Goal: Task Accomplishment & Management: Complete application form

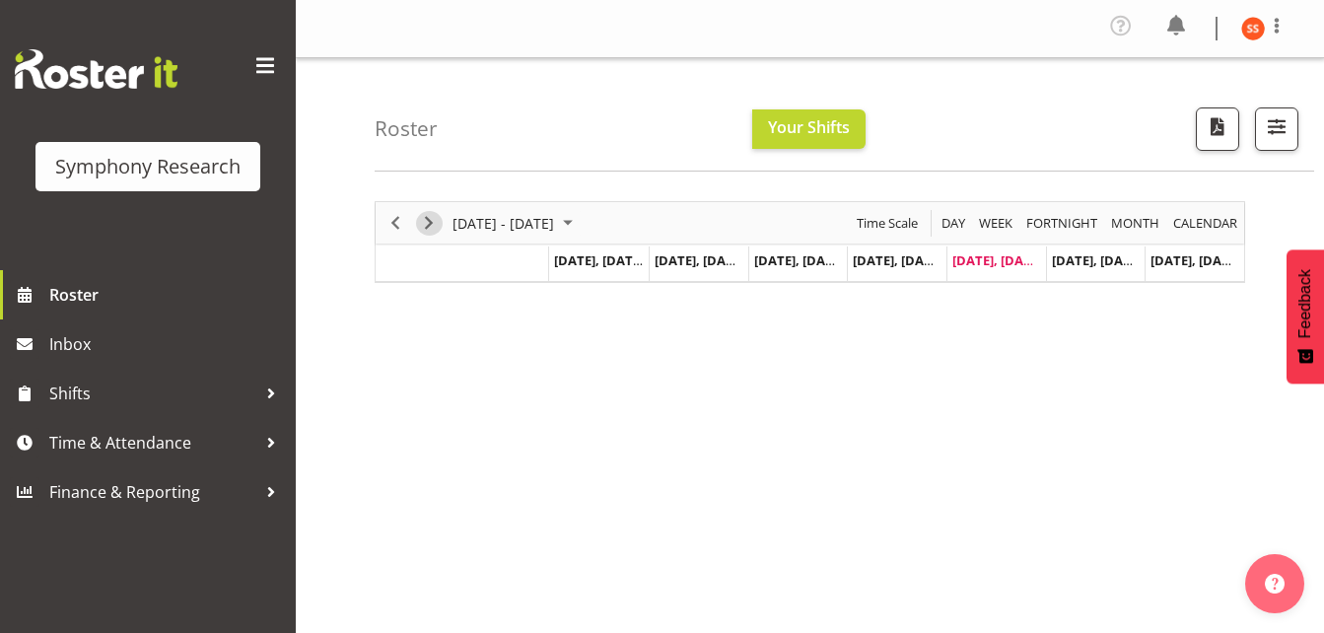
click at [433, 227] on span "Next" at bounding box center [429, 223] width 24 height 25
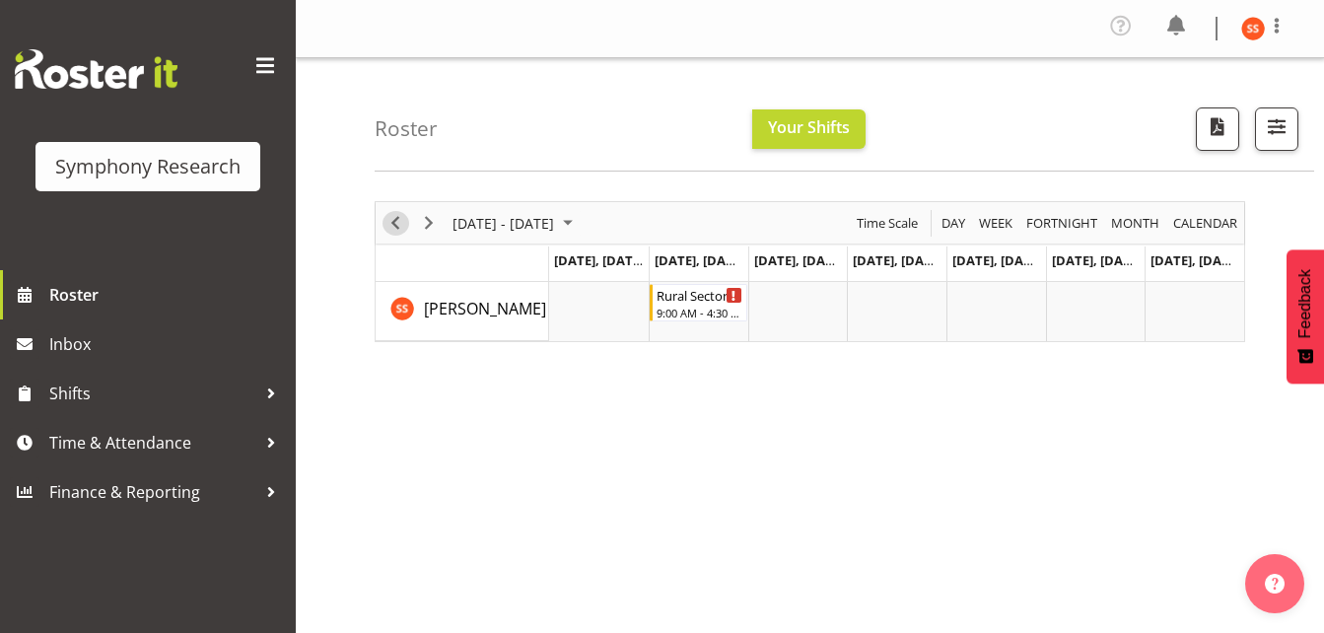
click at [395, 230] on span "Previous" at bounding box center [395, 223] width 24 height 25
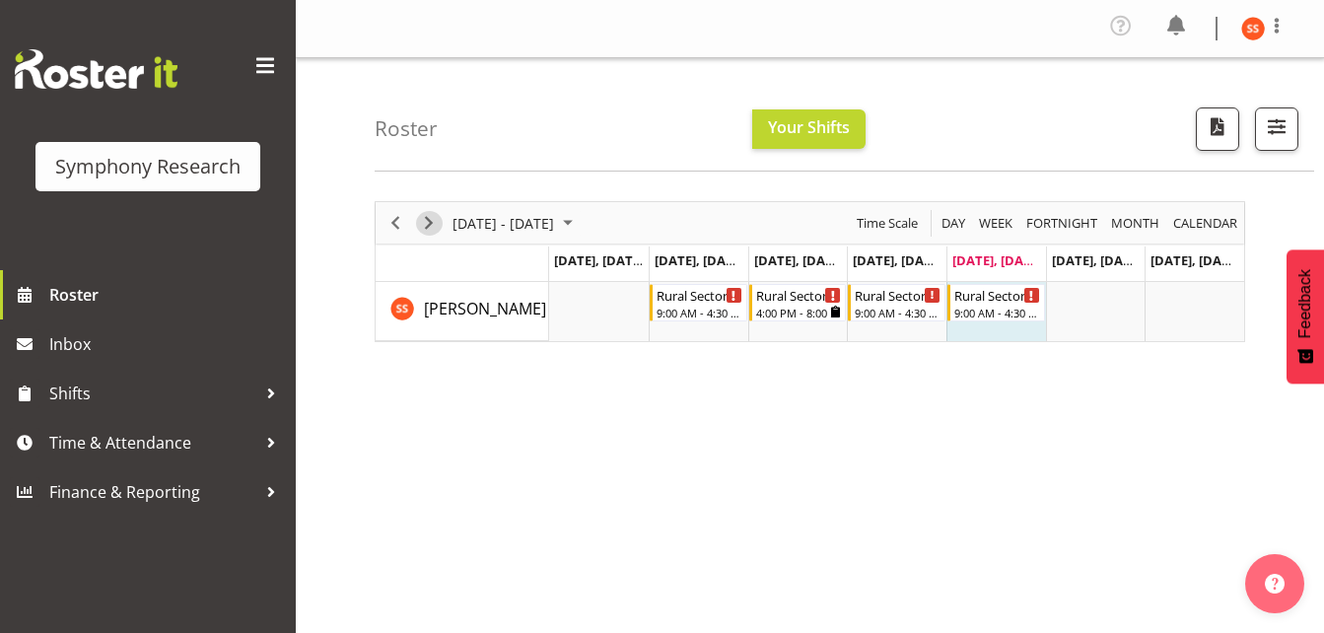
click at [427, 228] on span "Next" at bounding box center [429, 223] width 24 height 25
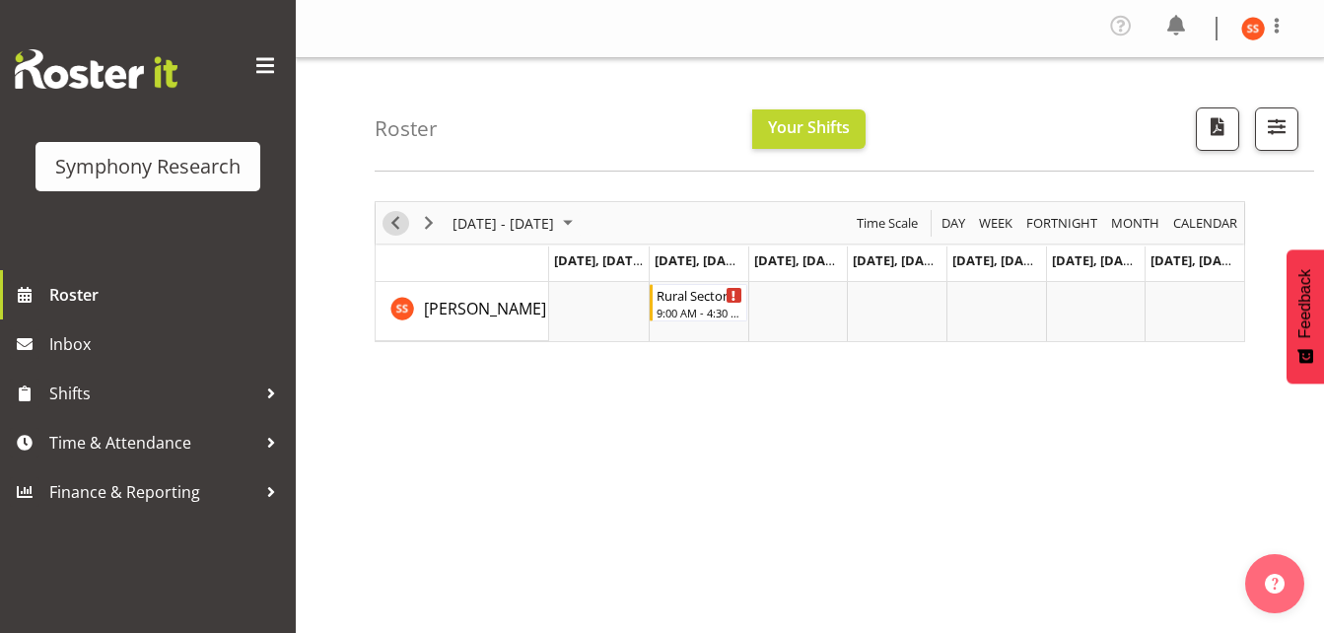
click at [399, 222] on span "Previous" at bounding box center [395, 223] width 24 height 25
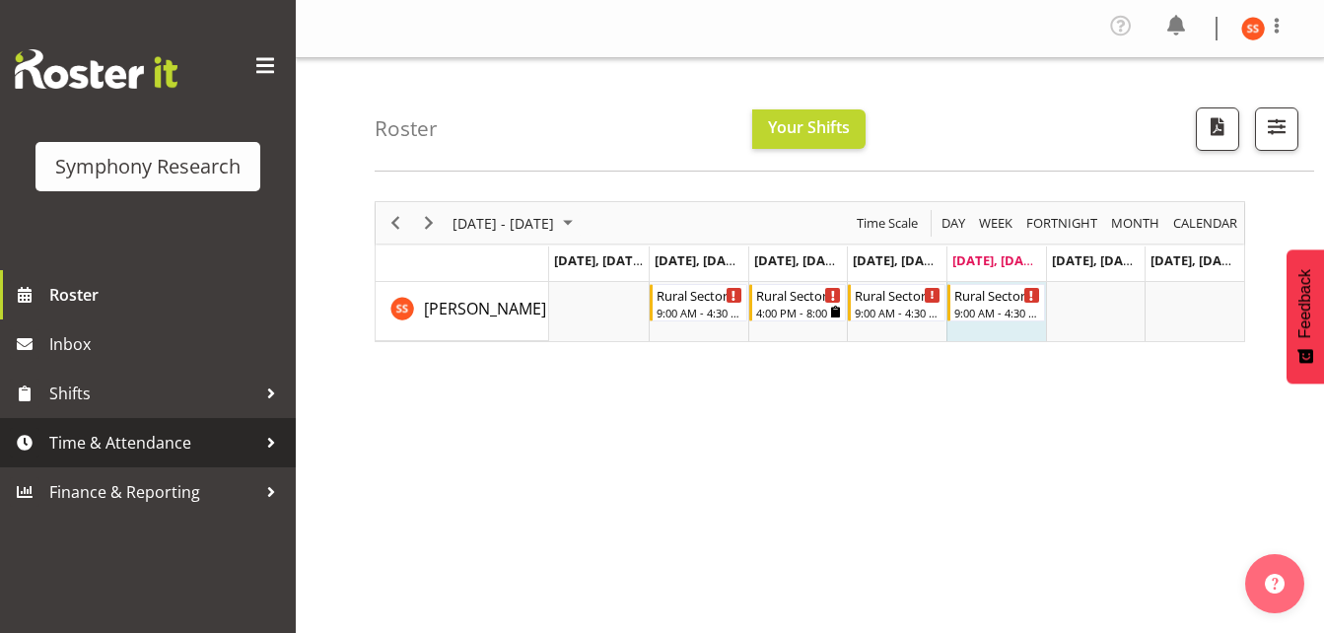
click at [116, 448] on span "Time & Attendance" at bounding box center [152, 443] width 207 height 30
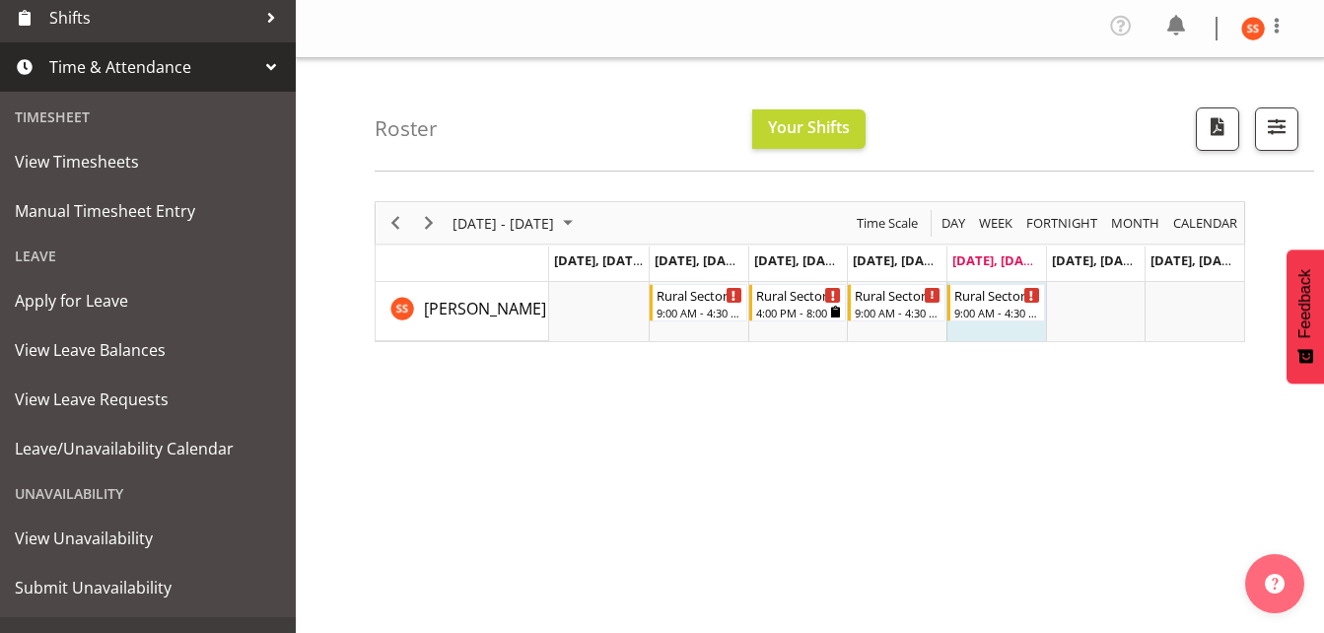
scroll to position [409, 0]
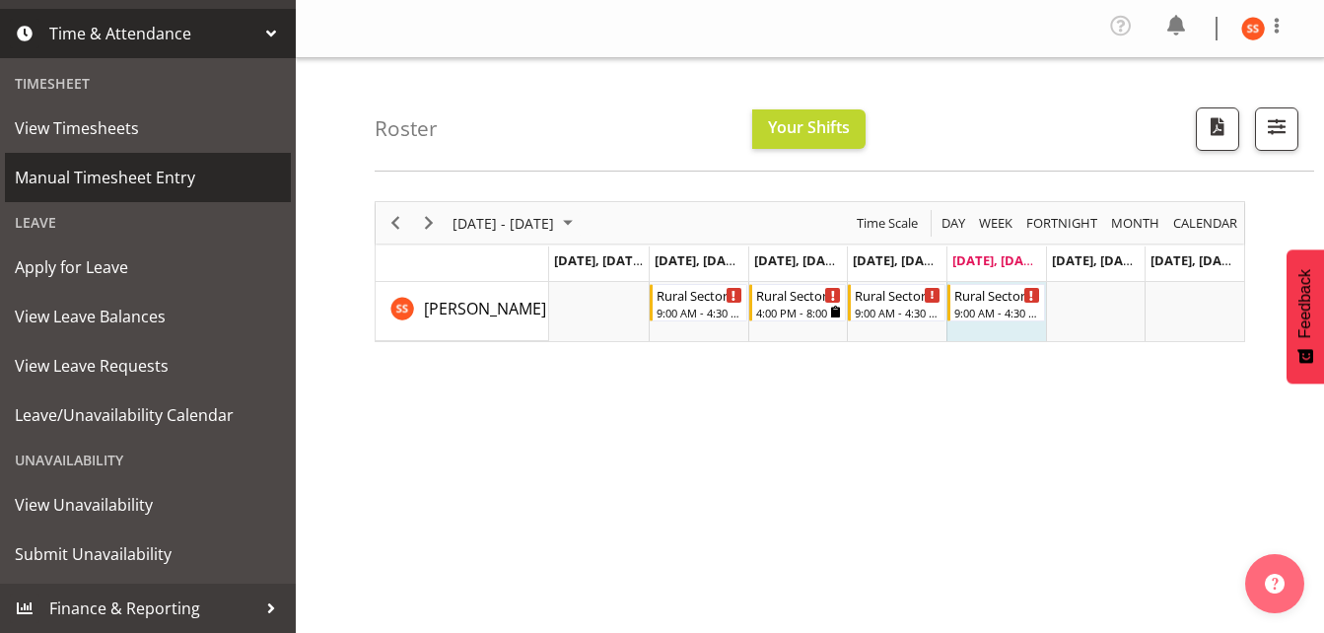
click at [149, 182] on span "Manual Timesheet Entry" at bounding box center [148, 178] width 266 height 30
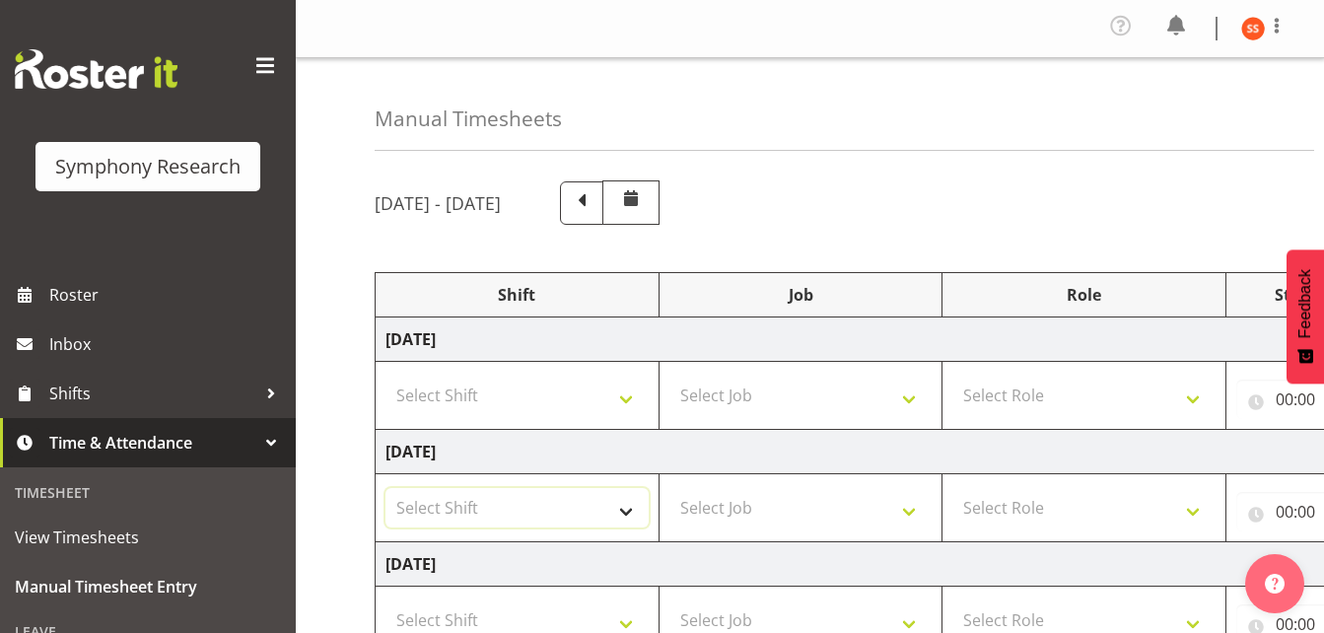
click at [626, 512] on select "Select Shift !!Weekend Residential (Roster IT Shift Label) *Business 9/10am ~ 4…" at bounding box center [516, 507] width 263 height 39
select select "81297"
click at [385, 488] on select "Select Shift !!Weekend Residential (Roster IT Shift Label) *Business 9/10am ~ 4…" at bounding box center [516, 507] width 263 height 39
click at [906, 516] on select "Select Job 550060 IF Admin 553492 World Poll Aus Wave 2 Main 2025 553493 World …" at bounding box center [800, 507] width 263 height 39
select select "10587"
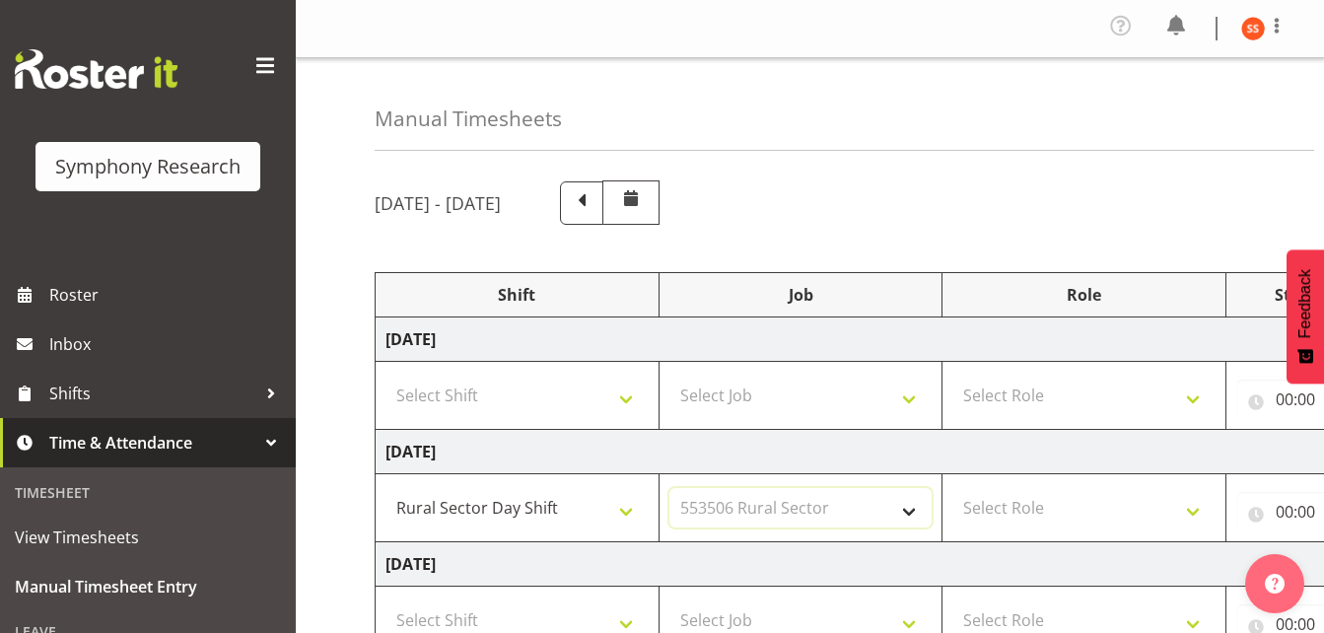
click at [669, 488] on select "Select Job 550060 IF Admin 553492 World Poll Aus Wave 2 Main 2025 553493 World …" at bounding box center [800, 507] width 263 height 39
click at [1197, 508] on select "Select Role Briefing Interviewing" at bounding box center [1083, 507] width 263 height 39
select select "297"
click at [952, 488] on select "Select Role Briefing Interviewing" at bounding box center [1083, 507] width 263 height 39
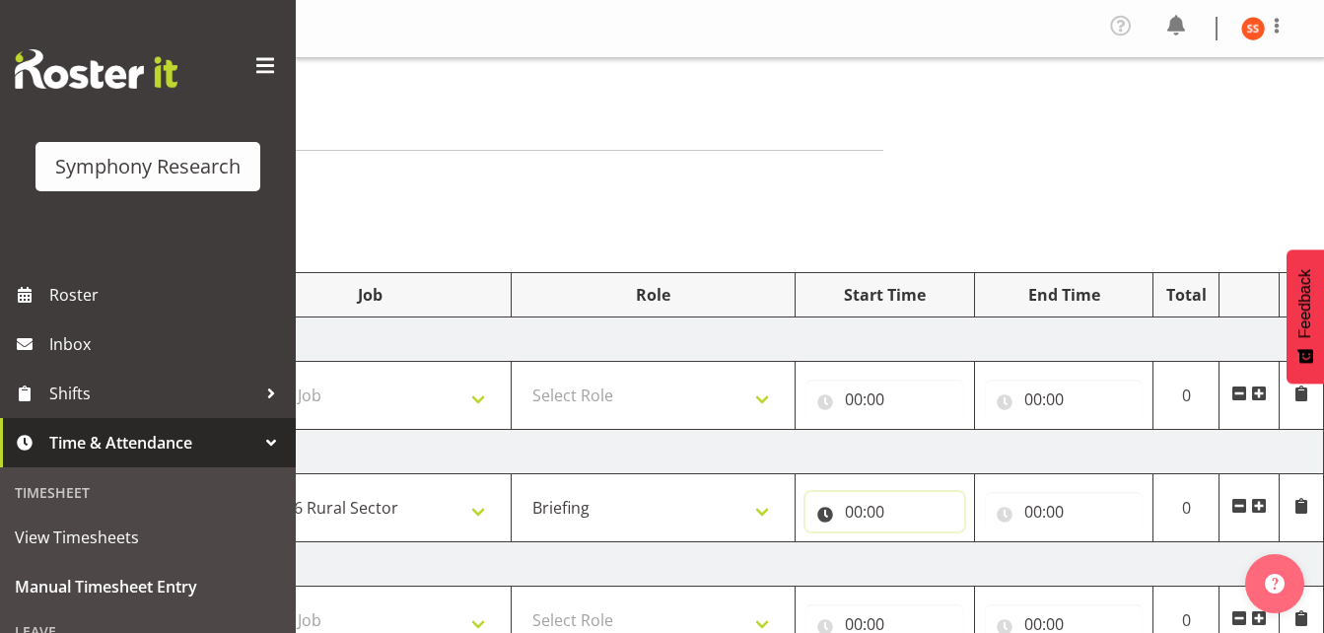
click at [851, 510] on input "00:00" at bounding box center [884, 511] width 159 height 39
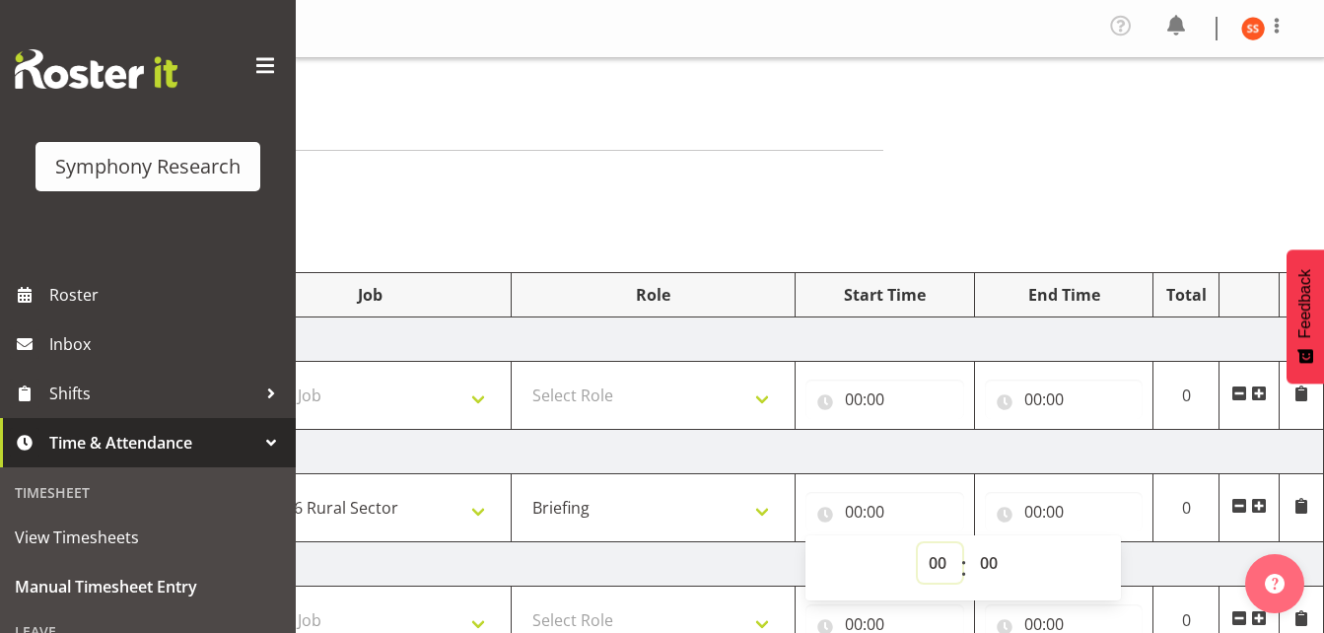
click at [933, 568] on select "00 01 02 03 04 05 06 07 08 09 10 11 12 13 14 15 16 17 18 19 20 21 22 23" at bounding box center [940, 562] width 44 height 39
select select "11"
click at [918, 543] on select "00 01 02 03 04 05 06 07 08 09 10 11 12 13 14 15 16 17 18 19 20 21 22 23" at bounding box center [940, 562] width 44 height 39
type input "11:00"
click at [1032, 513] on input "00:00" at bounding box center [1064, 511] width 159 height 39
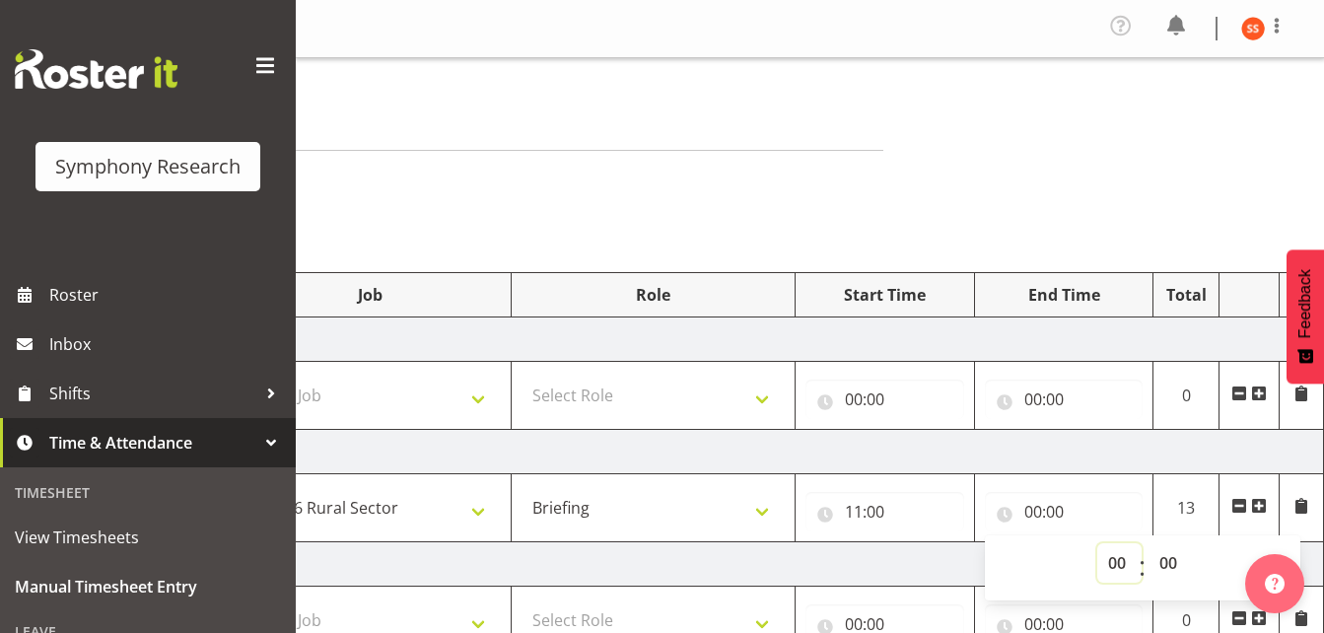
click at [1112, 561] on select "00 01 02 03 04 05 06 07 08 09 10 11 12 13 14 15 16 17 18 19 20 21 22 23" at bounding box center [1119, 562] width 44 height 39
select select "11"
click at [1097, 543] on select "00 01 02 03 04 05 06 07 08 09 10 11 12 13 14 15 16 17 18 19 20 21 22 23" at bounding box center [1119, 562] width 44 height 39
type input "11:00"
click at [1055, 512] on input "11:00" at bounding box center [1064, 511] width 159 height 39
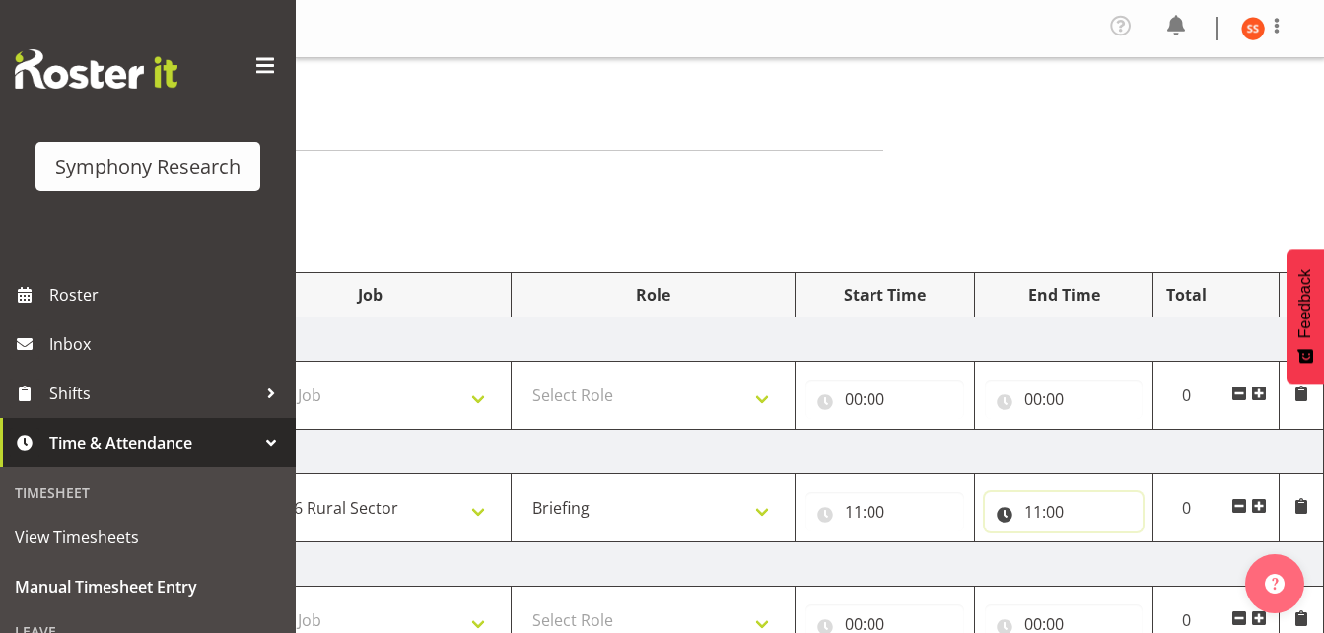
click at [1057, 514] on input "11:00" at bounding box center [1064, 511] width 159 height 39
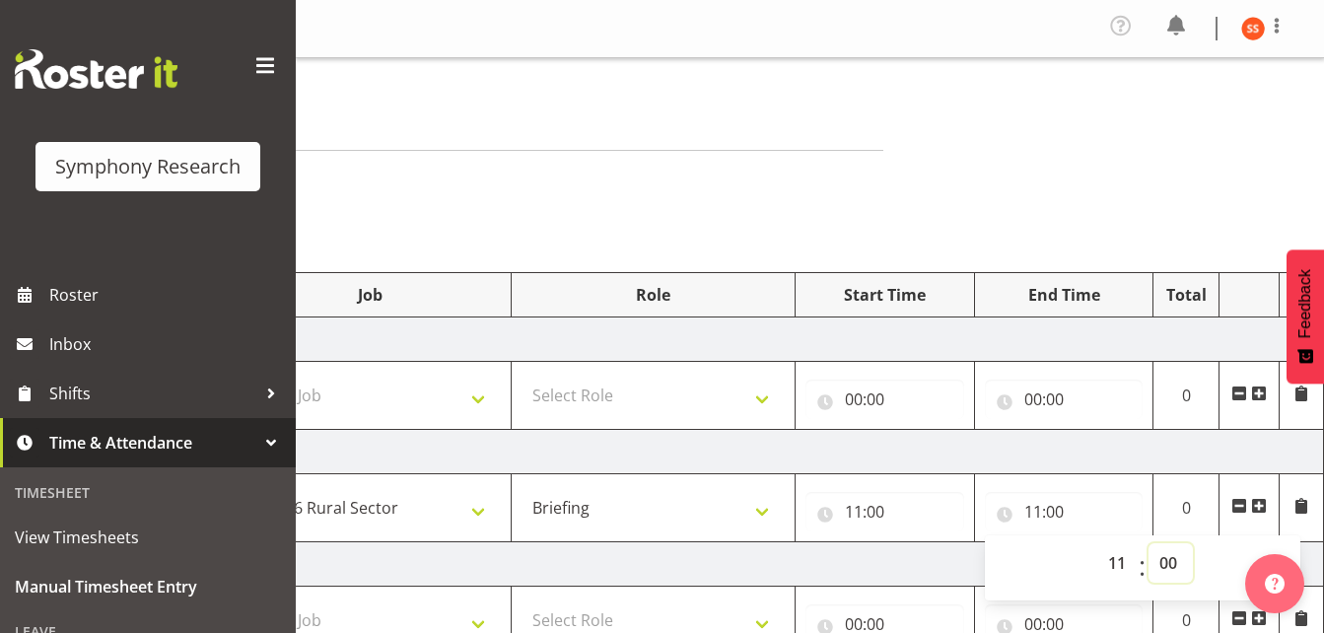
click at [1162, 560] on select "00 01 02 03 04 05 06 07 08 09 10 11 12 13 14 15 16 17 18 19 20 21 22 23 24 25 2…" at bounding box center [1170, 562] width 44 height 39
select select "45"
click at [1148, 543] on select "00 01 02 03 04 05 06 07 08 09 10 11 12 13 14 15 16 17 18 19 20 21 22 23 24 25 2…" at bounding box center [1170, 562] width 44 height 39
type input "11:45"
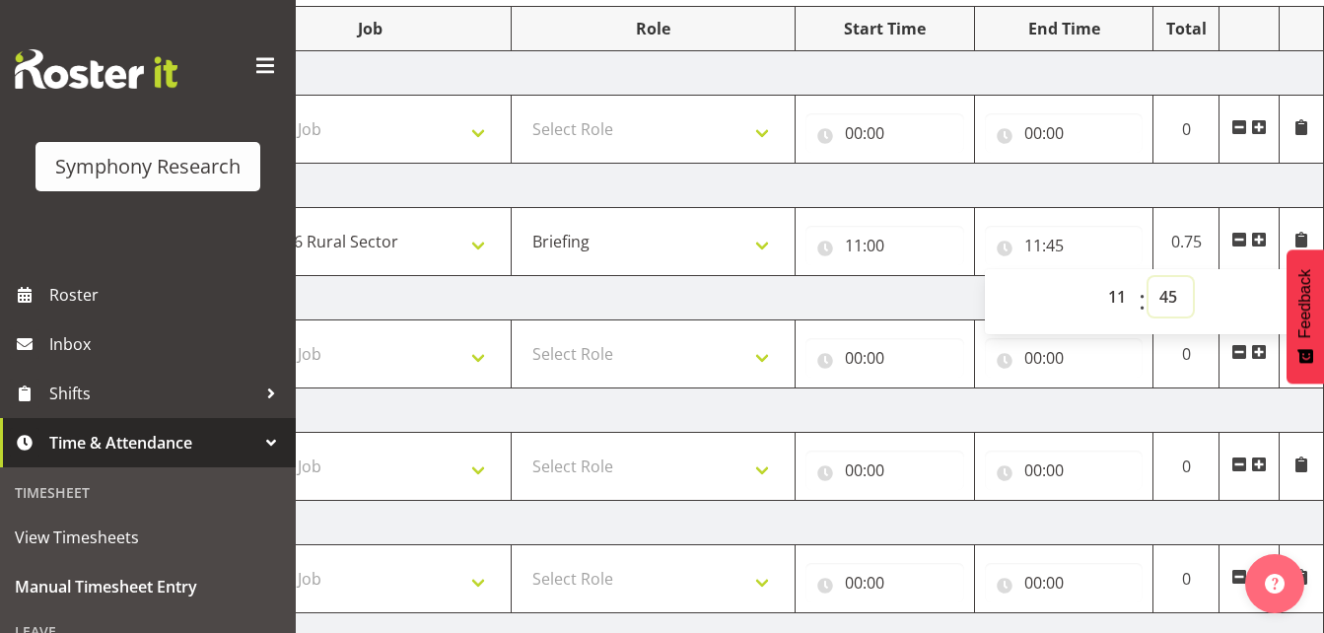
scroll to position [183, 0]
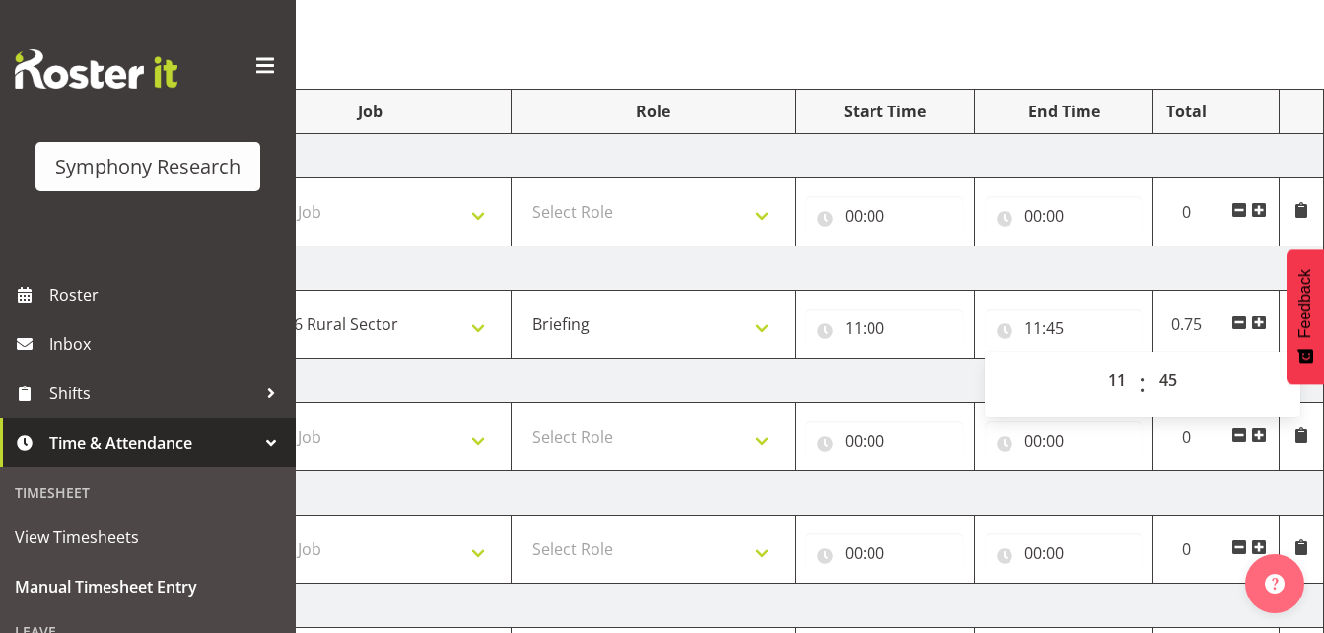
click at [1258, 326] on span at bounding box center [1259, 322] width 16 height 16
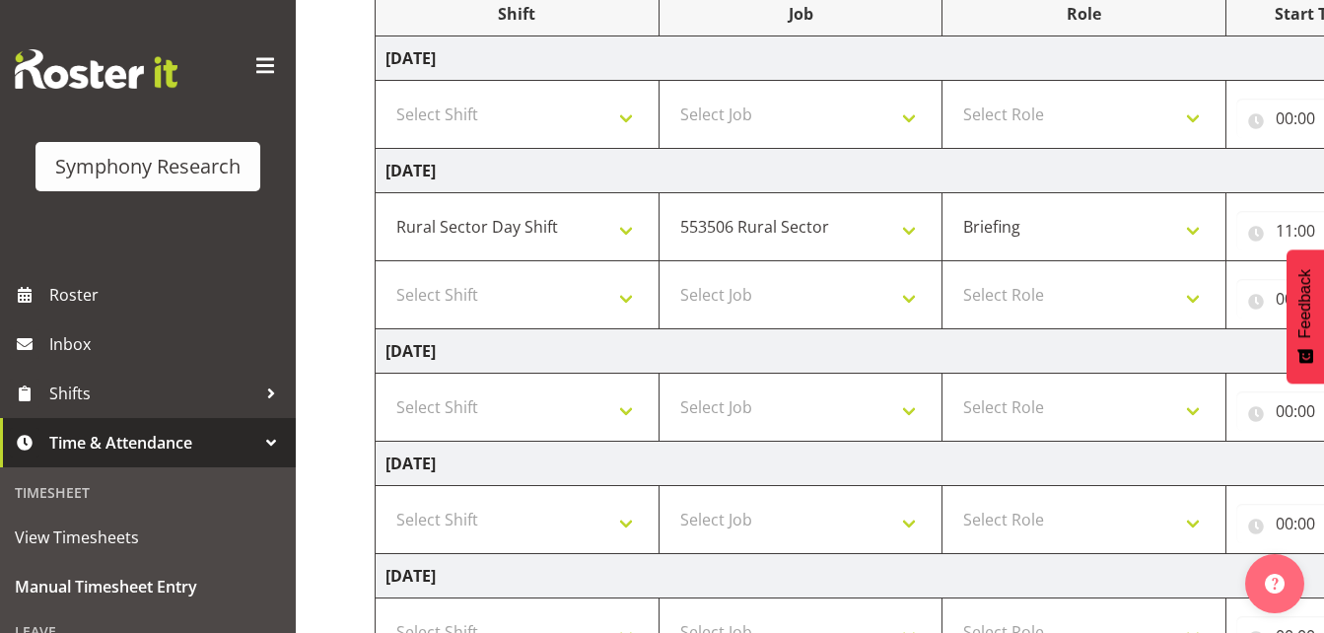
scroll to position [274, 0]
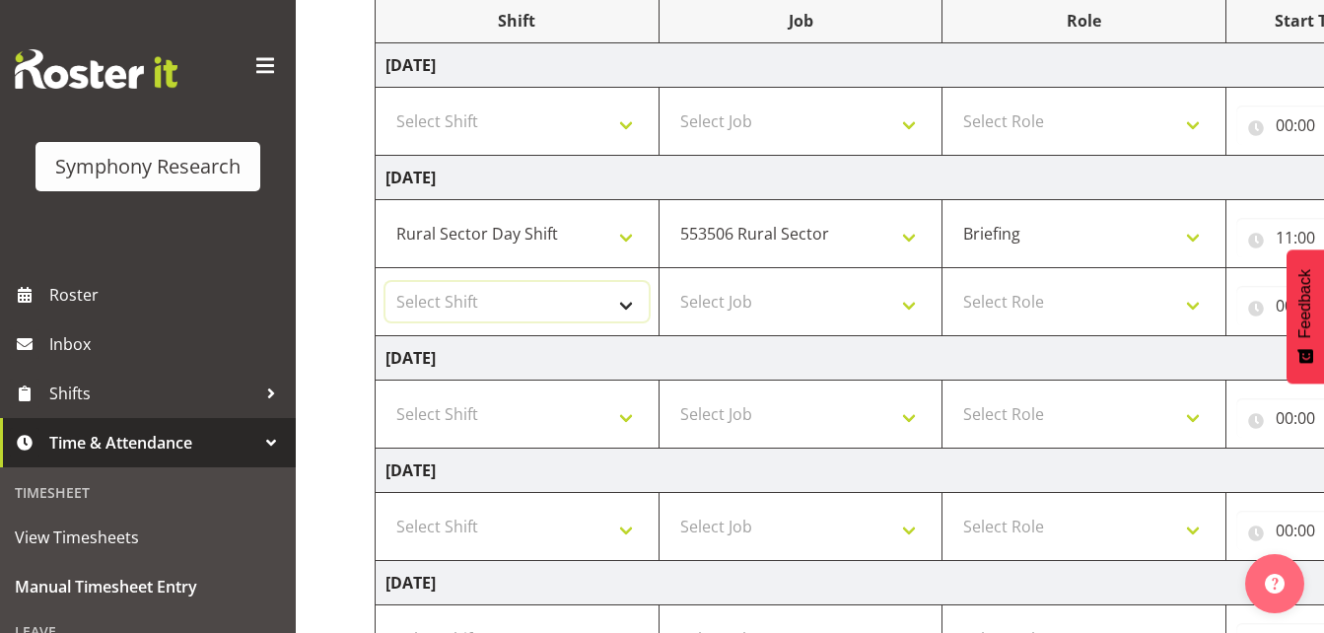
click at [629, 300] on select "Select Shift !!Weekend Residential (Roster IT Shift Label) *Business 9/10am ~ 4…" at bounding box center [516, 301] width 263 height 39
select select "81297"
click at [385, 282] on select "Select Shift !!Weekend Residential (Roster IT Shift Label) *Business 9/10am ~ 4…" at bounding box center [516, 301] width 263 height 39
click at [911, 303] on select "Select Job 550060 IF Admin 553492 World Poll Aus Wave 2 Main 2025 553493 World …" at bounding box center [800, 301] width 263 height 39
select select "10587"
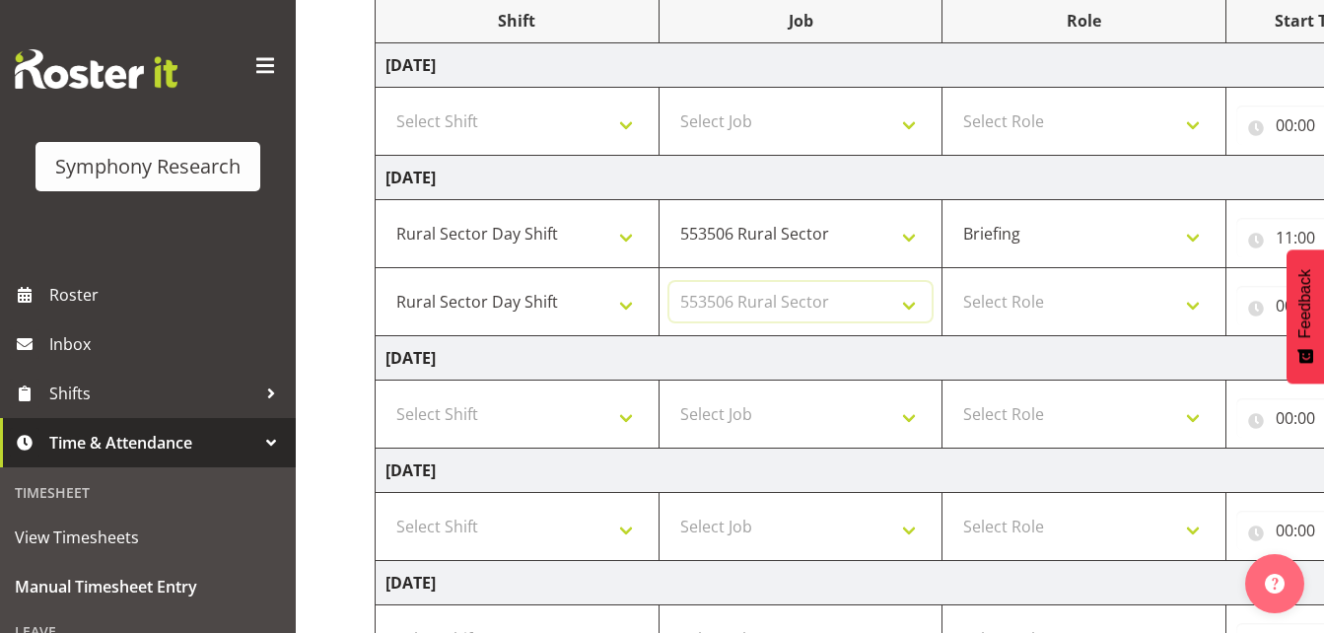
click at [669, 282] on select "Select Job 550060 IF Admin 553492 World Poll Aus Wave 2 Main 2025 553493 World …" at bounding box center [800, 301] width 263 height 39
click at [1197, 303] on select "Select Role Briefing Interviewing" at bounding box center [1083, 301] width 263 height 39
select select "47"
click at [952, 282] on select "Select Role Briefing Interviewing" at bounding box center [1083, 301] width 263 height 39
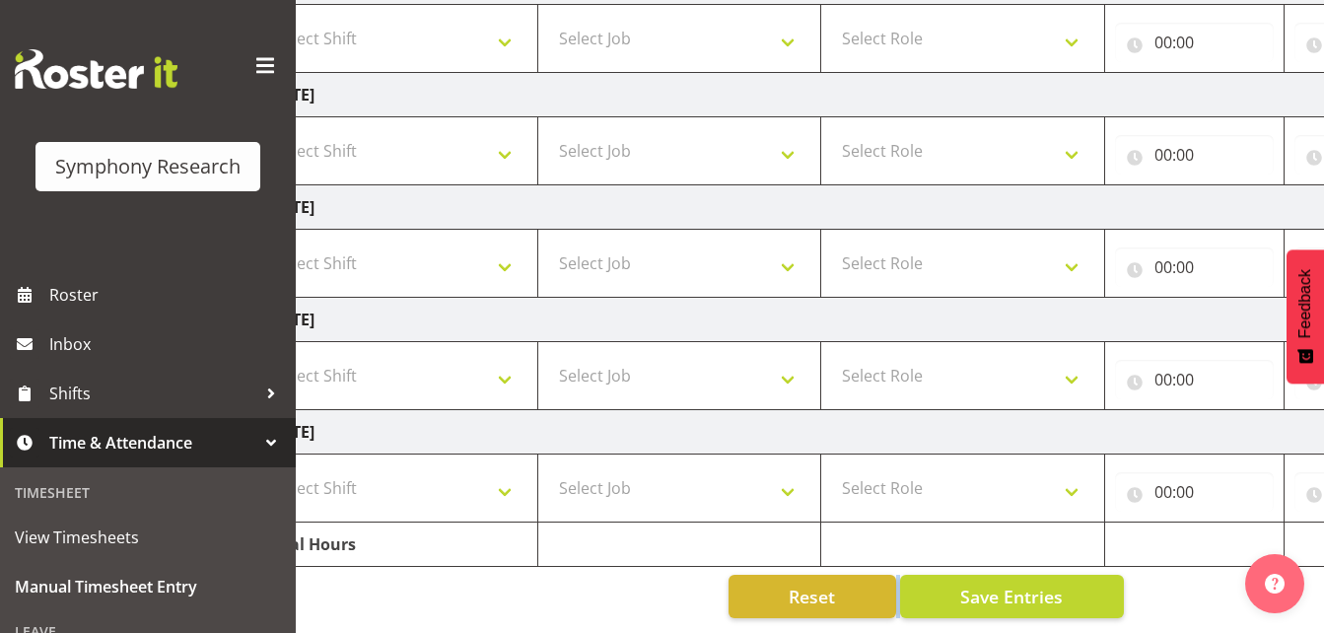
scroll to position [0, 176]
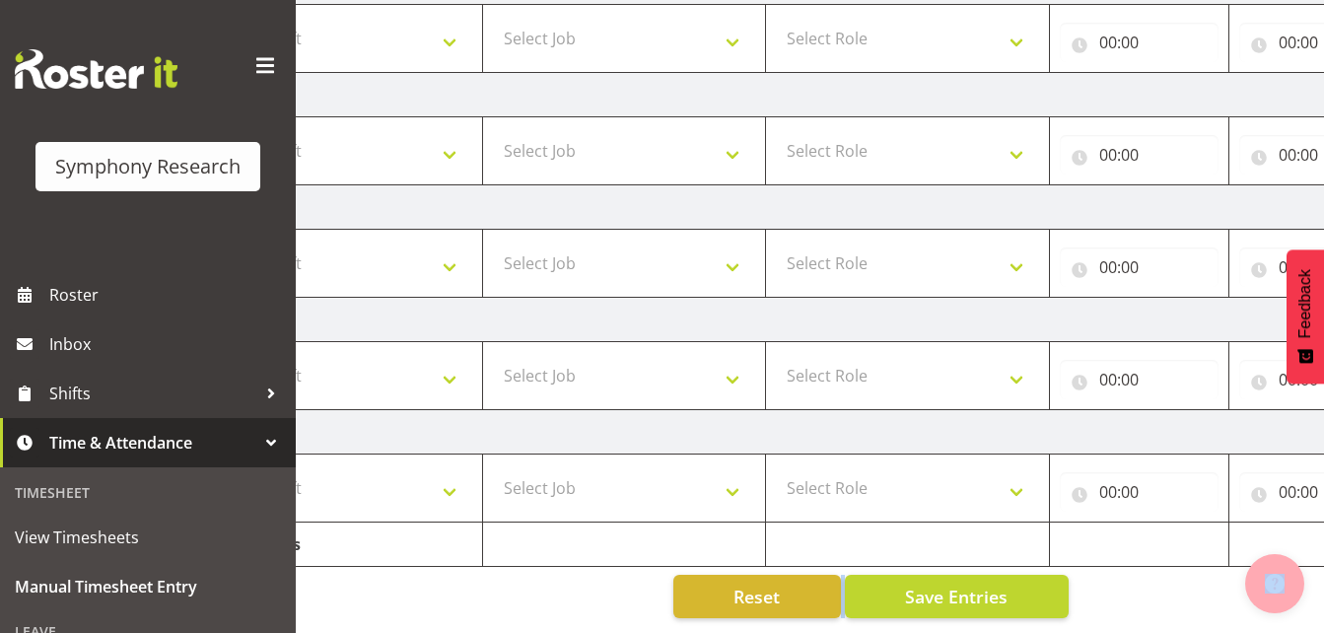
drag, startPoint x: 1011, startPoint y: 617, endPoint x: 1286, endPoint y: 610, distance: 275.1
click at [1130, 597] on div "September 1st - September 7th 2025 Shift Job Role Start Time End Time Total Mon…" at bounding box center [672, 74] width 949 height 1117
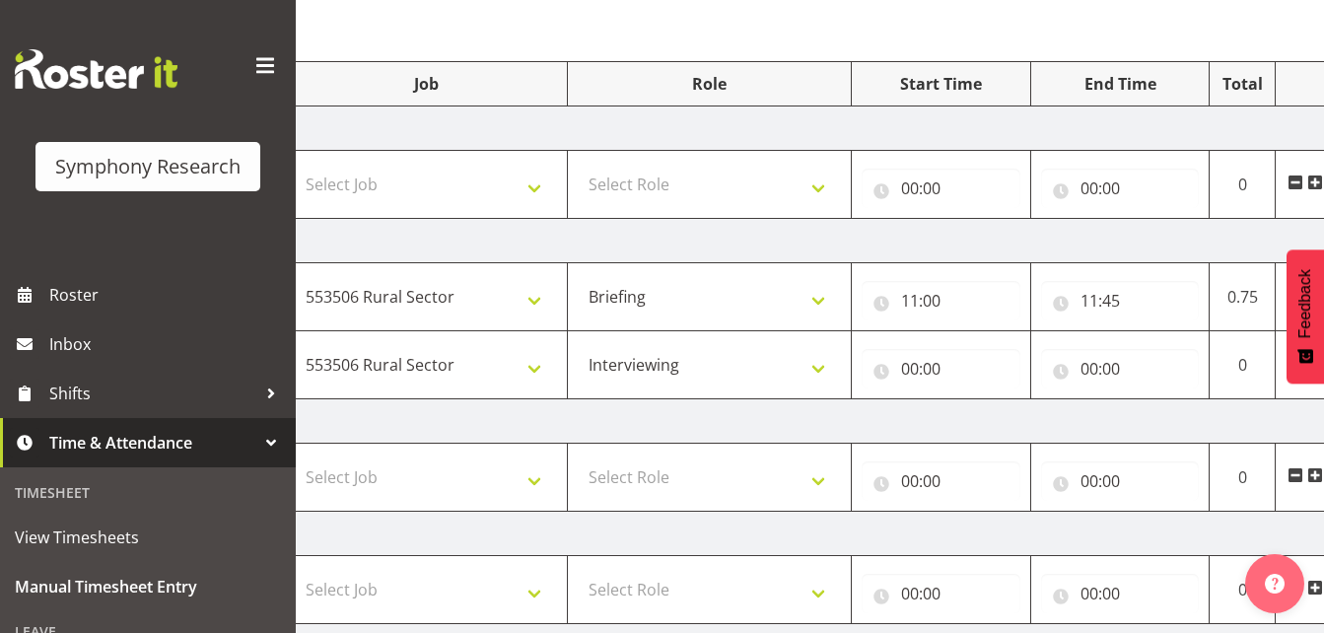
scroll to position [209, 0]
click at [908, 369] on input "00:00" at bounding box center [940, 370] width 159 height 39
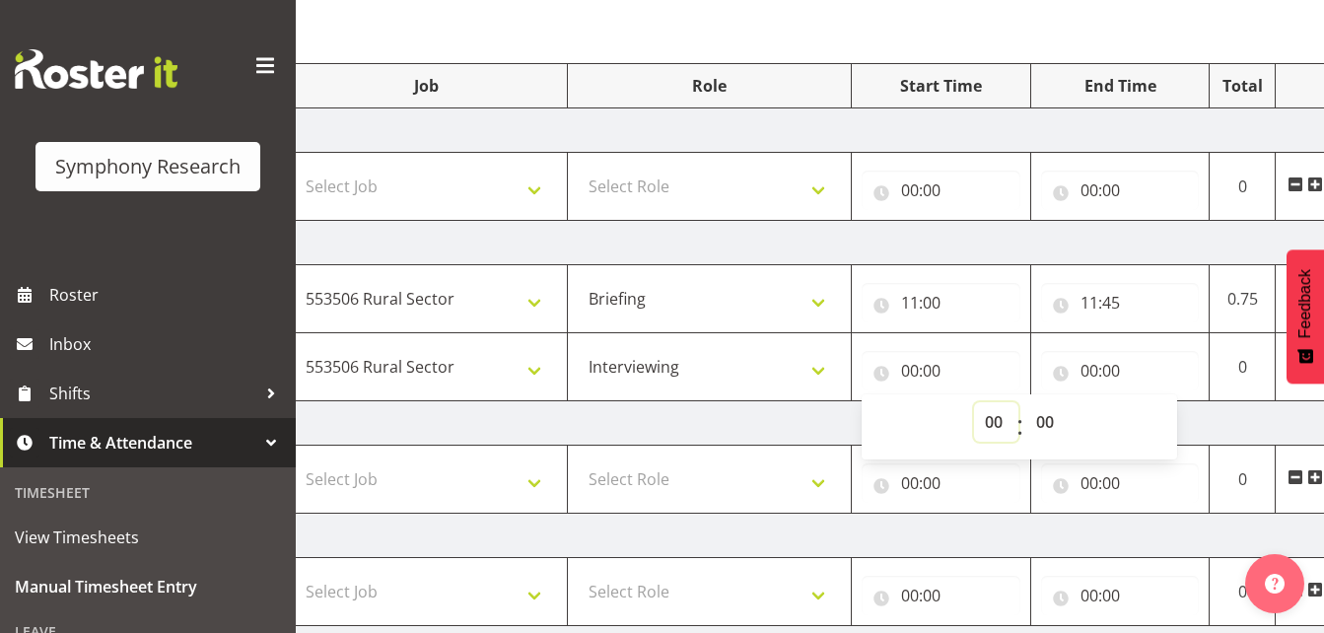
click at [996, 419] on select "00 01 02 03 04 05 06 07 08 09 10 11 12 13 14 15 16 17 18 19 20 21 22 23" at bounding box center [996, 421] width 44 height 39
select select "11"
click at [974, 402] on select "00 01 02 03 04 05 06 07 08 09 10 11 12 13 14 15 16 17 18 19 20 21 22 23" at bounding box center [996, 421] width 44 height 39
type input "11:00"
click at [936, 371] on input "11:00" at bounding box center [940, 370] width 159 height 39
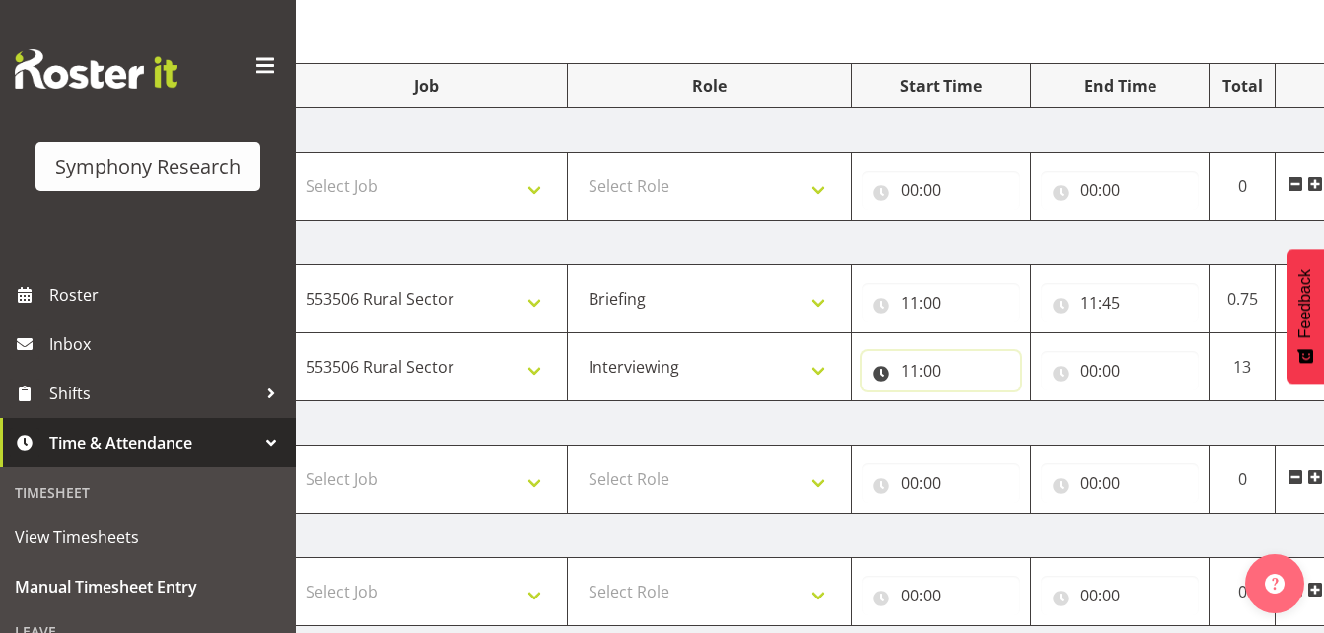
click at [932, 371] on input "11:00" at bounding box center [940, 370] width 159 height 39
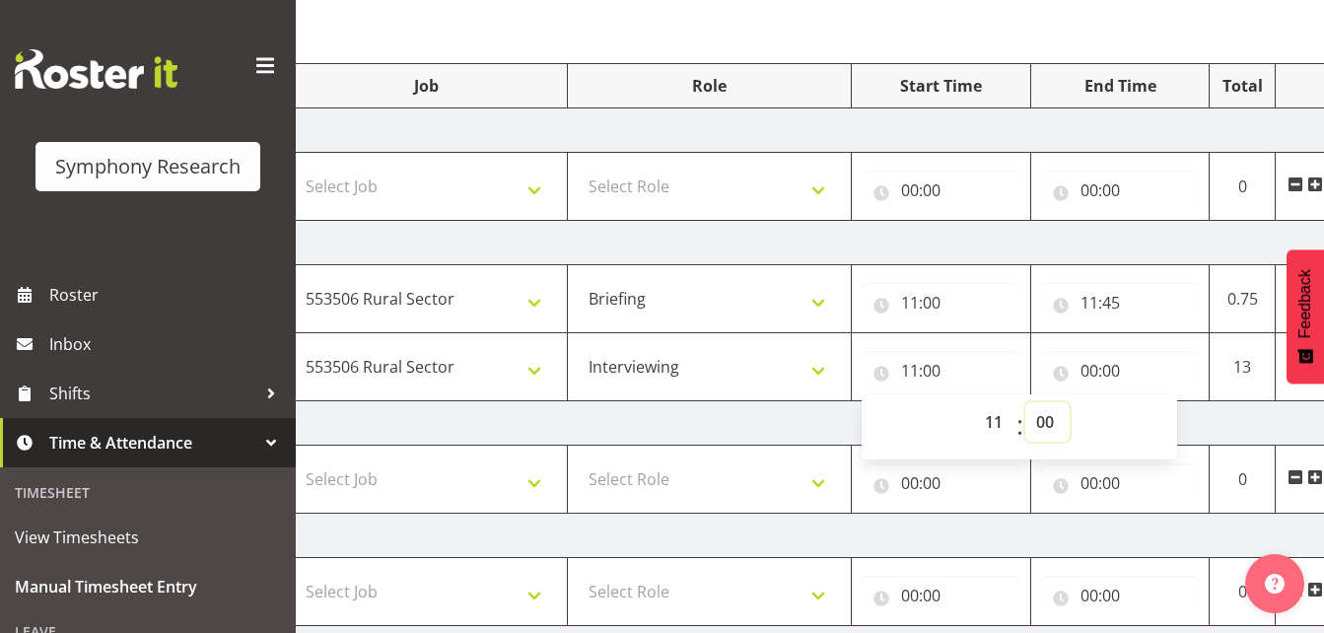
click at [1044, 421] on select "00 01 02 03 04 05 06 07 08 09 10 11 12 13 14 15 16 17 18 19 20 21 22 23 24 25 2…" at bounding box center [1047, 421] width 44 height 39
select select "45"
click at [1025, 402] on select "00 01 02 03 04 05 06 07 08 09 10 11 12 13 14 15 16 17 18 19 20 21 22 23 24 25 2…" at bounding box center [1047, 421] width 44 height 39
type input "11:45"
click at [1083, 375] on input "00:00" at bounding box center [1120, 370] width 159 height 39
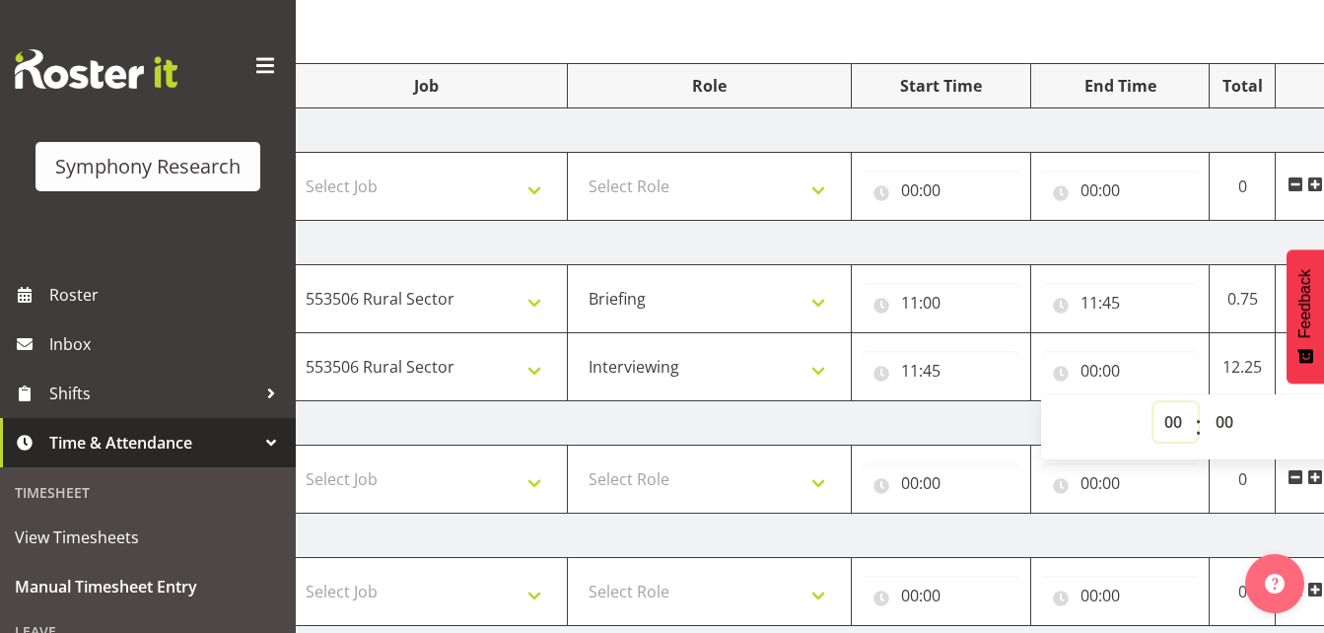
click at [1173, 425] on select "00 01 02 03 04 05 06 07 08 09 10 11 12 13 14 15 16 17 18 19 20 21 22 23" at bounding box center [1175, 421] width 44 height 39
select select "12"
click at [1153, 402] on select "00 01 02 03 04 05 06 07 08 09 10 11 12 13 14 15 16 17 18 19 20 21 22 23" at bounding box center [1175, 421] width 44 height 39
type input "12:00"
click at [1116, 367] on input "12:00" at bounding box center [1120, 370] width 159 height 39
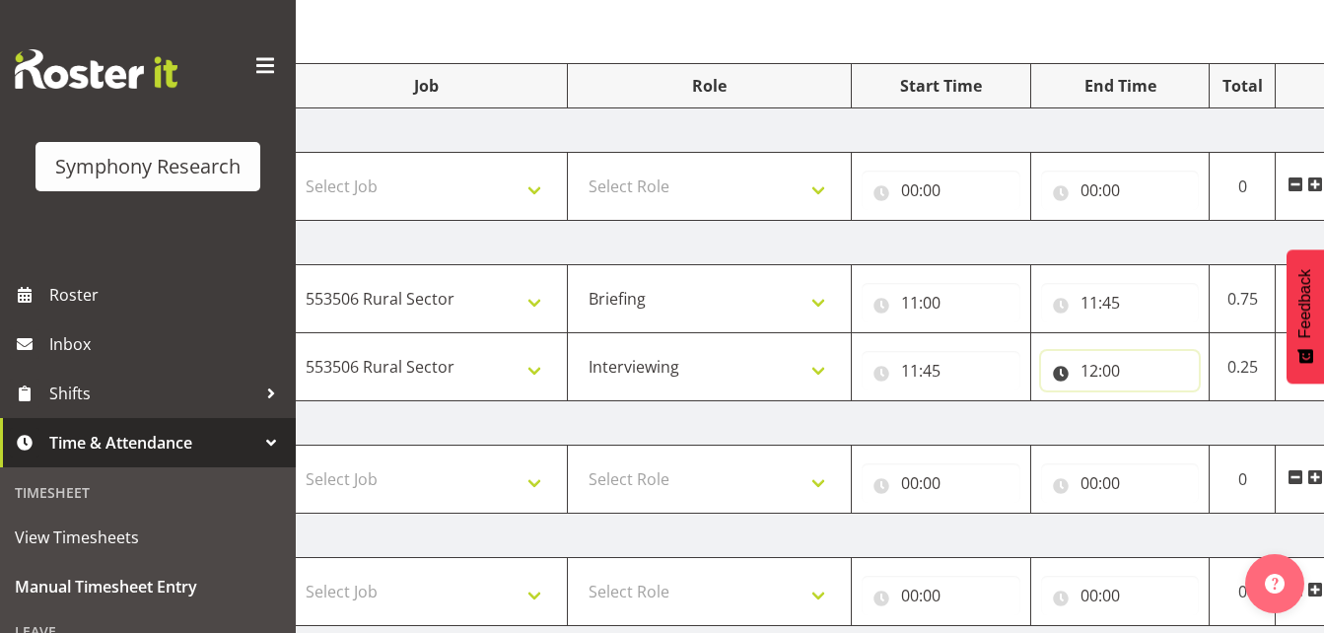
click at [1109, 371] on input "12:00" at bounding box center [1120, 370] width 159 height 39
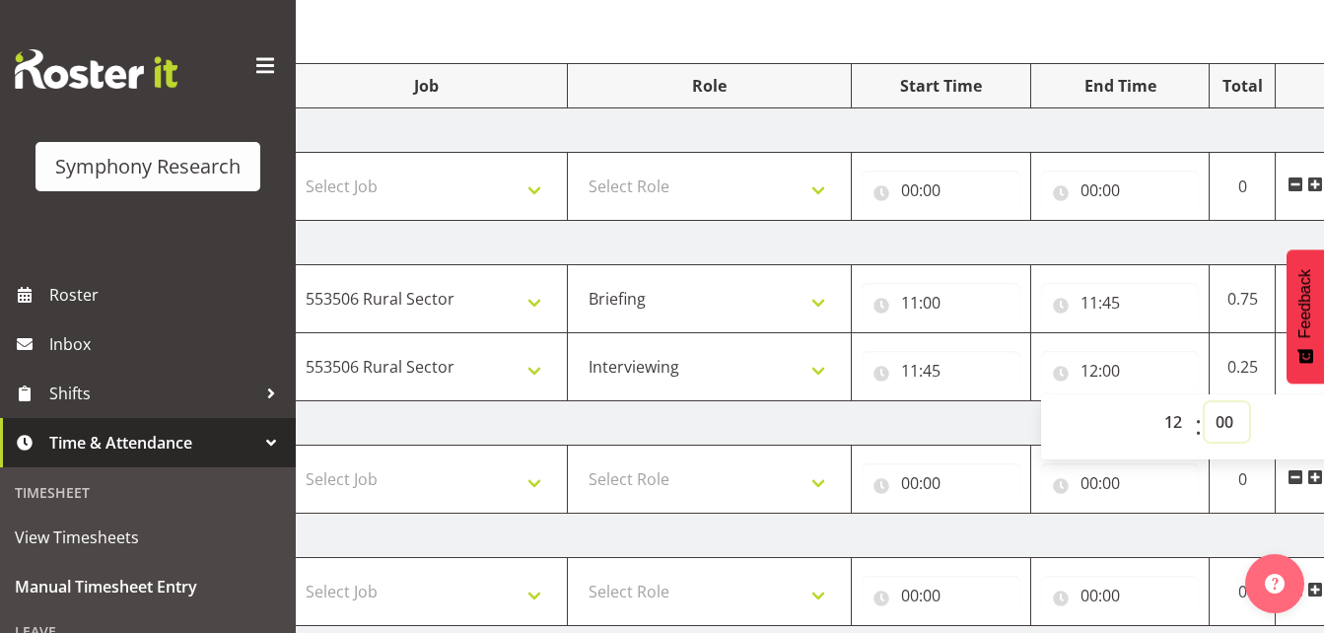
click at [1225, 416] on select "00 01 02 03 04 05 06 07 08 09 10 11 12 13 14 15 16 17 18 19 20 21 22 23 24 25 2…" at bounding box center [1226, 421] width 44 height 39
select select "40"
click at [1204, 402] on select "00 01 02 03 04 05 06 07 08 09 10 11 12 13 14 15 16 17 18 19 20 21 22 23 24 25 2…" at bounding box center [1226, 421] width 44 height 39
type input "12:40"
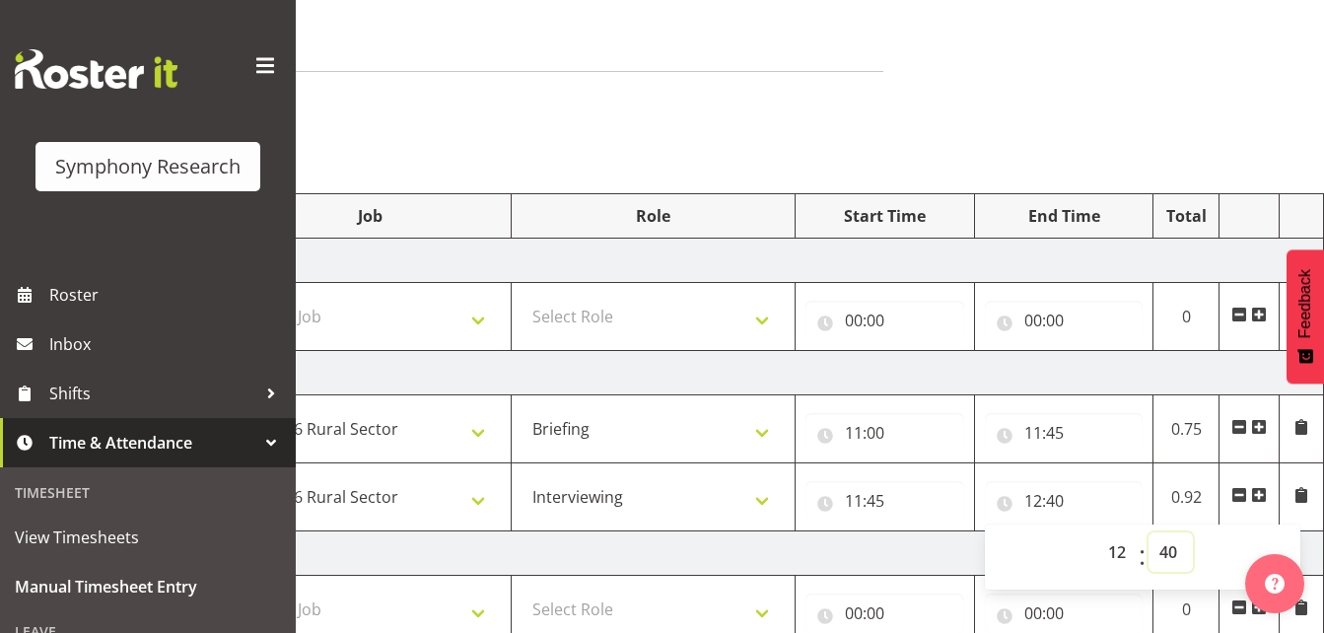
scroll to position [76, 0]
click at [1261, 500] on span at bounding box center [1259, 498] width 16 height 16
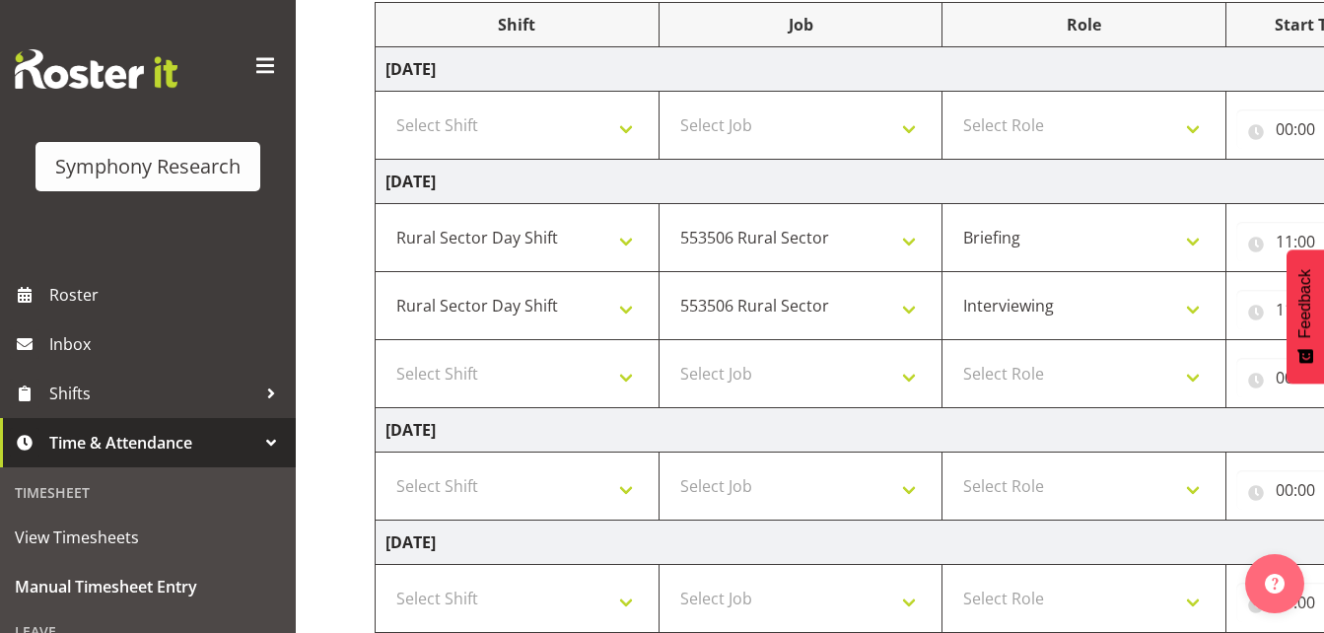
scroll to position [265, 0]
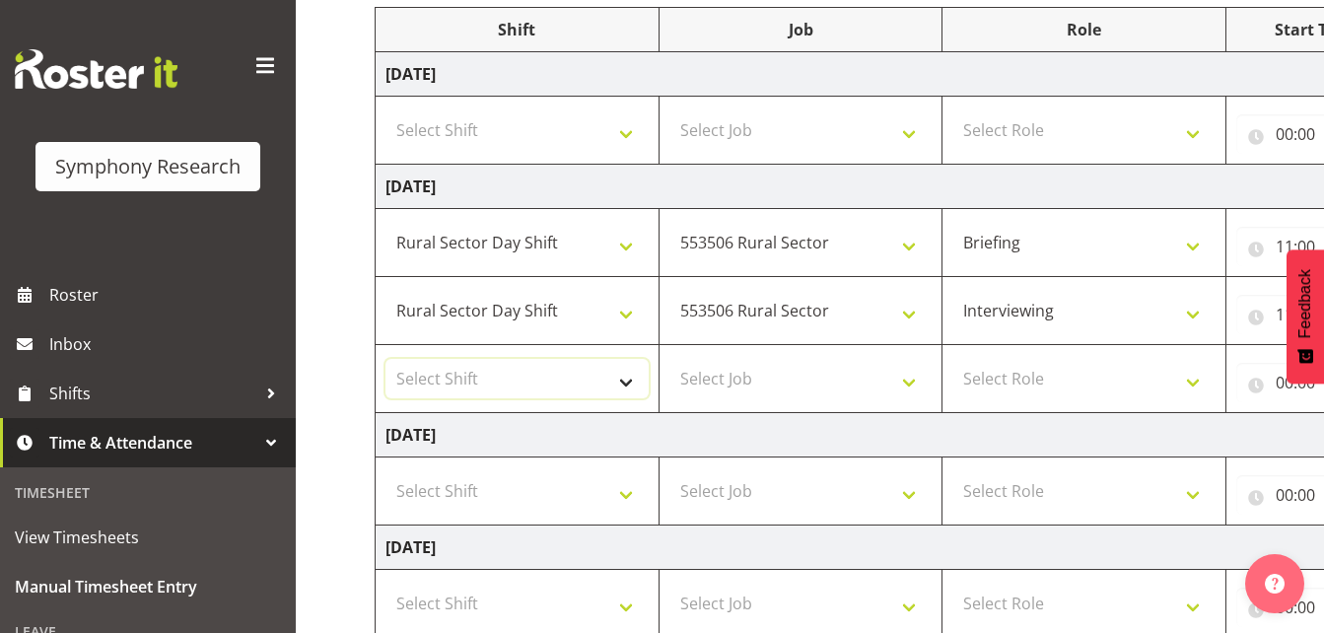
click at [630, 380] on select "Select Shift !!Weekend Residential (Roster IT Shift Label) *Business 9/10am ~ 4…" at bounding box center [516, 378] width 263 height 39
select select "81297"
click at [385, 359] on select "Select Shift !!Weekend Residential (Roster IT Shift Label) *Business 9/10am ~ 4…" at bounding box center [516, 378] width 263 height 39
click at [907, 376] on select "Select Job 550060 IF Admin 553492 World Poll Aus Wave 2 Main 2025 553493 World …" at bounding box center [800, 378] width 263 height 39
select select "10587"
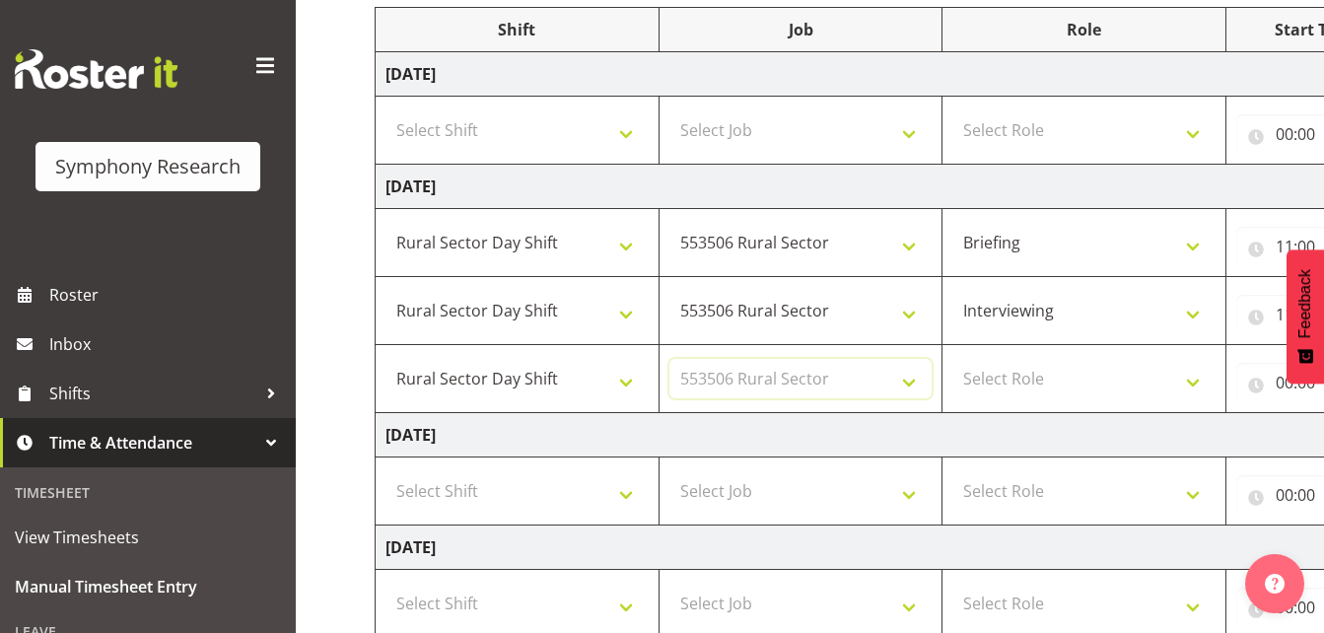
click at [669, 359] on select "Select Job 550060 IF Admin 553492 World Poll Aus Wave 2 Main 2025 553493 World …" at bounding box center [800, 378] width 263 height 39
drag, startPoint x: 1194, startPoint y: 380, endPoint x: 1181, endPoint y: 377, distance: 13.4
click at [1192, 379] on select "Select Role Briefing Interviewing" at bounding box center [1083, 378] width 263 height 39
select select "47"
click at [952, 359] on select "Select Role Briefing Interviewing" at bounding box center [1083, 378] width 263 height 39
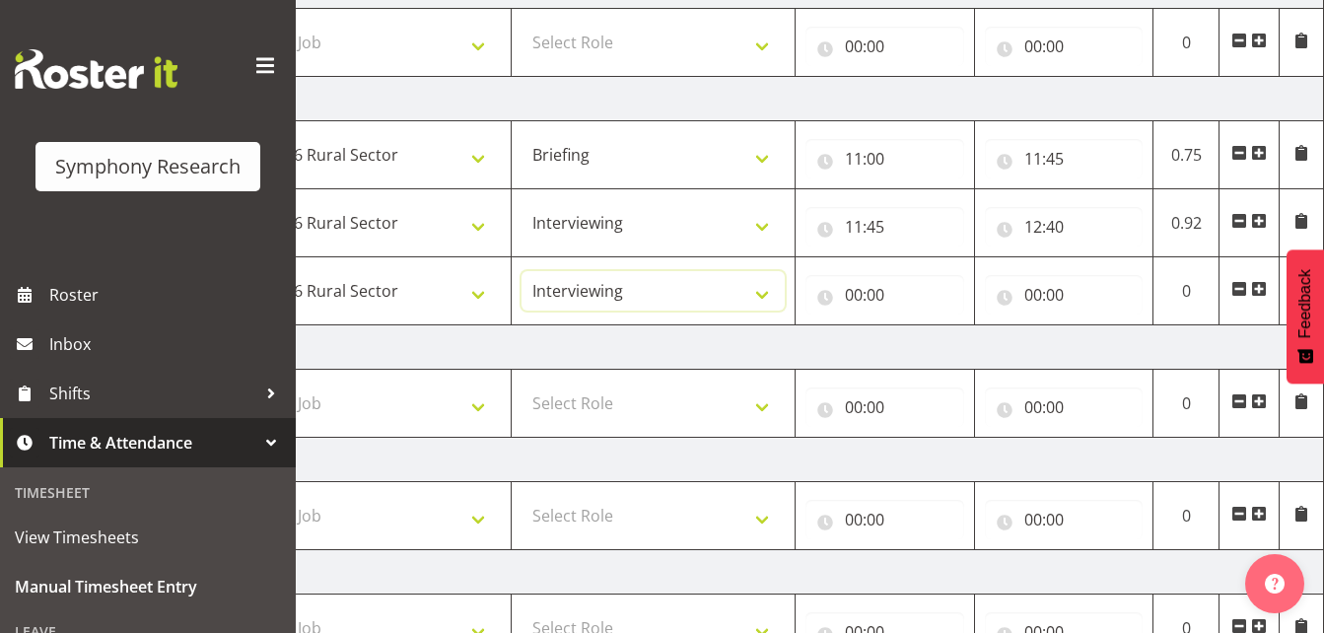
scroll to position [336, 0]
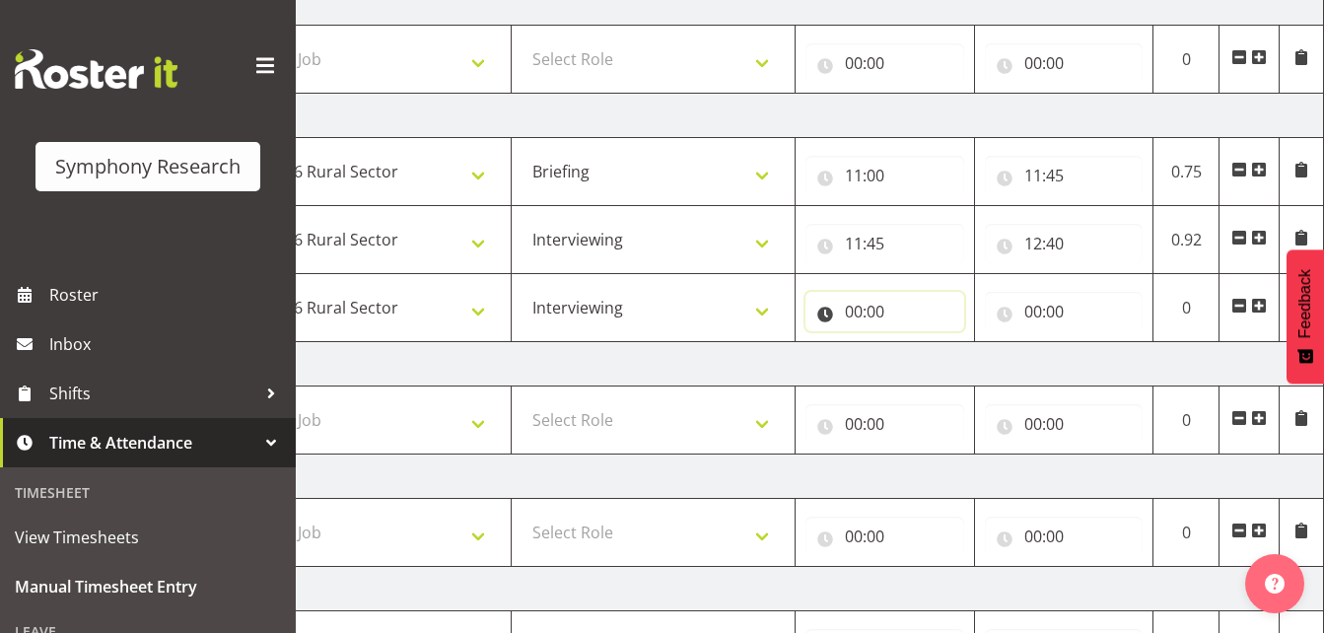
click at [851, 312] on input "00:00" at bounding box center [884, 311] width 159 height 39
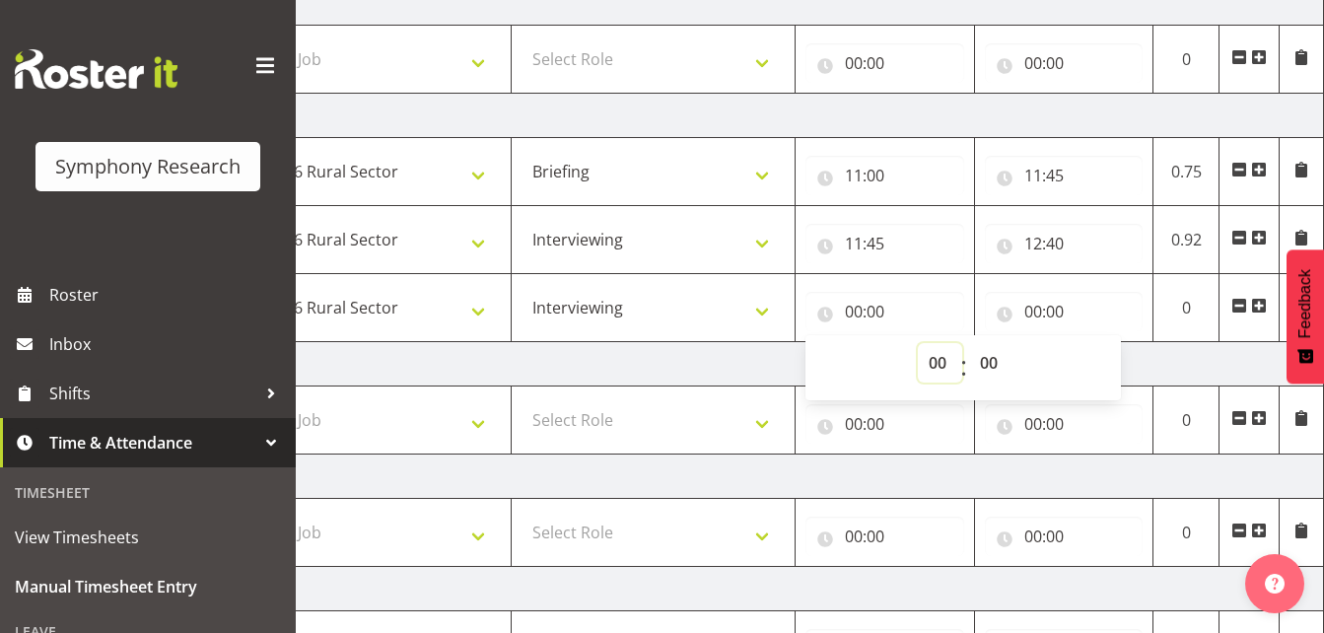
click at [940, 368] on select "00 01 02 03 04 05 06 07 08 09 10 11 12 13 14 15 16 17 18 19 20 21 22 23" at bounding box center [940, 362] width 44 height 39
select select "13"
click at [918, 343] on select "00 01 02 03 04 05 06 07 08 09 10 11 12 13 14 15 16 17 18 19 20 21 22 23" at bounding box center [940, 362] width 44 height 39
type input "13:00"
click at [880, 316] on input "13:00" at bounding box center [884, 311] width 159 height 39
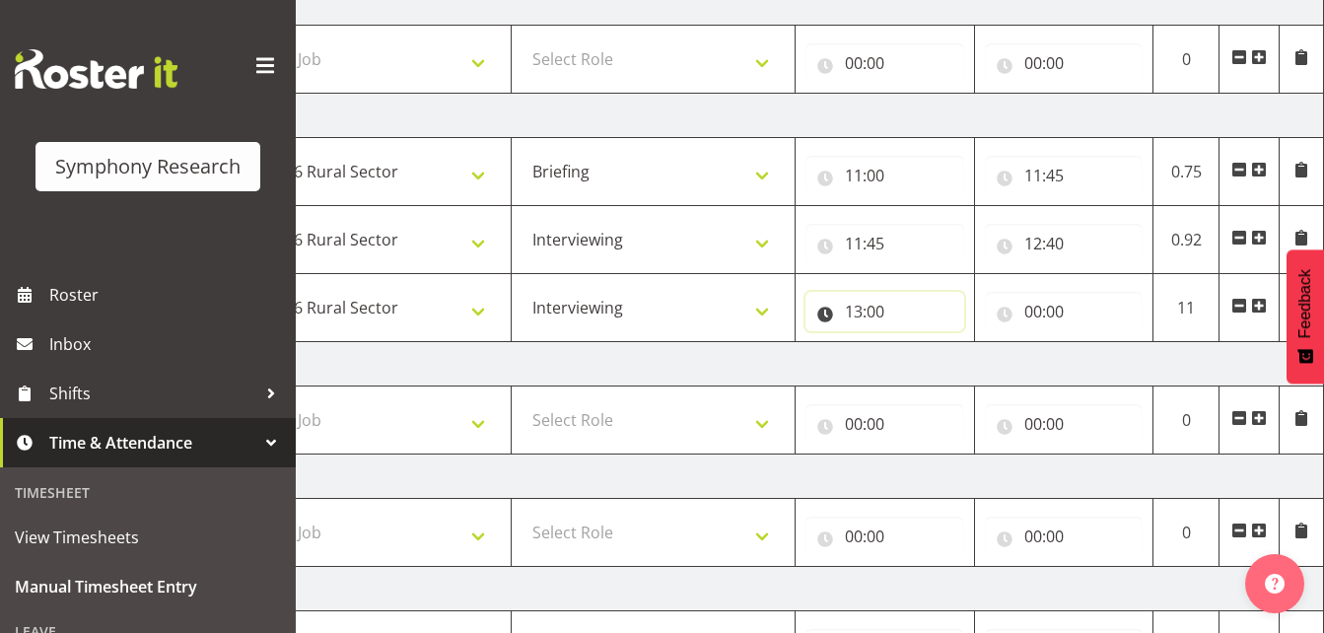
click at [878, 310] on input "13:00" at bounding box center [884, 311] width 159 height 39
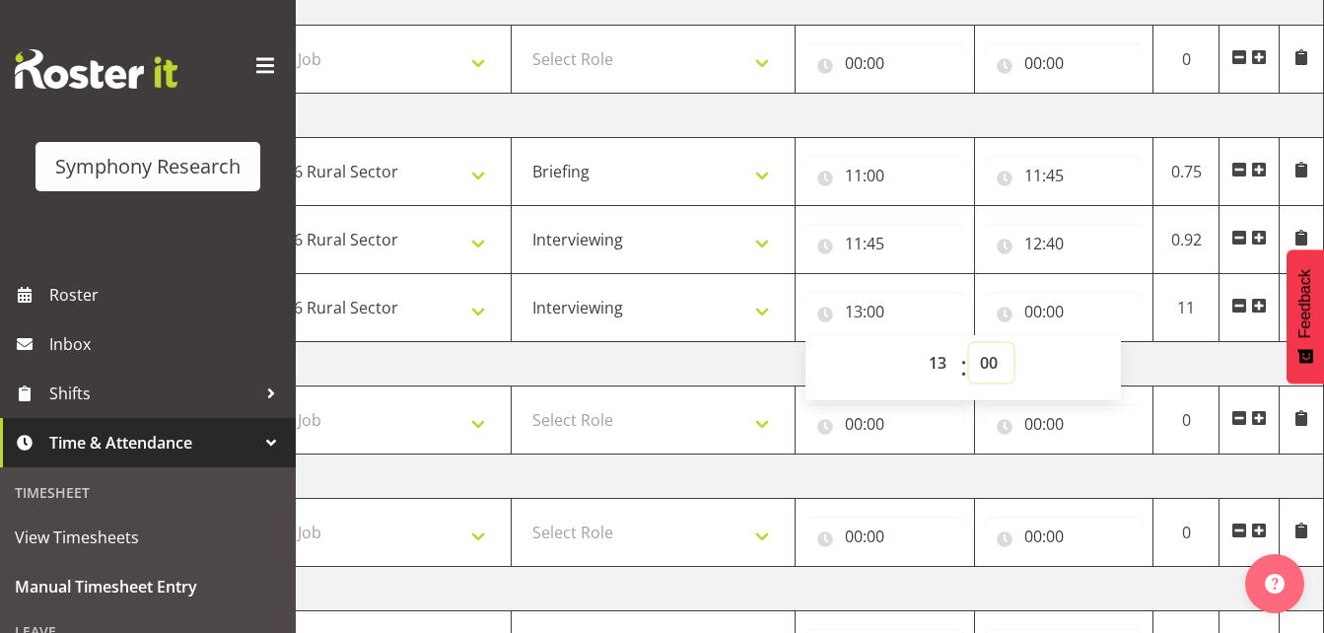
click at [984, 366] on select "00 01 02 03 04 05 06 07 08 09 10 11 12 13 14 15 16 17 18 19 20 21 22 23 24 25 2…" at bounding box center [991, 362] width 44 height 39
select select "10"
click at [969, 343] on select "00 01 02 03 04 05 06 07 08 09 10 11 12 13 14 15 16 17 18 19 20 21 22 23 24 25 2…" at bounding box center [991, 362] width 44 height 39
type input "13:10"
click at [1033, 315] on input "00:00" at bounding box center [1064, 311] width 159 height 39
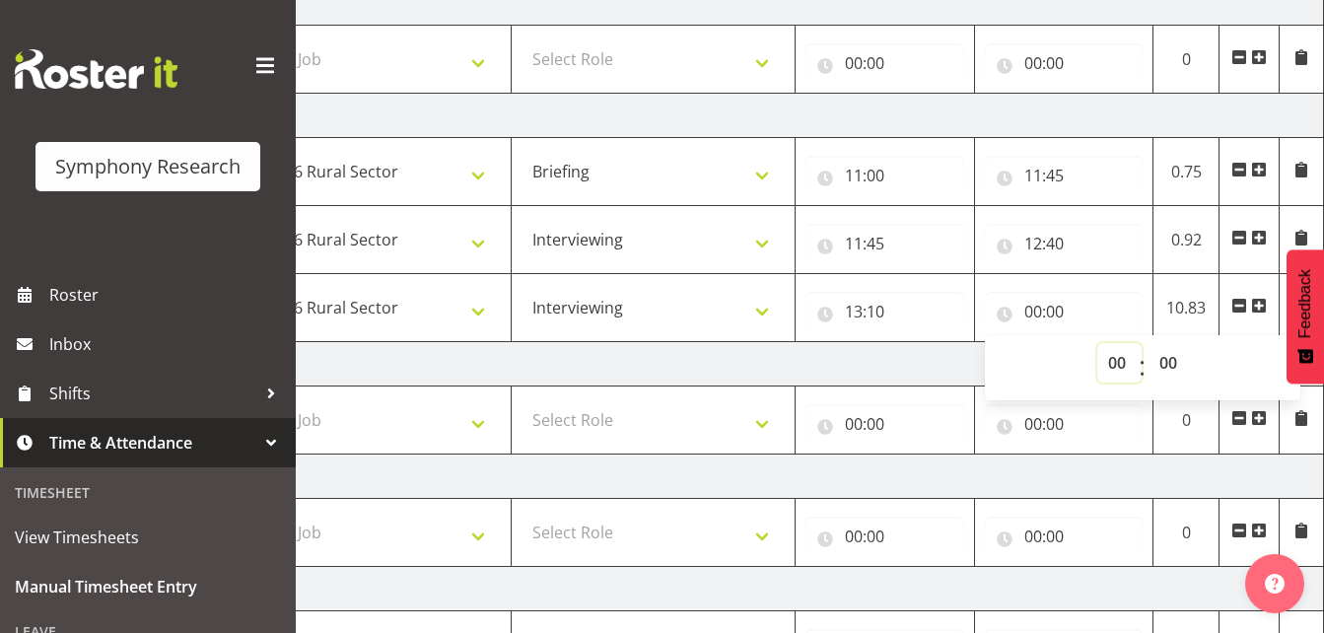
click at [1116, 368] on select "00 01 02 03 04 05 06 07 08 09 10 11 12 13 14 15 16 17 18 19 20 21 22 23" at bounding box center [1119, 362] width 44 height 39
select select "16"
click at [1097, 343] on select "00 01 02 03 04 05 06 07 08 09 10 11 12 13 14 15 16 17 18 19 20 21 22 23" at bounding box center [1119, 362] width 44 height 39
type input "16:00"
click at [884, 370] on td "[DATE]" at bounding box center [634, 364] width 1379 height 44
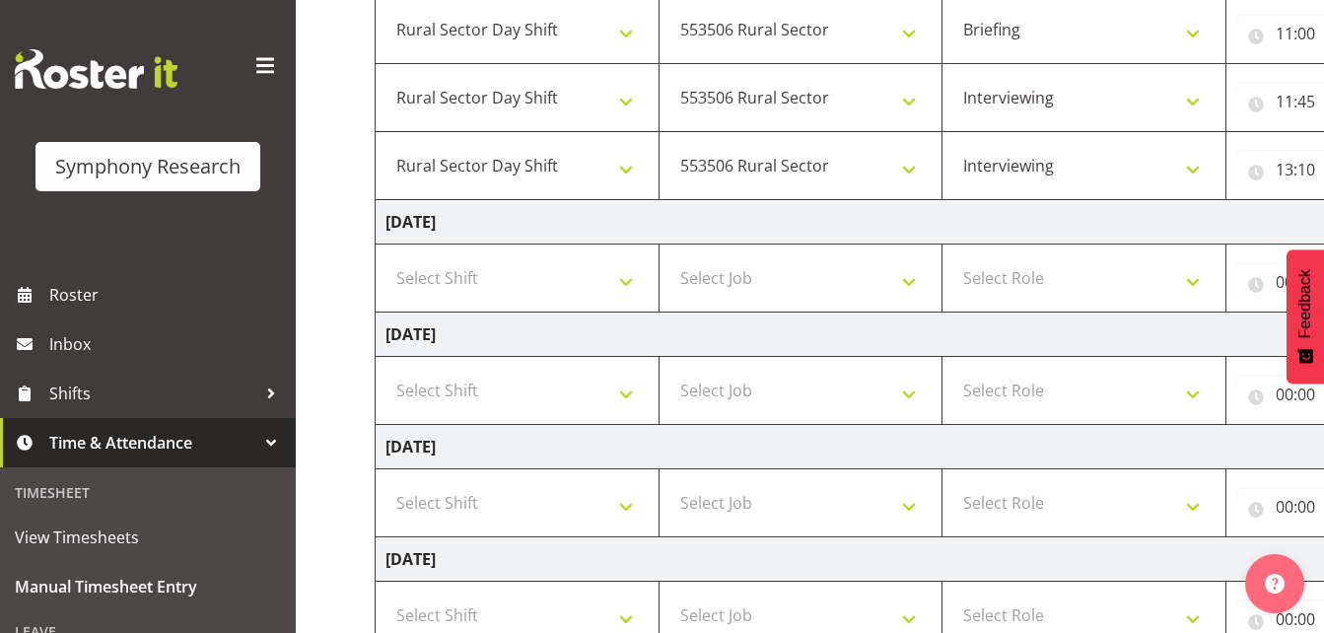
scroll to position [476, 0]
click at [632, 278] on select "Select Shift !!Weekend Residential (Roster IT Shift Label) *Business 9/10am ~ 4…" at bounding box center [516, 279] width 263 height 39
select select "81298"
click at [385, 260] on select "Select Shift !!Weekend Residential (Roster IT Shift Label) *Business 9/10am ~ 4…" at bounding box center [516, 279] width 263 height 39
click at [912, 281] on select "Select Job 550060 IF Admin 553492 World Poll Aus Wave 2 Main 2025 553493 World …" at bounding box center [800, 279] width 263 height 39
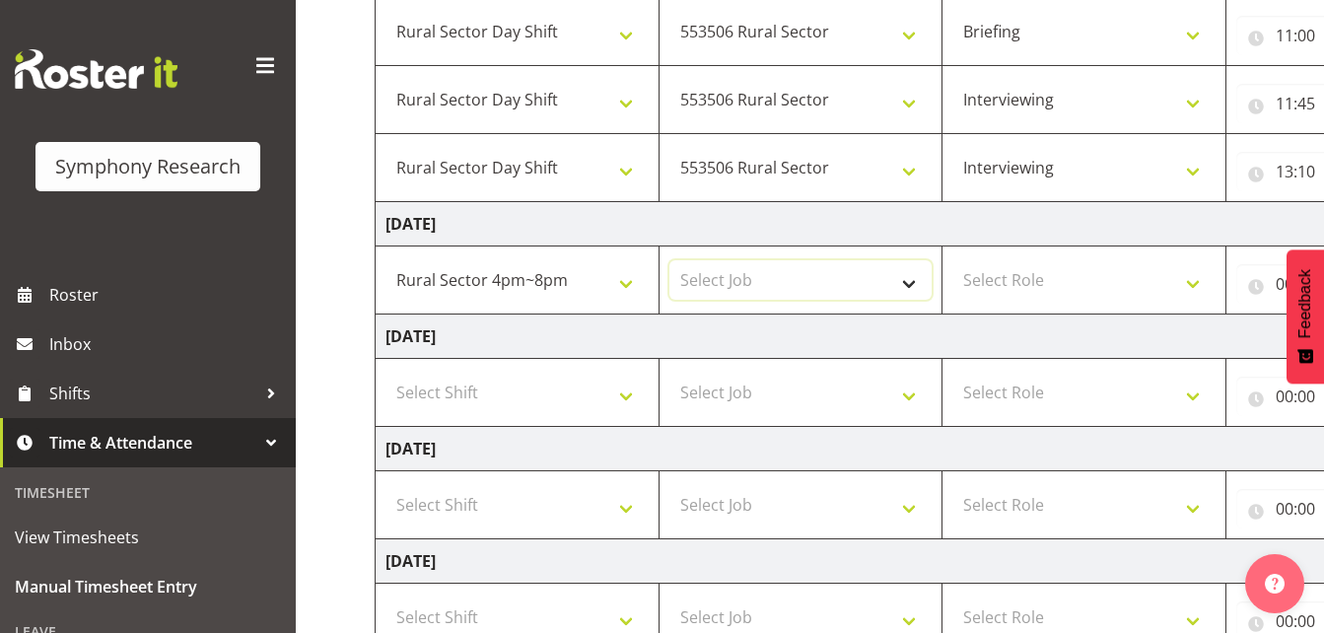
select select "10587"
click at [669, 260] on select "Select Job 550060 IF Admin 553492 World Poll Aus Wave 2 Main 2025 553493 World …" at bounding box center [800, 279] width 263 height 39
drag, startPoint x: 1198, startPoint y: 287, endPoint x: 1175, endPoint y: 294, distance: 23.7
click at [1196, 287] on select "Select Role Briefing Interviewing" at bounding box center [1083, 279] width 263 height 39
select select "47"
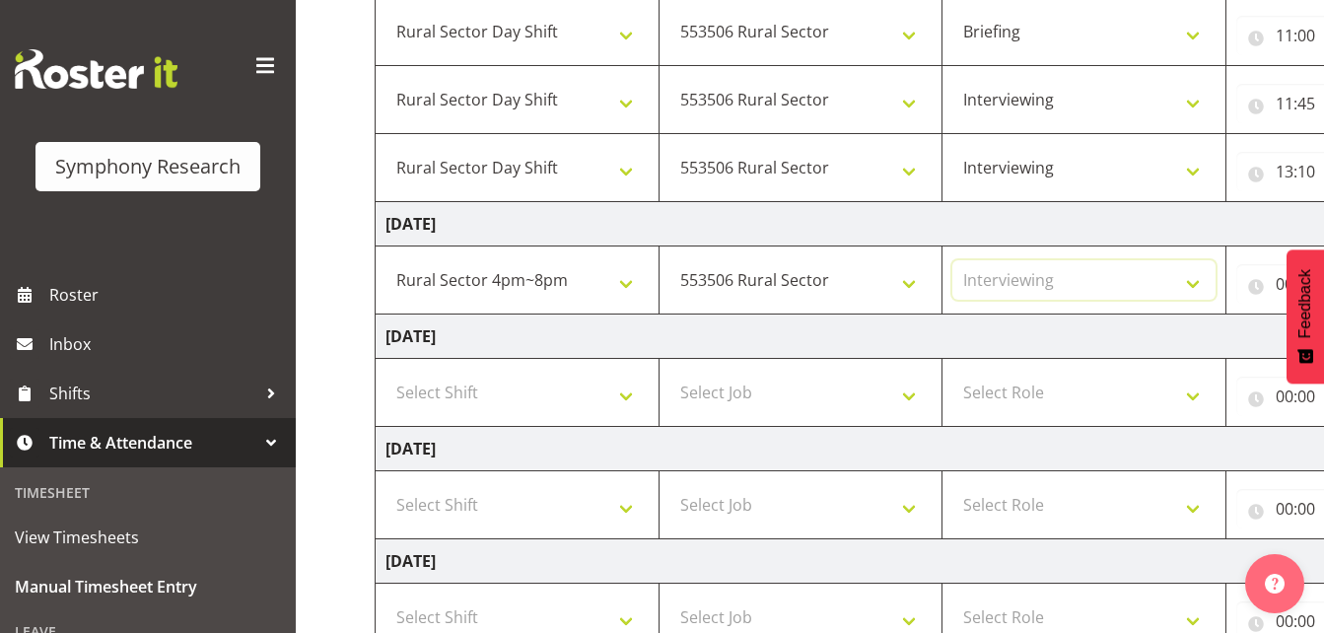
click at [952, 260] on select "Select Role Briefing Interviewing" at bounding box center [1083, 279] width 263 height 39
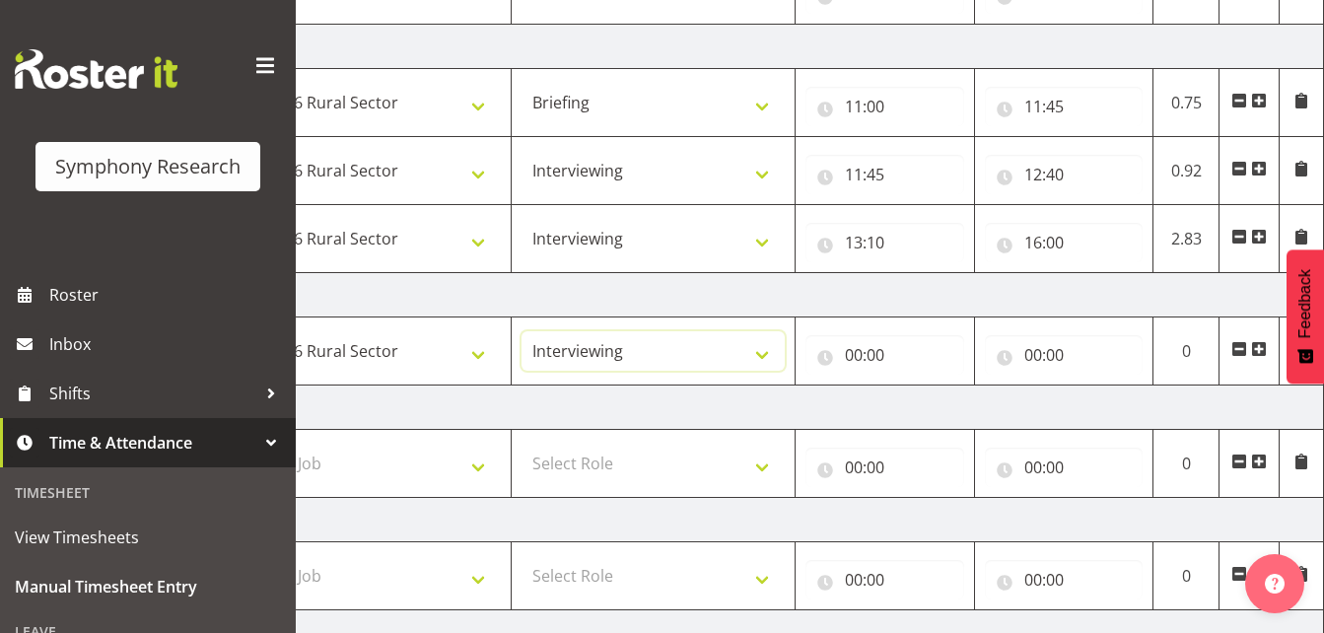
scroll to position [382, 0]
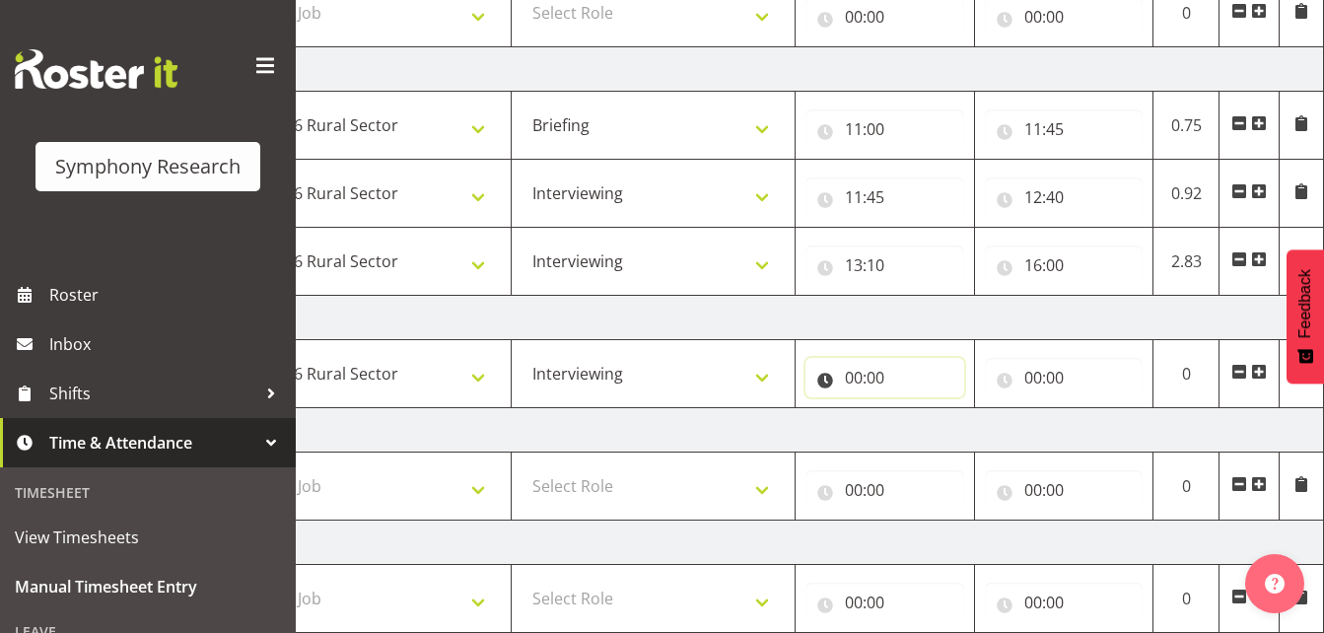
click at [854, 382] on input "00:00" at bounding box center [884, 377] width 159 height 39
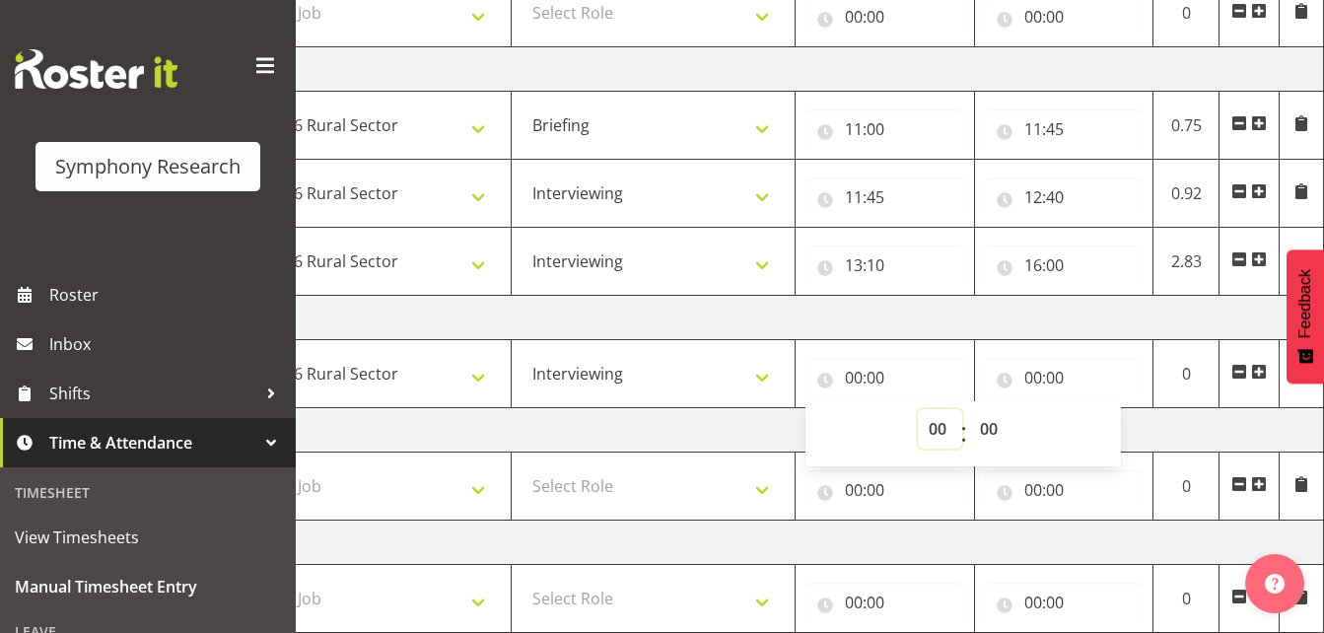
click at [936, 429] on select "00 01 02 03 04 05 06 07 08 09 10 11 12 13 14 15 16 17 18 19 20 21 22 23" at bounding box center [940, 428] width 44 height 39
select select "16"
click at [918, 409] on select "00 01 02 03 04 05 06 07 08 09 10 11 12 13 14 15 16 17 18 19 20 21 22 23" at bounding box center [940, 428] width 44 height 39
type input "16:00"
click at [1038, 377] on input "00:00" at bounding box center [1064, 377] width 159 height 39
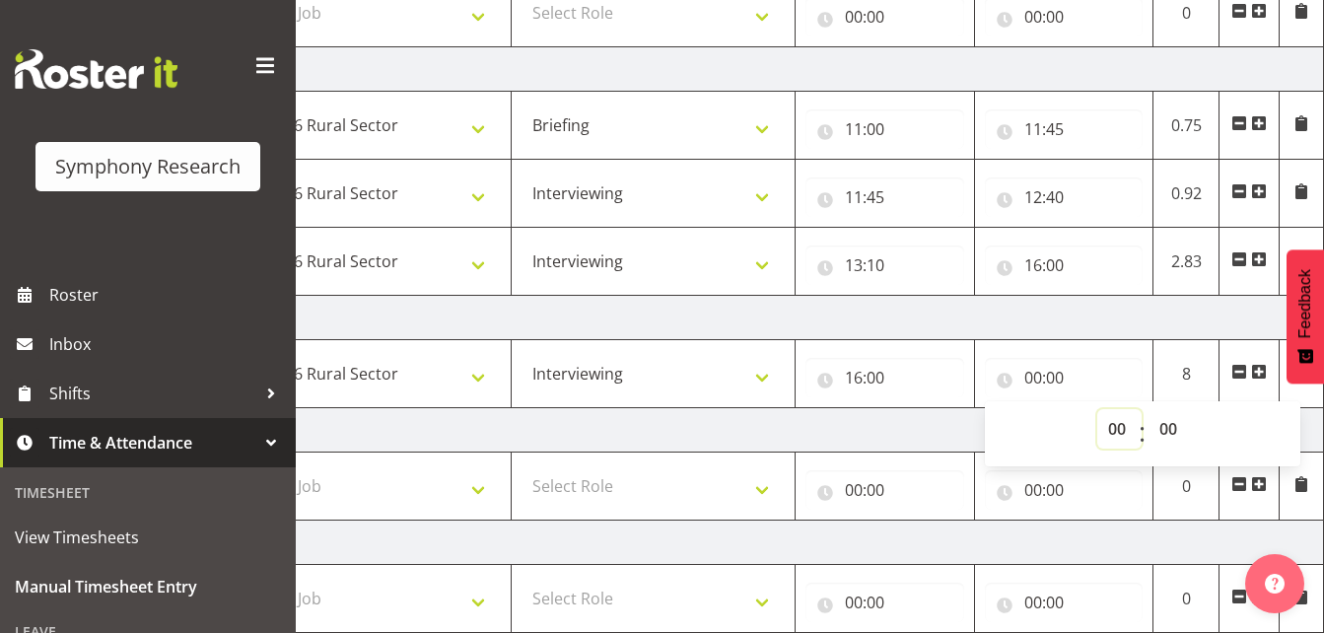
drag, startPoint x: 1038, startPoint y: 377, endPoint x: 1115, endPoint y: 430, distance: 93.5
click at [1115, 430] on select "00 01 02 03 04 05 06 07 08 09 10 11 12 13 14 15 16 17 18 19 20 21 22 23" at bounding box center [1119, 428] width 44 height 39
select select "20"
click at [1097, 409] on select "00 01 02 03 04 05 06 07 08 09 10 11 12 13 14 15 16 17 18 19 20 21 22 23" at bounding box center [1119, 428] width 44 height 39
type input "20:00"
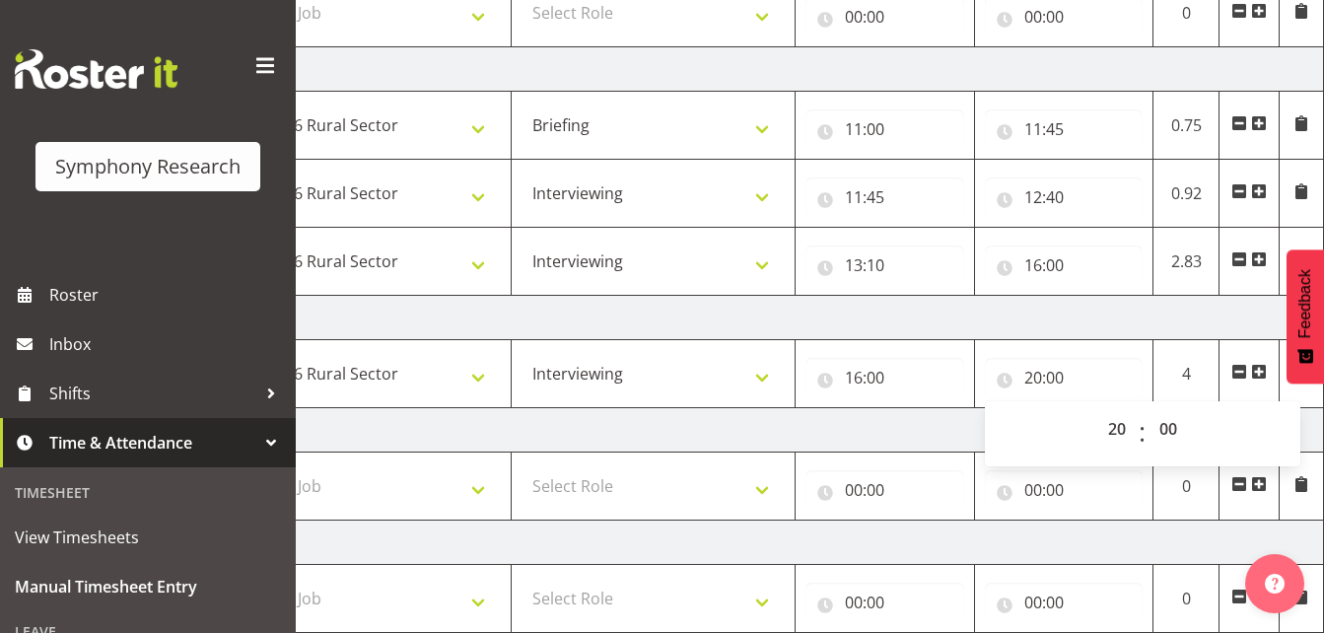
click at [942, 418] on td "[DATE]" at bounding box center [634, 430] width 1379 height 44
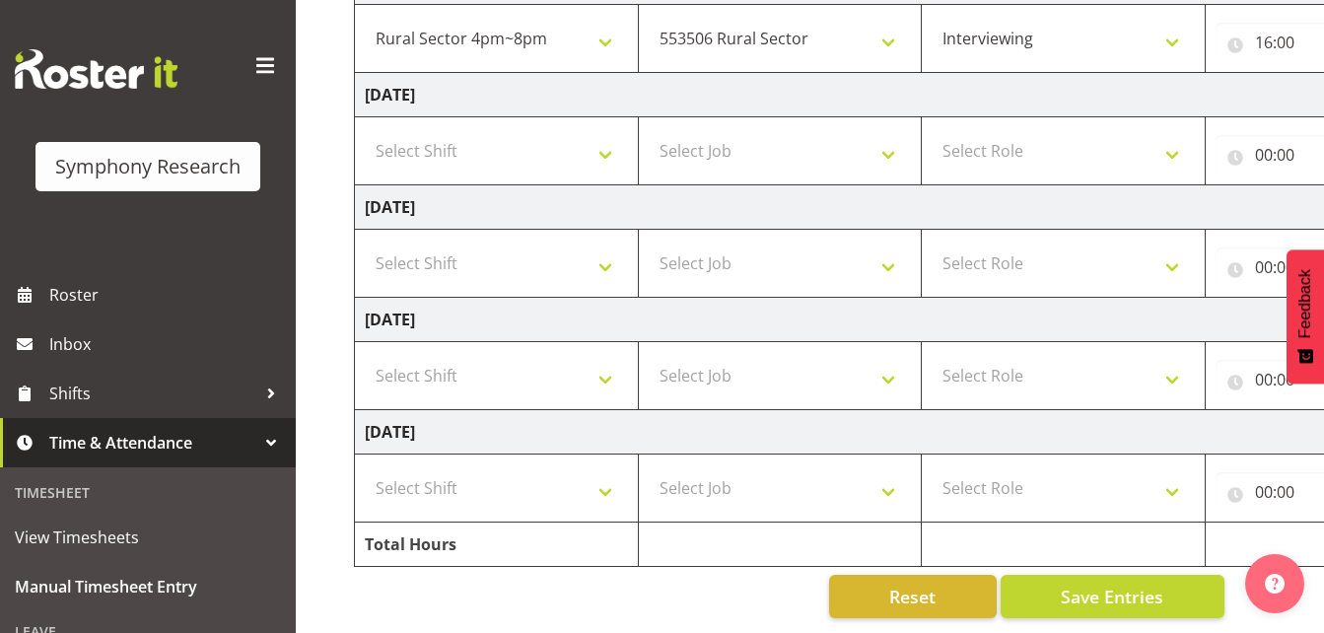
scroll to position [0, 0]
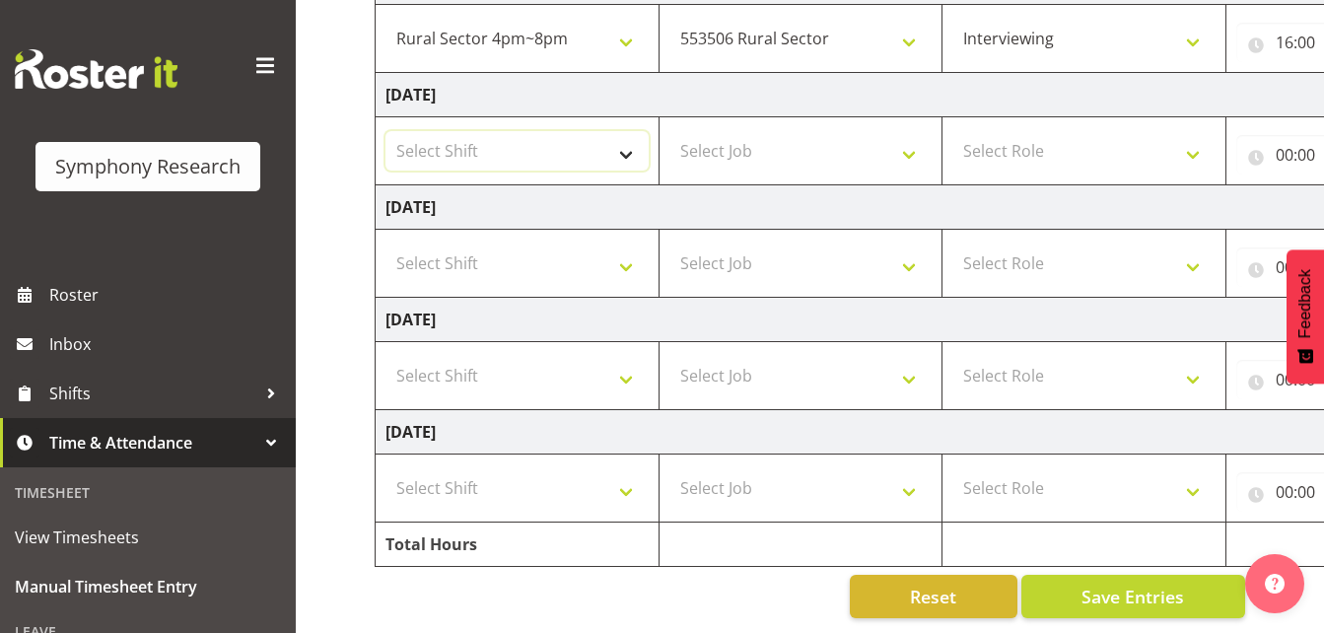
click at [623, 131] on select "Select Shift !!Weekend Residential (Roster IT Shift Label) *Business 9/10am ~ 4…" at bounding box center [516, 150] width 263 height 39
select select "81297"
click at [385, 131] on select "Select Shift !!Weekend Residential (Roster IT Shift Label) *Business 9/10am ~ 4…" at bounding box center [516, 150] width 263 height 39
click at [913, 141] on select "Select Job 550060 IF Admin 553492 World Poll Aus Wave 2 Main 2025 553493 World …" at bounding box center [800, 150] width 263 height 39
select select "10587"
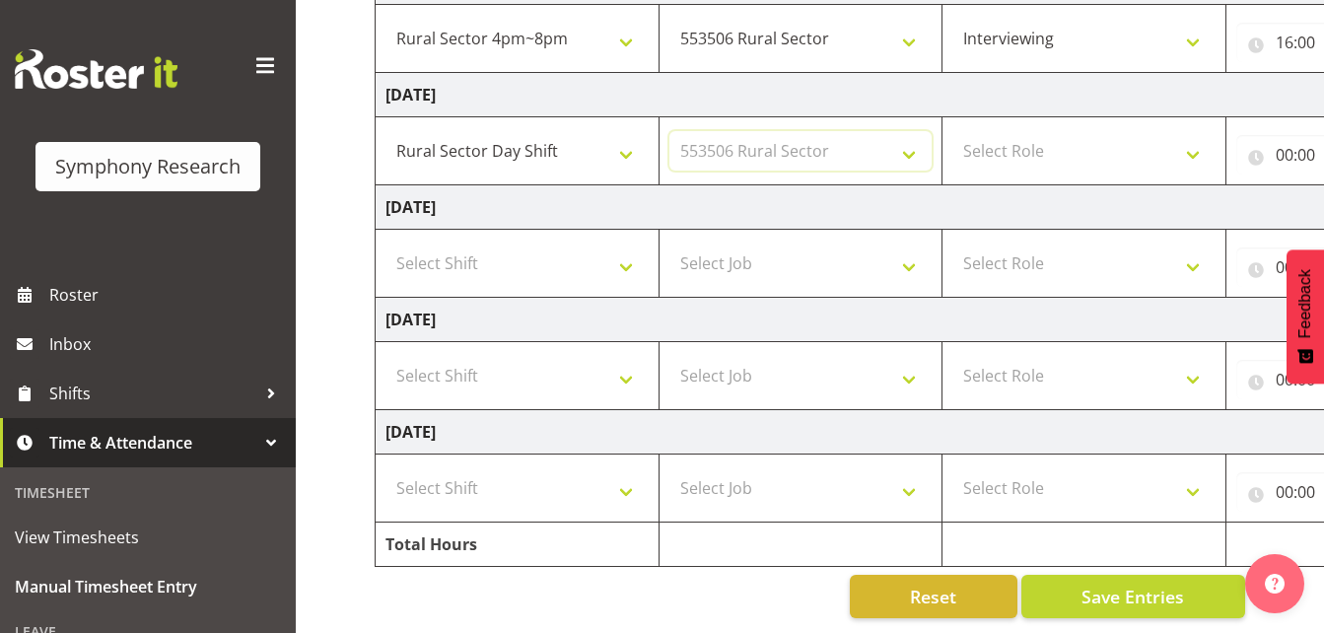
click at [669, 131] on select "Select Job 550060 IF Admin 553492 World Poll Aus Wave 2 Main 2025 553493 World …" at bounding box center [800, 150] width 263 height 39
click at [1092, 131] on select "Select Role Briefing Interviewing" at bounding box center [1083, 150] width 263 height 39
select select "47"
click at [952, 131] on select "Select Role Briefing Interviewing" at bounding box center [1083, 150] width 263 height 39
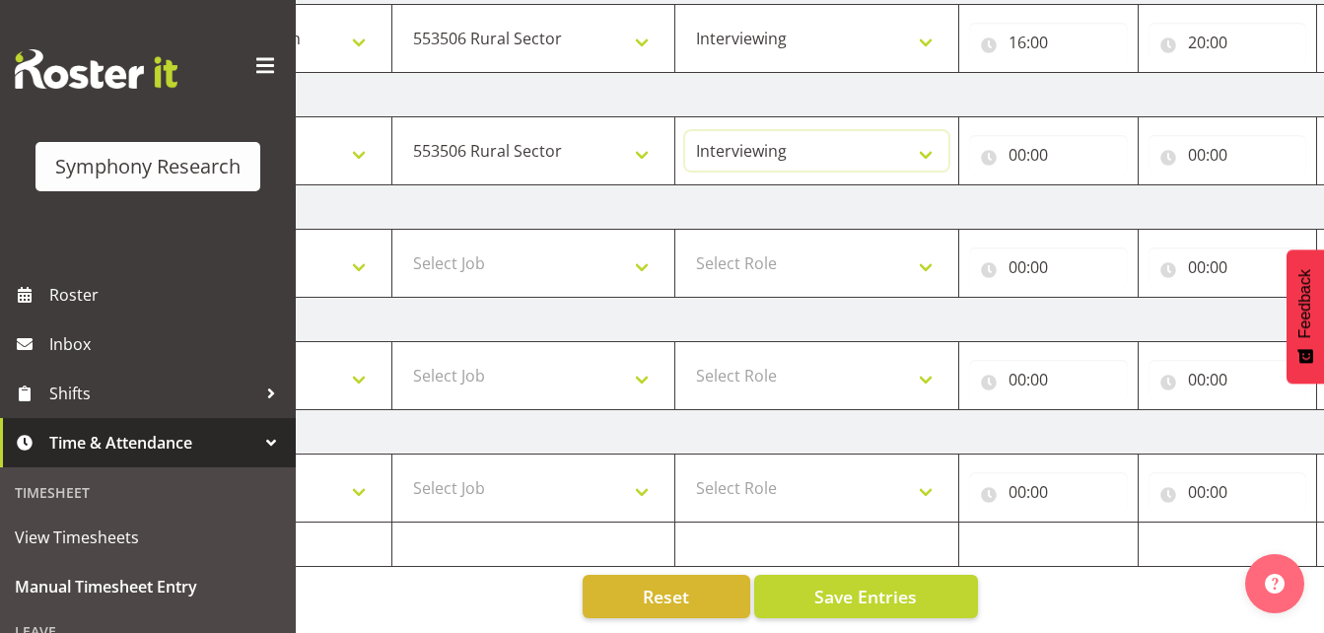
scroll to position [0, 431]
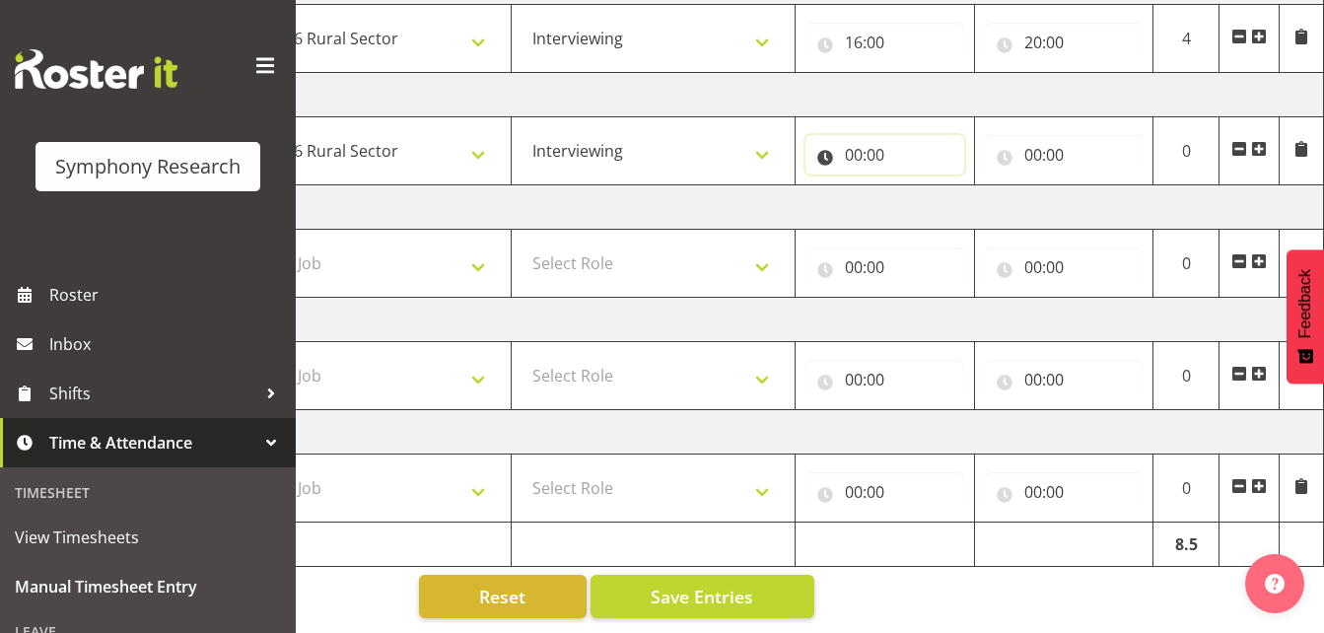
click at [855, 142] on input "00:00" at bounding box center [884, 154] width 159 height 39
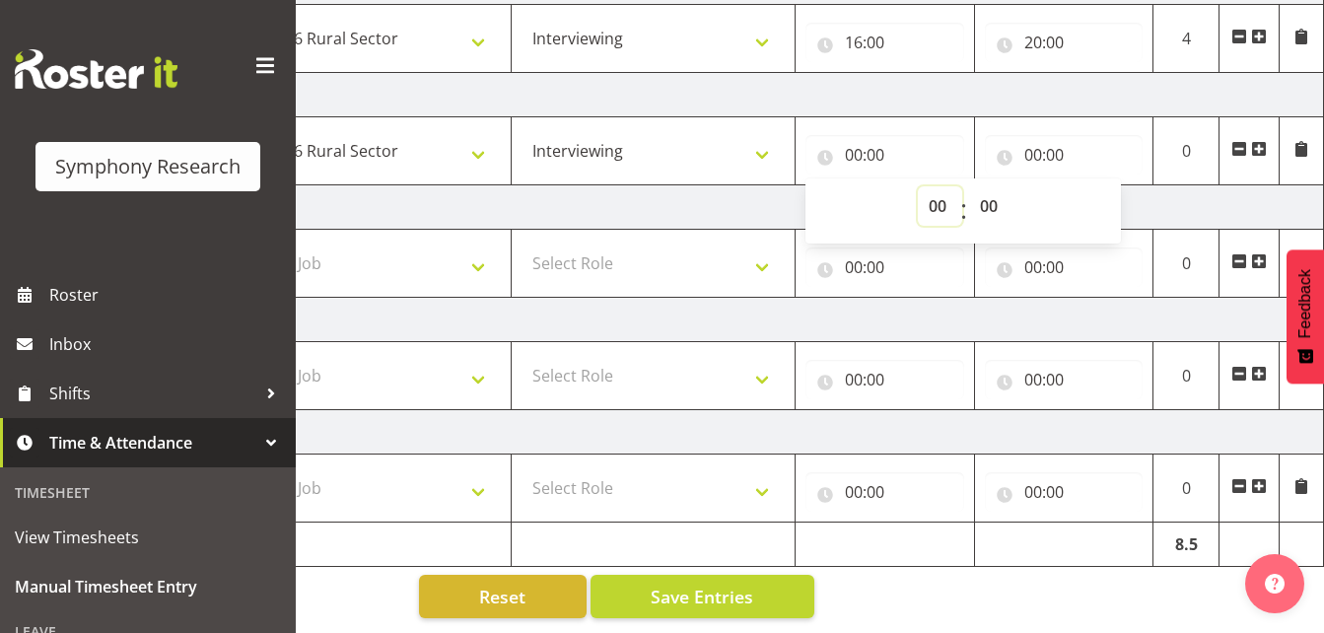
click at [930, 192] on select "00 01 02 03 04 05 06 07 08 09 10 11 12 13 14 15 16 17 18 19 20 21 22 23" at bounding box center [940, 205] width 44 height 39
select select "9"
click at [918, 186] on select "00 01 02 03 04 05 06 07 08 09 10 11 12 13 14 15 16 17 18 19 20 21 22 23" at bounding box center [940, 205] width 44 height 39
type input "09:00"
click at [1032, 140] on input "00:00" at bounding box center [1064, 154] width 159 height 39
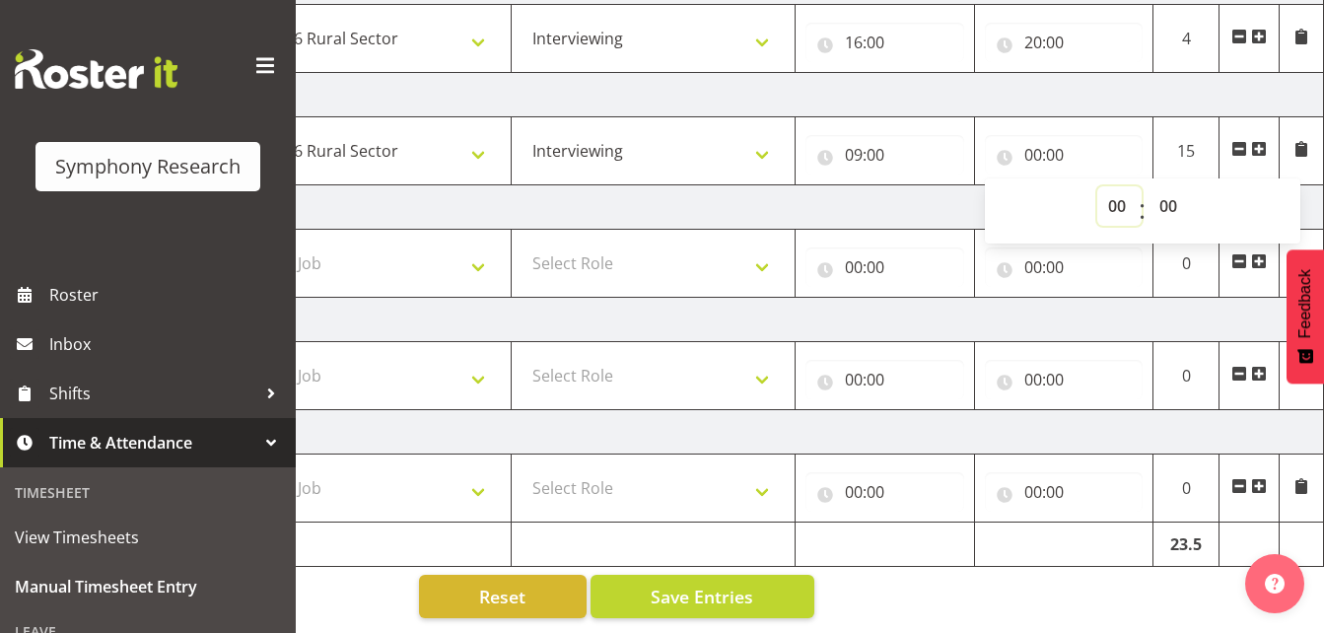
click at [1123, 190] on select "00 01 02 03 04 05 06 07 08 09 10 11 12 13 14 15 16 17 18 19 20 21 22 23" at bounding box center [1119, 205] width 44 height 39
select select "12"
click at [1097, 186] on select "00 01 02 03 04 05 06 07 08 09 10 11 12 13 14 15 16 17 18 19 20 21 22 23" at bounding box center [1119, 205] width 44 height 39
type input "12:00"
click at [1058, 138] on input "12:00" at bounding box center [1064, 154] width 159 height 39
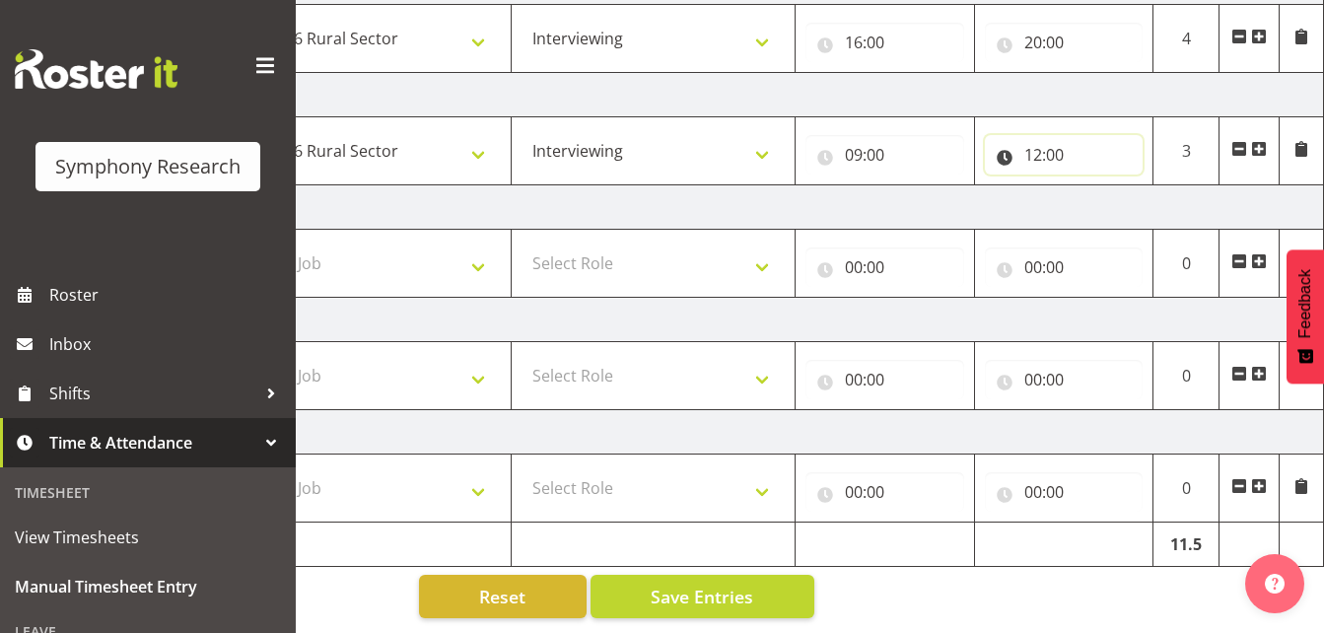
click at [1058, 137] on input "12:00" at bounding box center [1064, 154] width 159 height 39
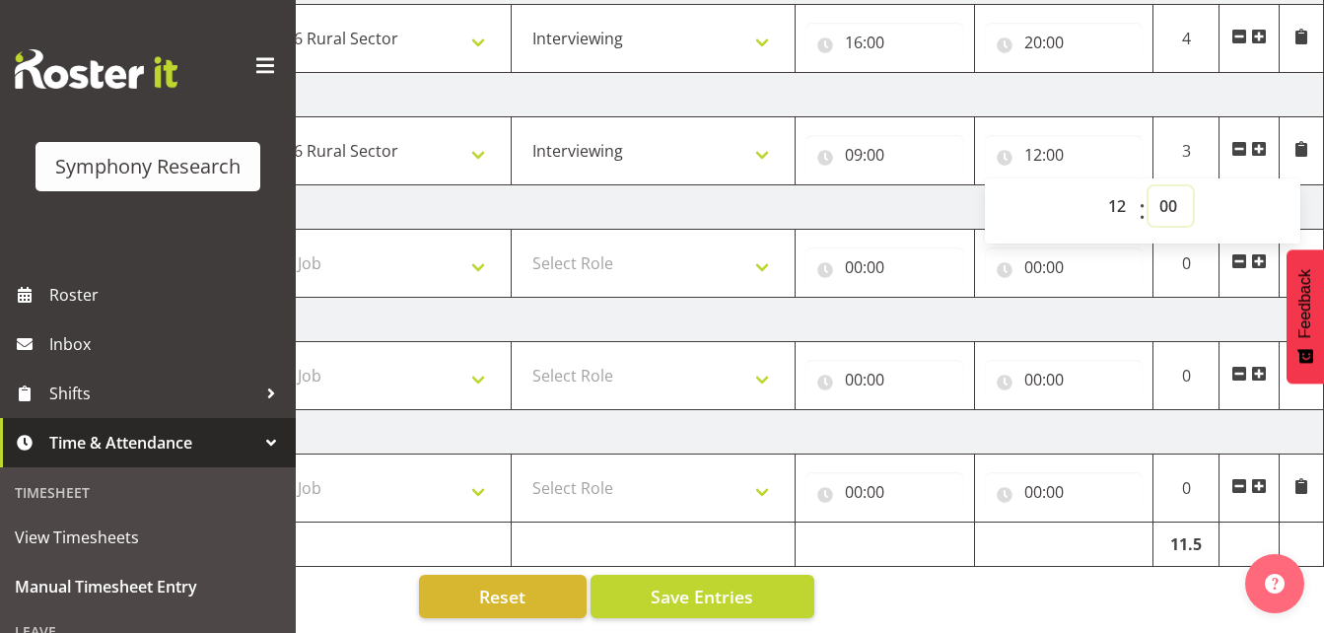
click at [1172, 188] on select "00 01 02 03 04 05 06 07 08 09 10 11 12 13 14 15 16 17 18 19 20 21 22 23 24 25 2…" at bounding box center [1170, 205] width 44 height 39
select select "25"
click at [1148, 186] on select "00 01 02 03 04 05 06 07 08 09 10 11 12 13 14 15 16 17 18 19 20 21 22 23 24 25 2…" at bounding box center [1170, 205] width 44 height 39
type input "12:25"
click at [1263, 141] on span at bounding box center [1259, 149] width 16 height 16
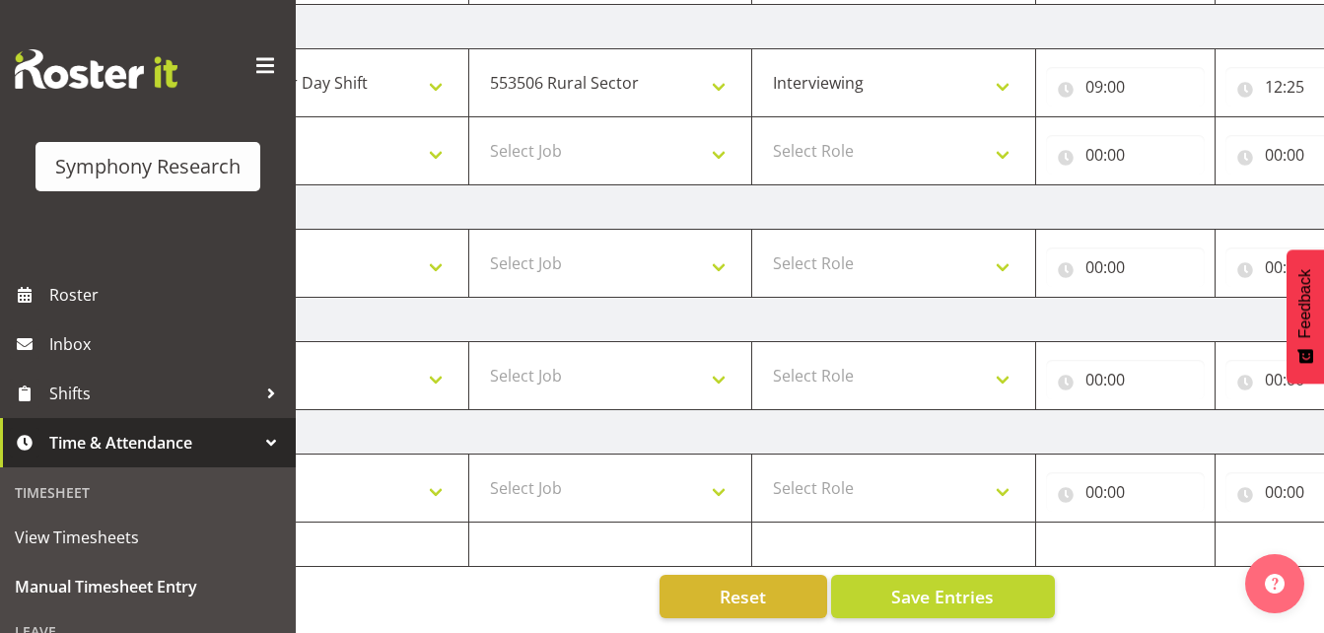
scroll to position [0, 0]
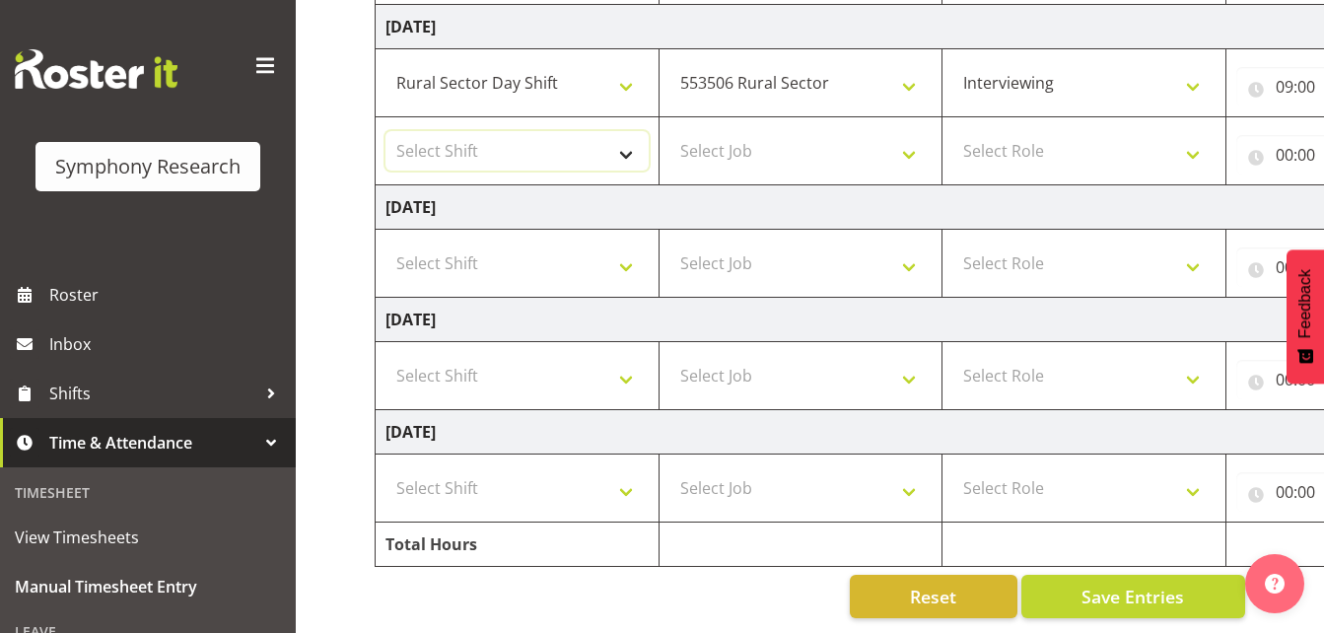
click at [629, 141] on select "Select Shift !!Weekend Residential (Roster IT Shift Label) *Business 9/10am ~ 4…" at bounding box center [516, 150] width 263 height 39
select select "81297"
click at [385, 131] on select "Select Shift !!Weekend Residential (Roster IT Shift Label) *Business 9/10am ~ 4…" at bounding box center [516, 150] width 263 height 39
click at [908, 140] on select "Select Job 550060 IF Admin 553492 World Poll Aus Wave 2 Main 2025 553493 World …" at bounding box center [800, 150] width 263 height 39
select select "10587"
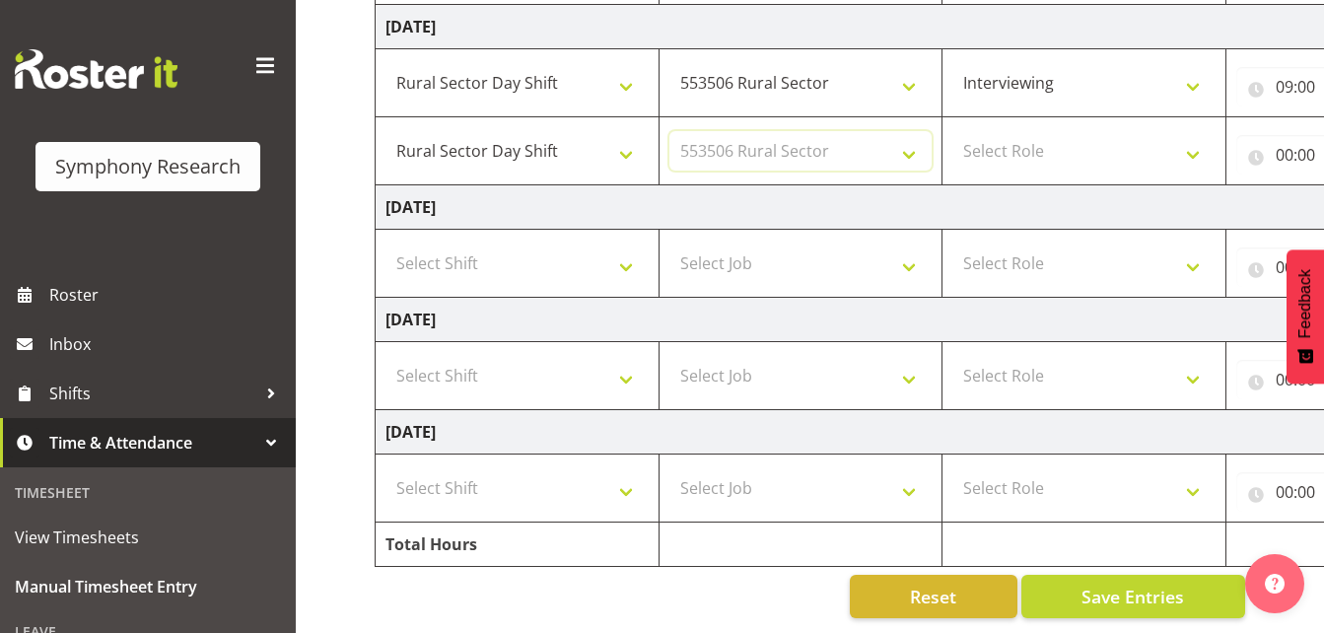
click at [669, 131] on select "Select Job 550060 IF Admin 553492 World Poll Aus Wave 2 Main 2025 553493 World …" at bounding box center [800, 150] width 263 height 39
click at [1189, 140] on select "Select Role Briefing Interviewing" at bounding box center [1083, 150] width 263 height 39
select select "47"
click at [952, 131] on select "Select Role Briefing Interviewing" at bounding box center [1083, 150] width 263 height 39
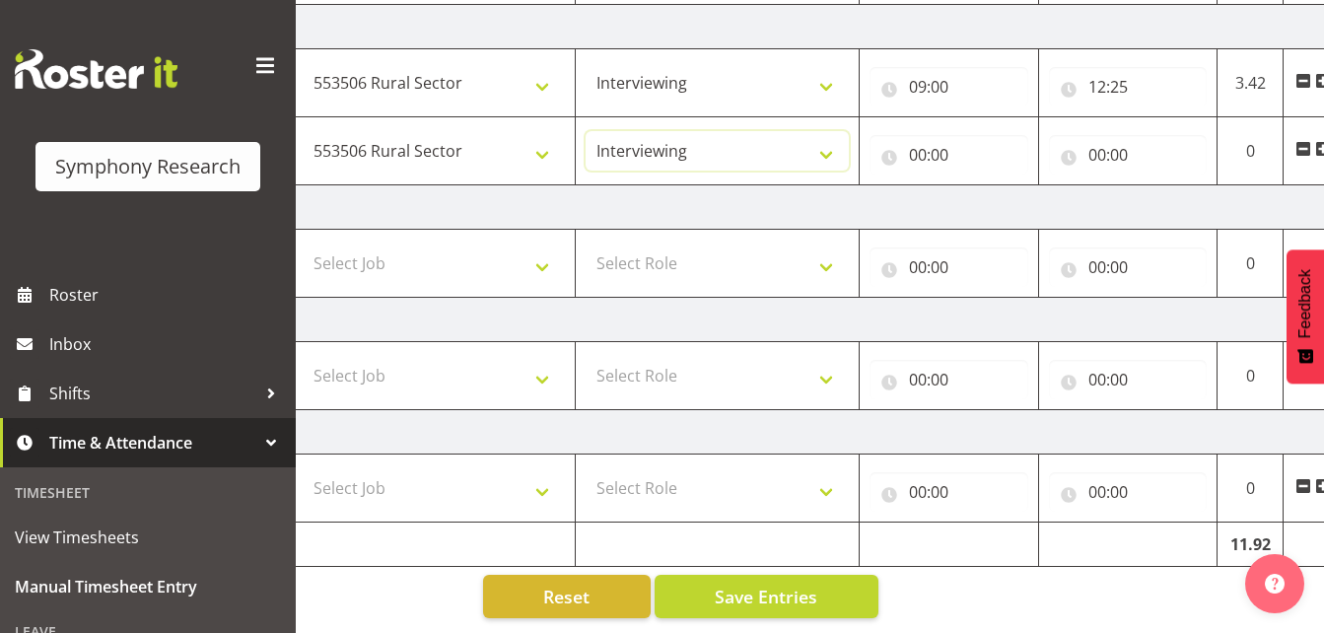
scroll to position [0, 431]
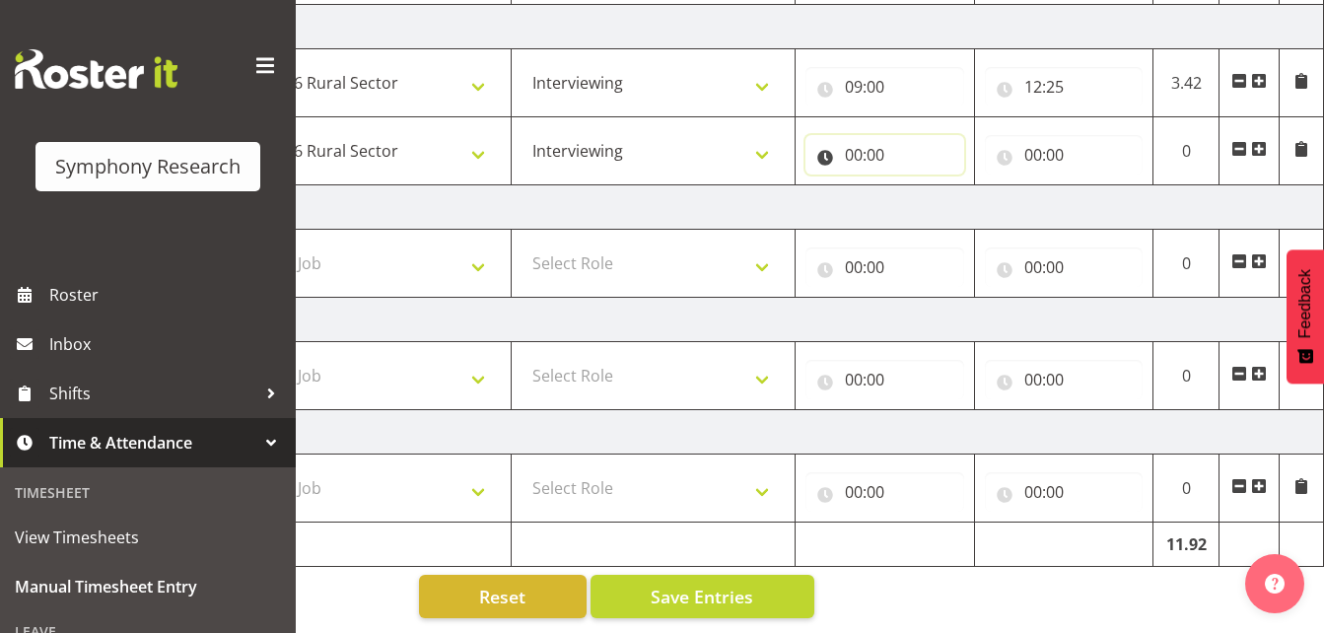
click at [851, 135] on input "00:00" at bounding box center [884, 154] width 159 height 39
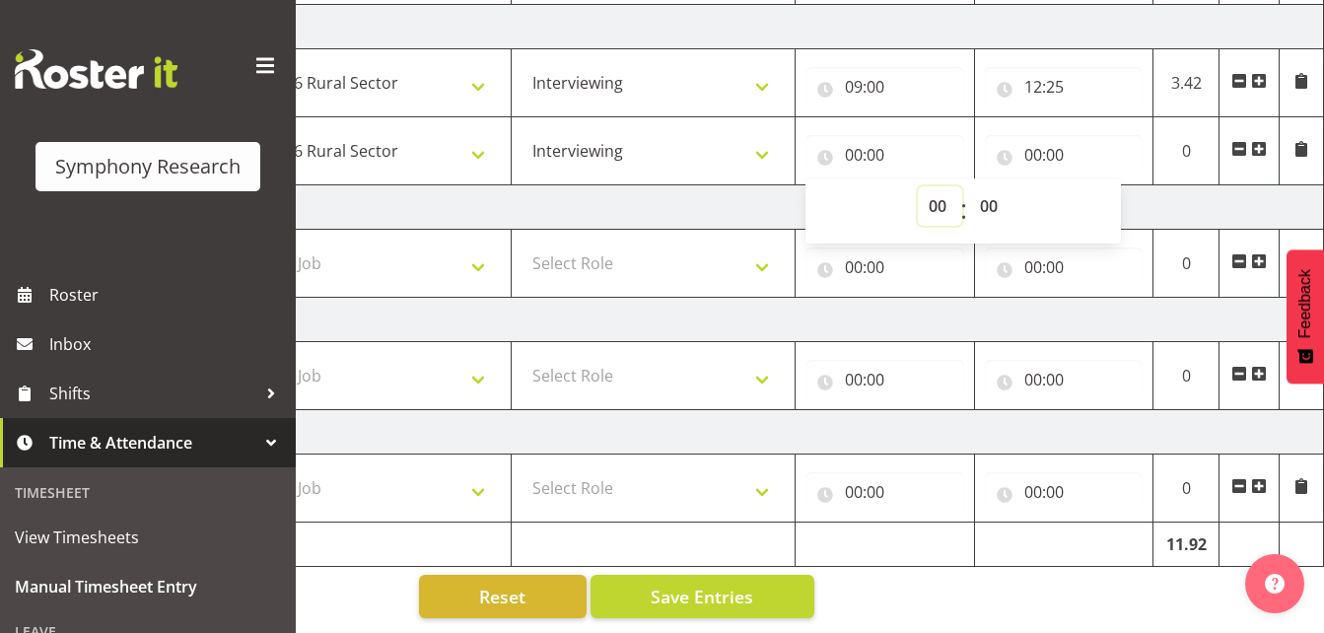
click at [935, 197] on select "00 01 02 03 04 05 06 07 08 09 10 11 12 13 14 15 16 17 18 19 20 21 22 23" at bounding box center [940, 205] width 44 height 39
select select "12"
click at [918, 186] on select "00 01 02 03 04 05 06 07 08 09 10 11 12 13 14 15 16 17 18 19 20 21 22 23" at bounding box center [940, 205] width 44 height 39
type input "12:00"
click at [875, 138] on input "12:00" at bounding box center [884, 154] width 159 height 39
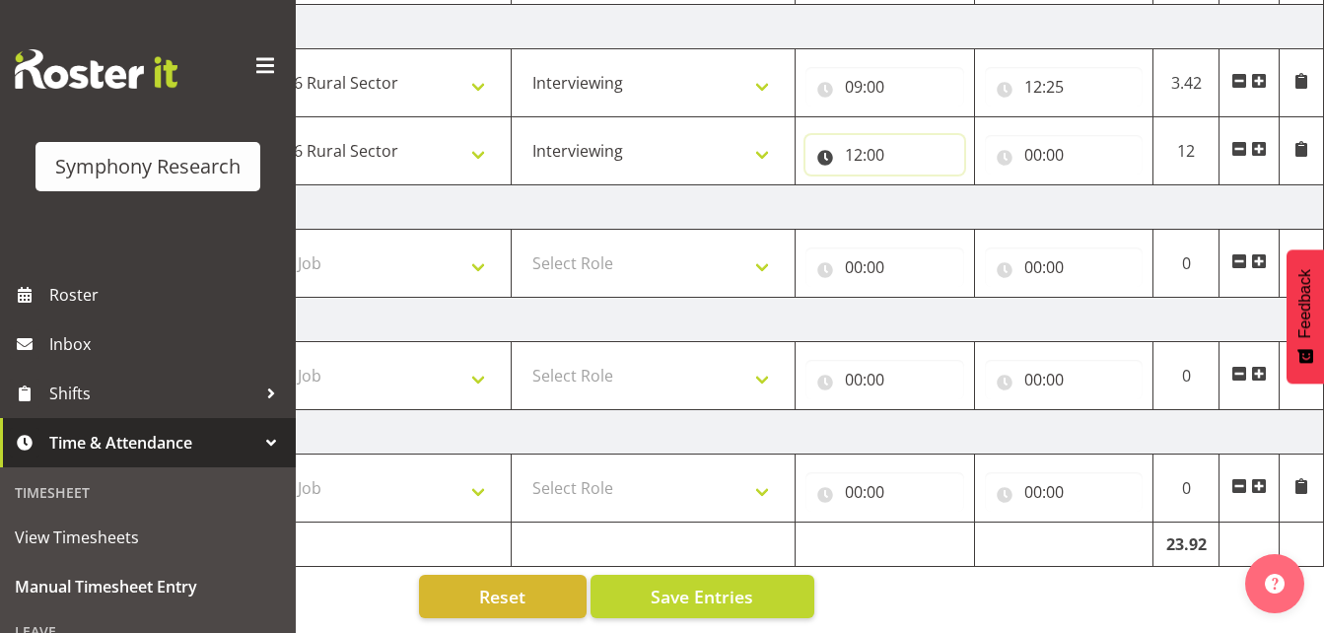
click at [875, 138] on input "12:00" at bounding box center [884, 154] width 159 height 39
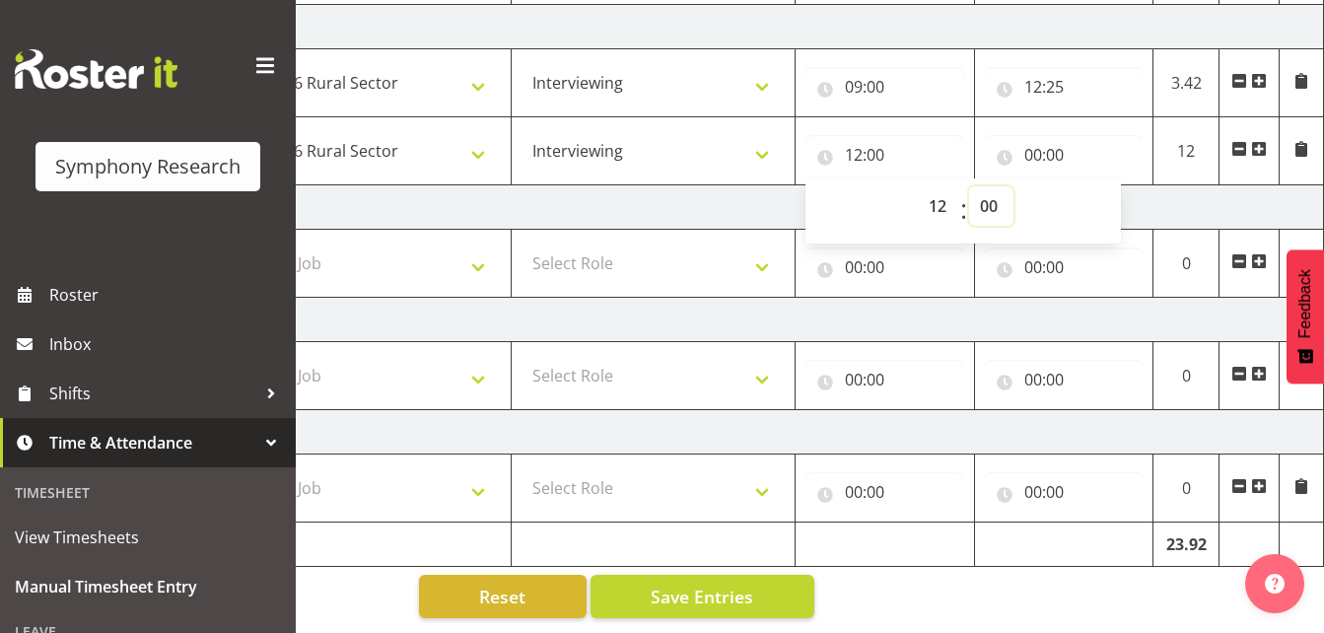
click at [984, 190] on select "00 01 02 03 04 05 06 07 08 09 10 11 12 13 14 15 16 17 18 19 20 21 22 23 24 25 2…" at bounding box center [991, 205] width 44 height 39
select select "55"
click at [969, 186] on select "00 01 02 03 04 05 06 07 08 09 10 11 12 13 14 15 16 17 18 19 20 21 22 23 24 25 2…" at bounding box center [991, 205] width 44 height 39
type input "12:55"
click at [1033, 140] on input "00:00" at bounding box center [1064, 154] width 159 height 39
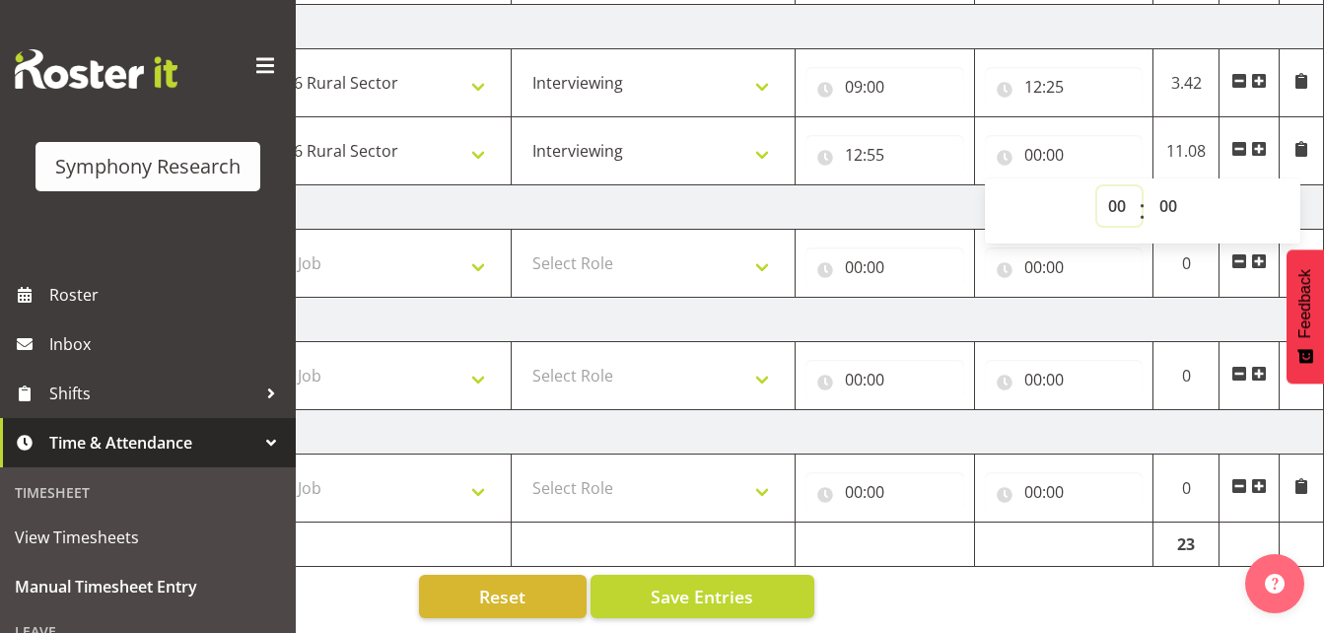
click at [1120, 191] on select "00 01 02 03 04 05 06 07 08 09 10 11 12 13 14 15 16 17 18 19 20 21 22 23" at bounding box center [1119, 205] width 44 height 39
select select "16"
click at [1097, 186] on select "00 01 02 03 04 05 06 07 08 09 10 11 12 13 14 15 16 17 18 19 20 21 22 23" at bounding box center [1119, 205] width 44 height 39
type input "16:00"
click at [855, 196] on td "[DATE]" at bounding box center [634, 207] width 1379 height 44
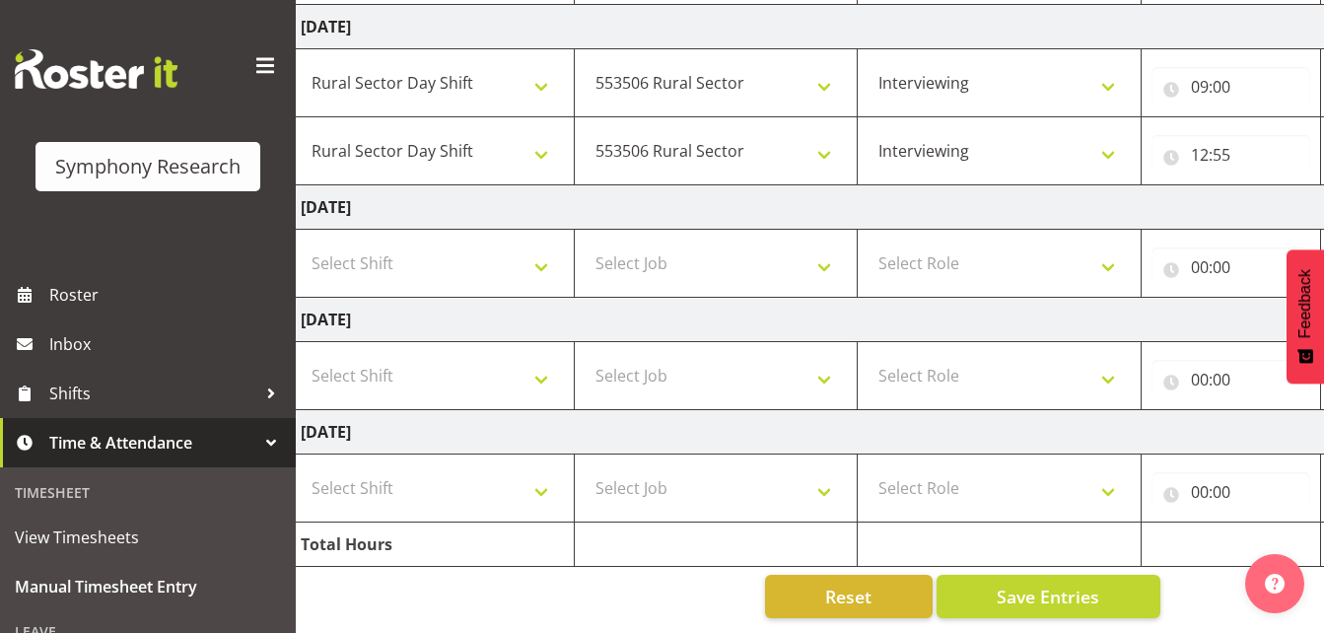
scroll to position [0, 0]
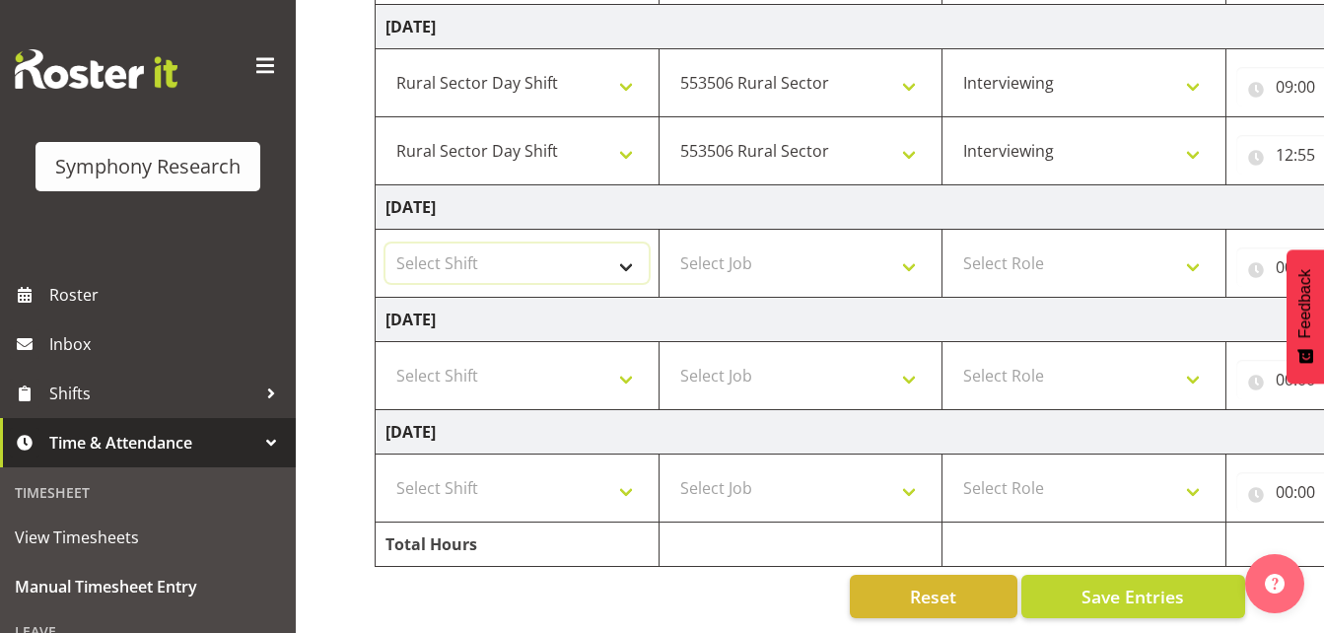
click at [624, 253] on select "Select Shift !!Weekend Residential (Roster IT Shift Label) *Business 9/10am ~ 4…" at bounding box center [516, 262] width 263 height 39
select select "81297"
click at [385, 243] on select "Select Shift !!Weekend Residential (Roster IT Shift Label) *Business 9/10am ~ 4…" at bounding box center [516, 262] width 263 height 39
click at [906, 253] on select "Select Job 550060 IF Admin 553492 World Poll Aus Wave 2 Main 2025 553493 World …" at bounding box center [800, 262] width 263 height 39
select select "10587"
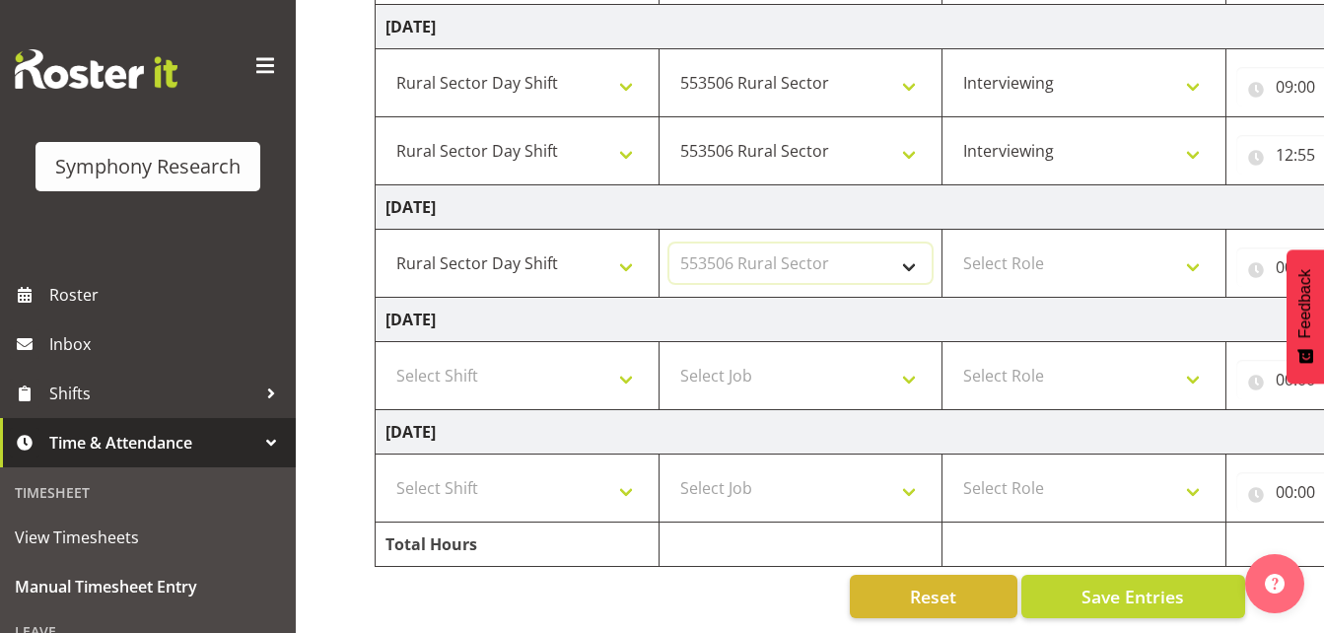
click at [669, 243] on select "Select Job 550060 IF Admin 553492 World Poll Aus Wave 2 Main 2025 553493 World …" at bounding box center [800, 262] width 263 height 39
click at [1191, 258] on select "Select Role Briefing Interviewing" at bounding box center [1083, 262] width 263 height 39
select select "47"
click at [952, 243] on select "Select Role Briefing Interviewing" at bounding box center [1083, 262] width 263 height 39
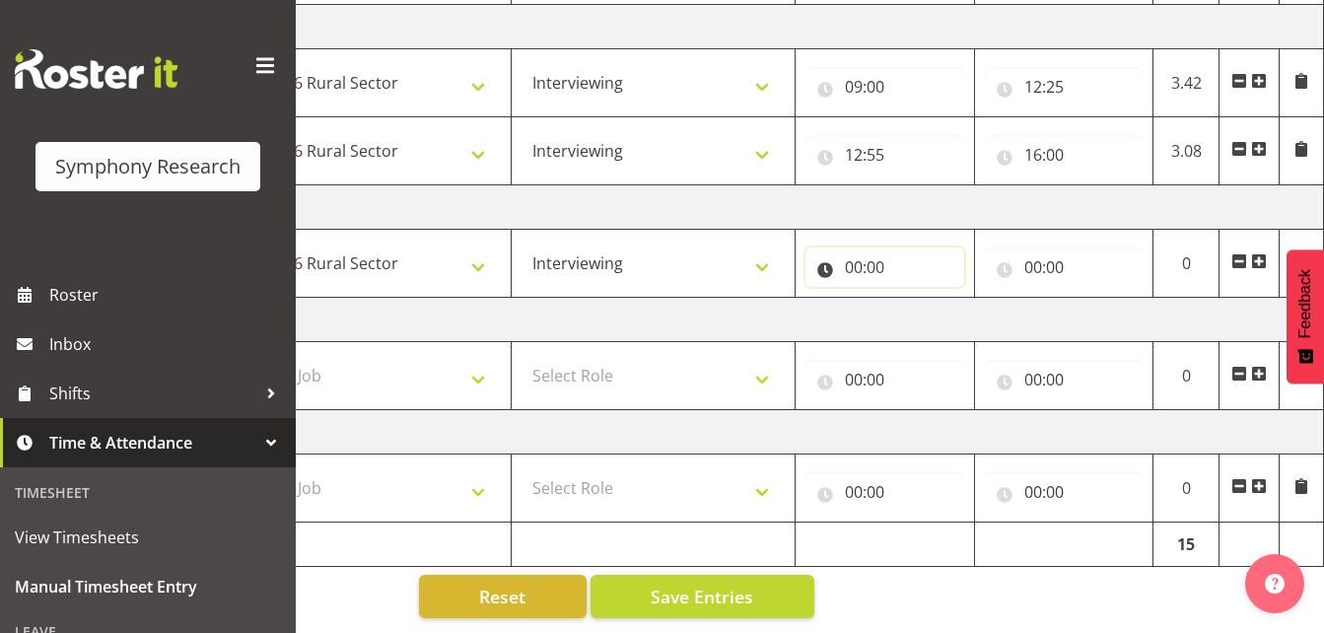
click at [855, 248] on input "00:00" at bounding box center [884, 266] width 159 height 39
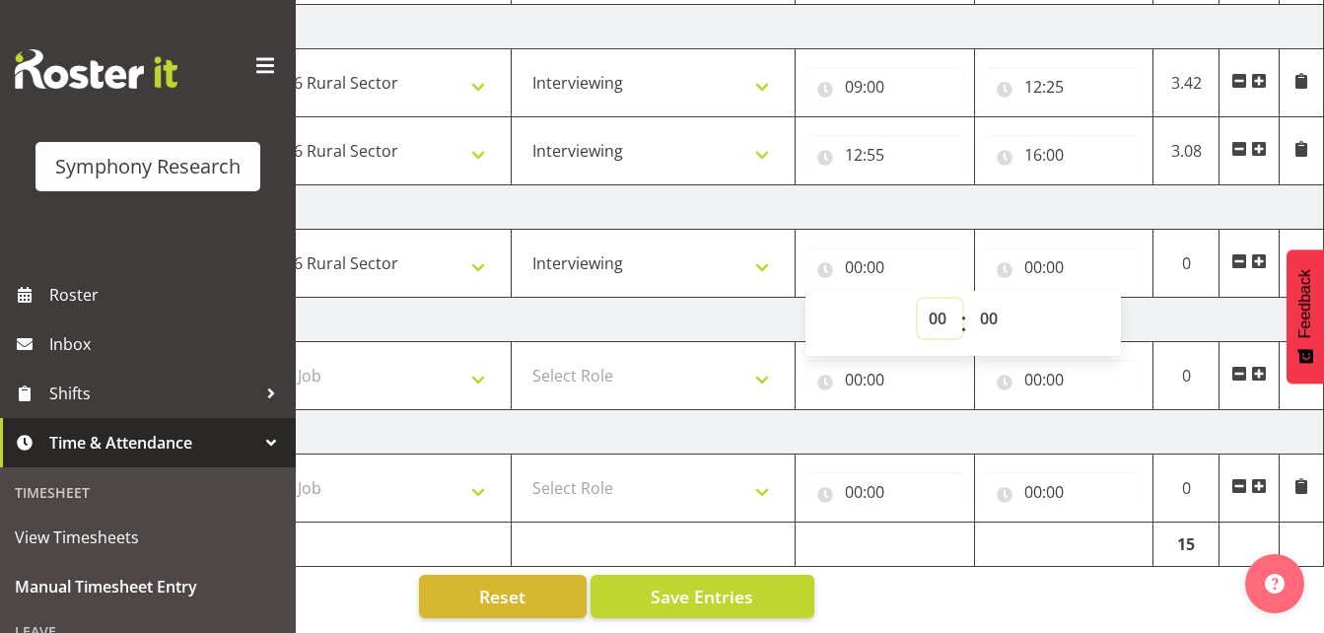
click at [931, 304] on select "00 01 02 03 04 05 06 07 08 09 10 11 12 13 14 15 16 17 18 19 20 21 22 23" at bounding box center [940, 318] width 44 height 39
select select "9"
click at [918, 299] on select "00 01 02 03 04 05 06 07 08 09 10 11 12 13 14 15 16 17 18 19 20 21 22 23" at bounding box center [940, 318] width 44 height 39
type input "09:00"
click at [1029, 249] on input "00:00" at bounding box center [1064, 266] width 159 height 39
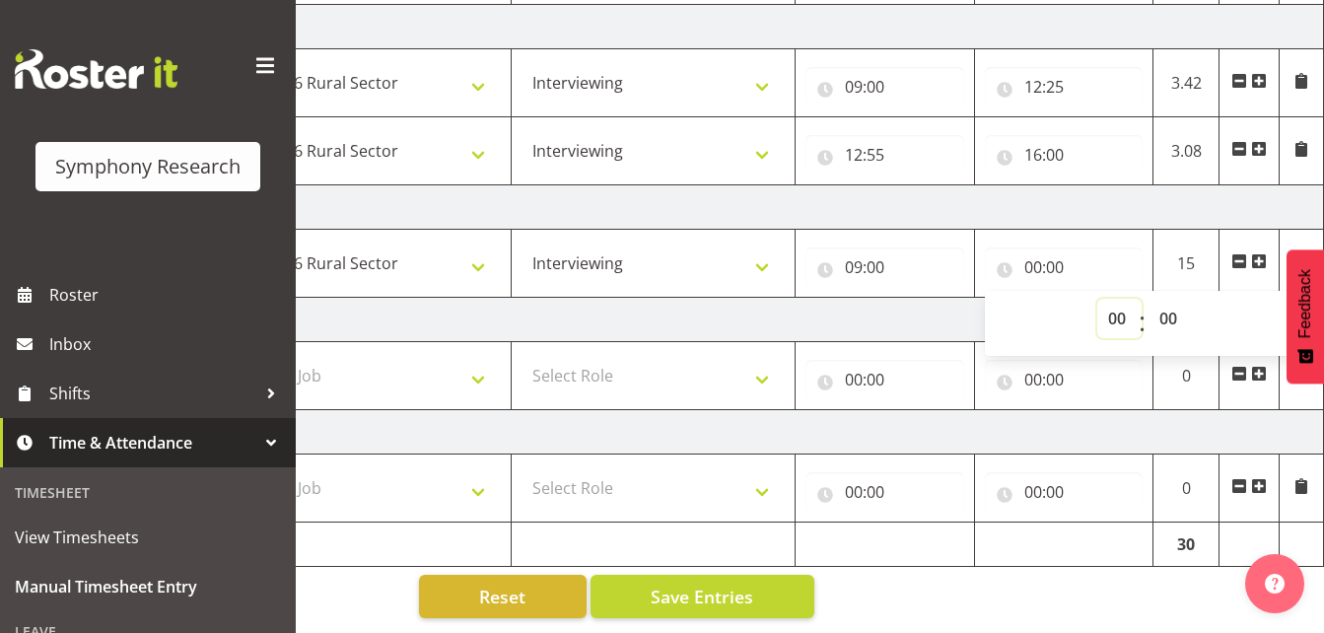
click at [1109, 300] on select "00 01 02 03 04 05 06 07 08 09 10 11 12 13 14 15 16 17 18 19 20 21 22 23" at bounding box center [1119, 318] width 44 height 39
select select "12"
click at [1097, 299] on select "00 01 02 03 04 05 06 07 08 09 10 11 12 13 14 15 16 17 18 19 20 21 22 23" at bounding box center [1119, 318] width 44 height 39
type input "12:00"
click at [1059, 250] on input "12:00" at bounding box center [1064, 266] width 159 height 39
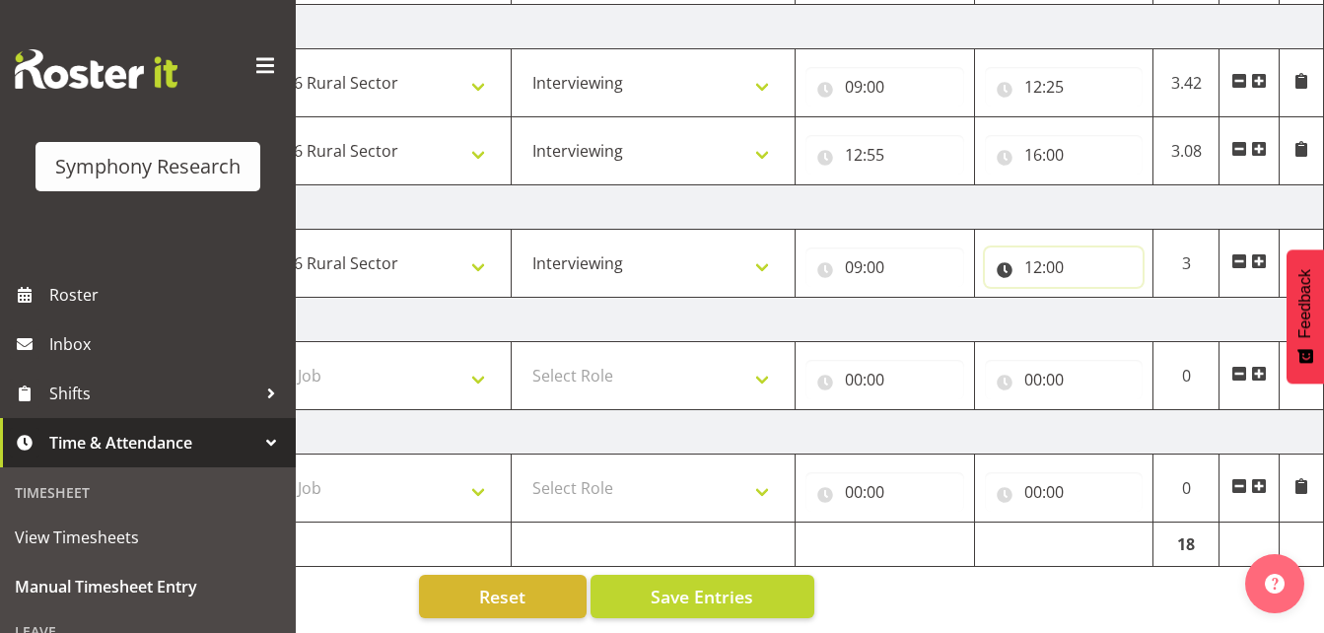
click at [1059, 255] on input "12:00" at bounding box center [1064, 266] width 159 height 39
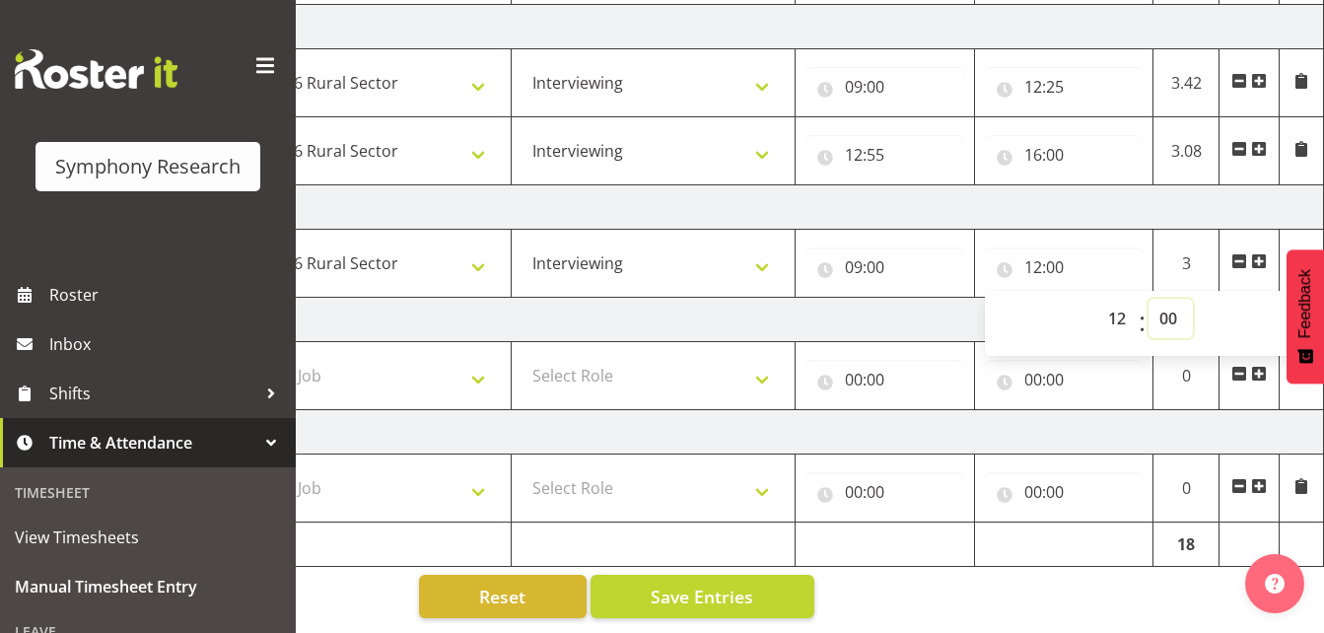
click at [1167, 302] on select "00 01 02 03 04 05 06 07 08 09 10 11 12 13 14 15 16 17 18 19 20 21 22 23 24 25 2…" at bounding box center [1170, 318] width 44 height 39
select select "5"
click at [1148, 299] on select "00 01 02 03 04 05 06 07 08 09 10 11 12 13 14 15 16 17 18 19 20 21 22 23 24 25 2…" at bounding box center [1170, 318] width 44 height 39
type input "12:05"
click at [1258, 253] on span at bounding box center [1259, 261] width 16 height 16
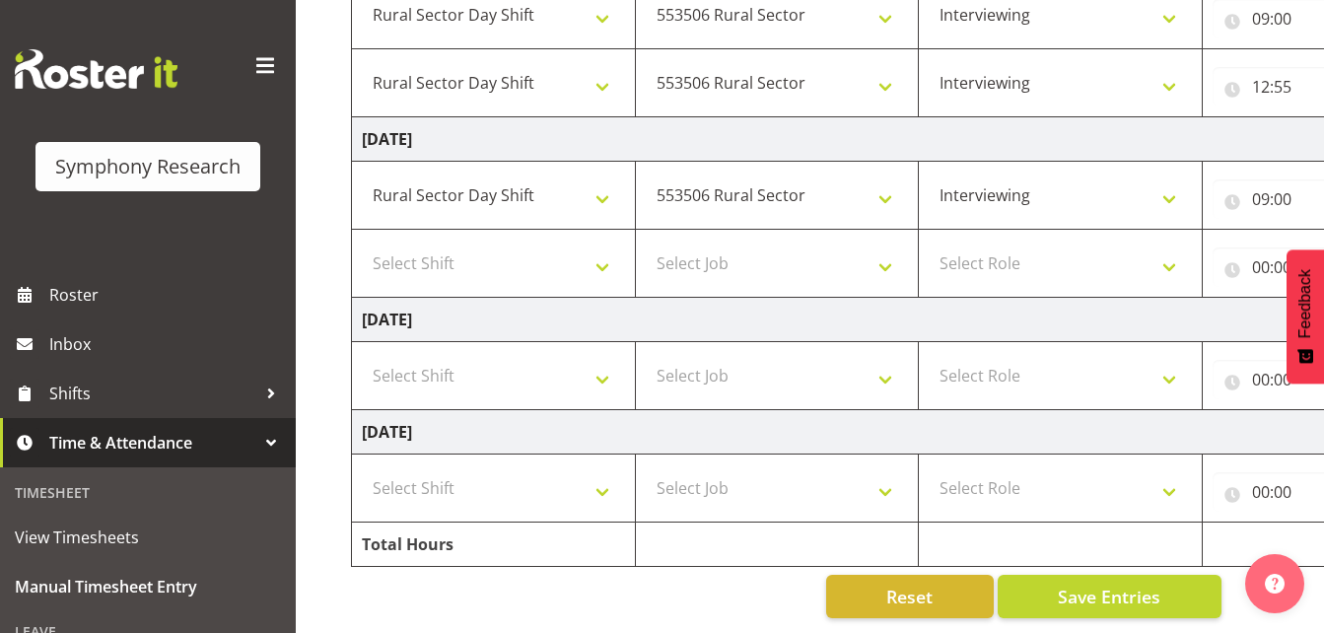
scroll to position [0, 0]
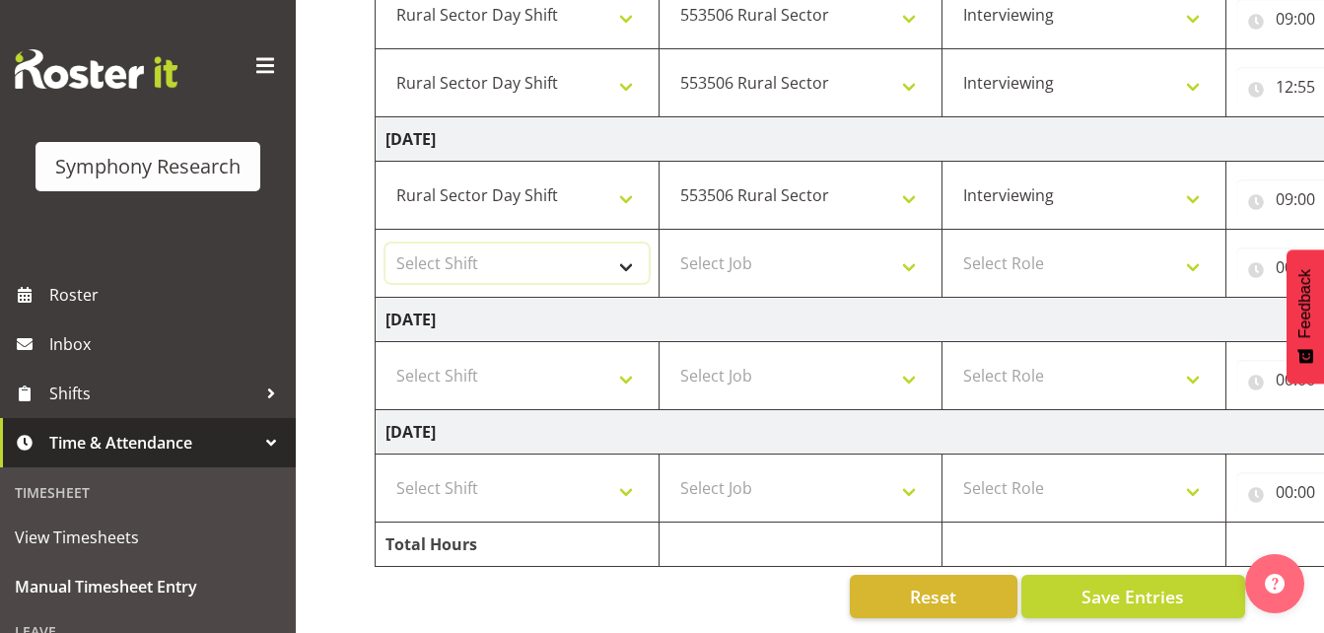
click at [630, 245] on select "Select Shift !!Weekend Residential (Roster IT Shift Label) *Business 9/10am ~ 4…" at bounding box center [516, 262] width 263 height 39
select select "81297"
click at [385, 243] on select "Select Shift !!Weekend Residential (Roster IT Shift Label) *Business 9/10am ~ 4…" at bounding box center [516, 262] width 263 height 39
click at [906, 251] on select "Select Job 550060 IF Admin 553492 World Poll Aus Wave 2 Main 2025 553493 World …" at bounding box center [800, 262] width 263 height 39
select select "10587"
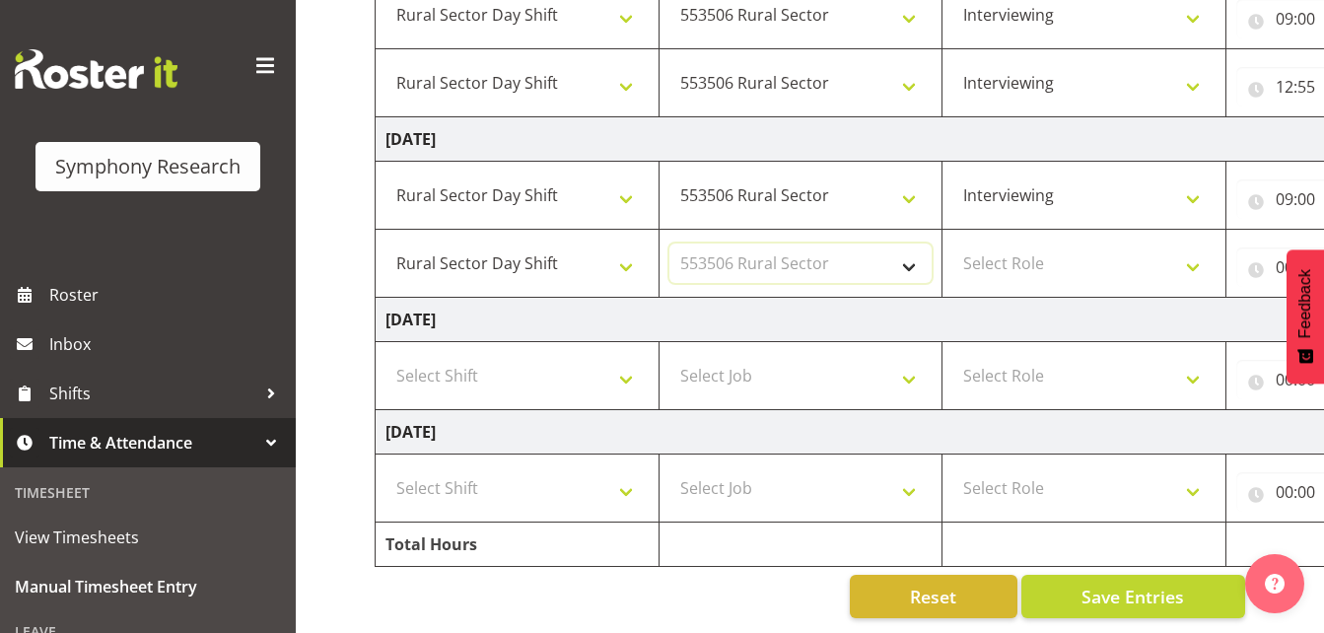
click at [669, 243] on select "Select Job 550060 IF Admin 553492 World Poll Aus Wave 2 Main 2025 553493 World …" at bounding box center [800, 262] width 263 height 39
click at [1197, 248] on select "Select Role Briefing Interviewing" at bounding box center [1083, 262] width 263 height 39
select select "47"
click at [952, 243] on select "Select Role Briefing Interviewing" at bounding box center [1083, 262] width 263 height 39
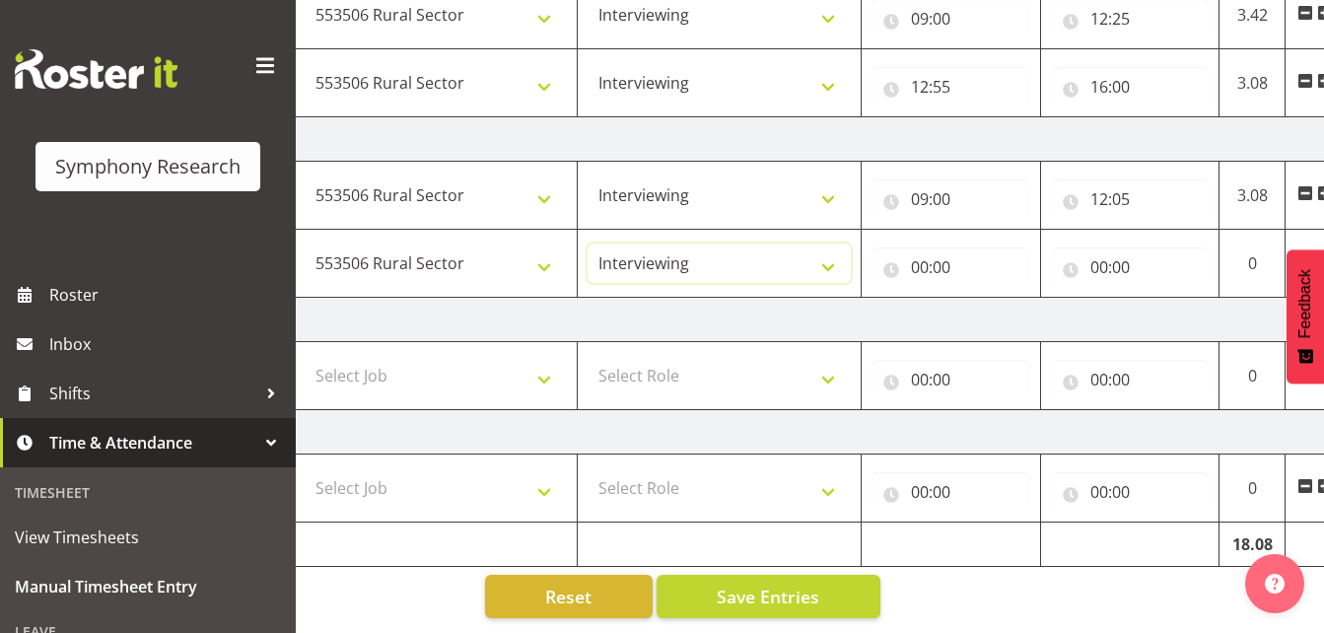
scroll to position [0, 431]
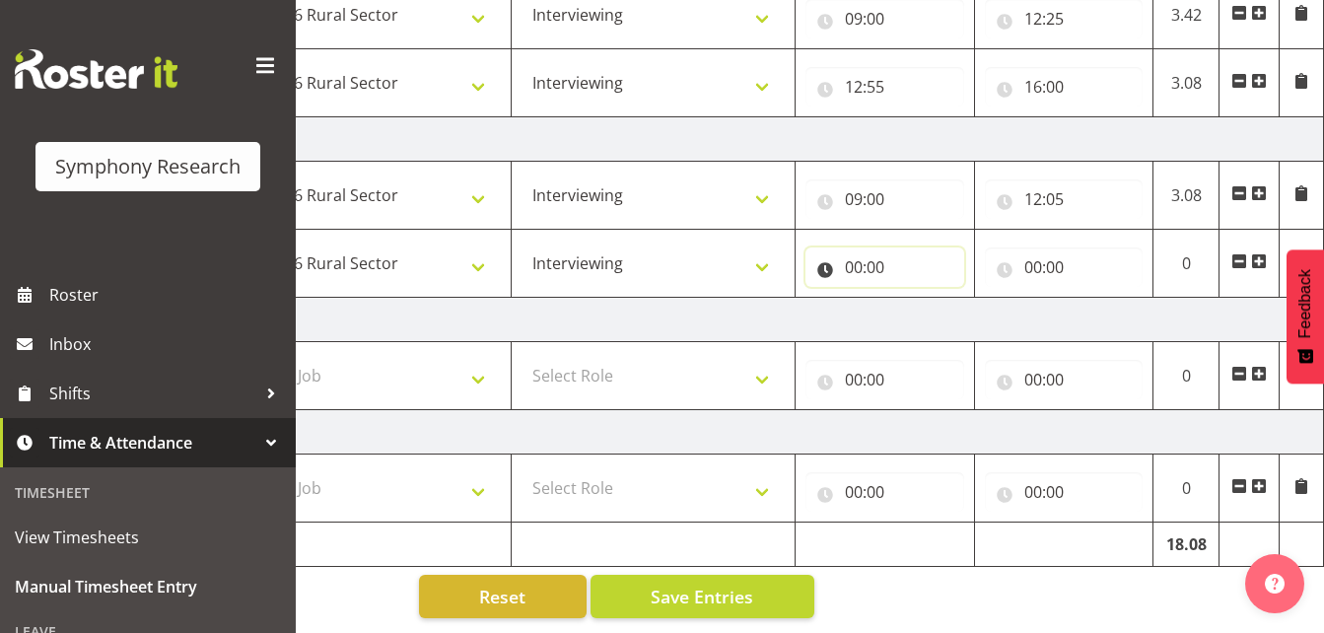
click at [853, 256] on input "00:00" at bounding box center [884, 266] width 159 height 39
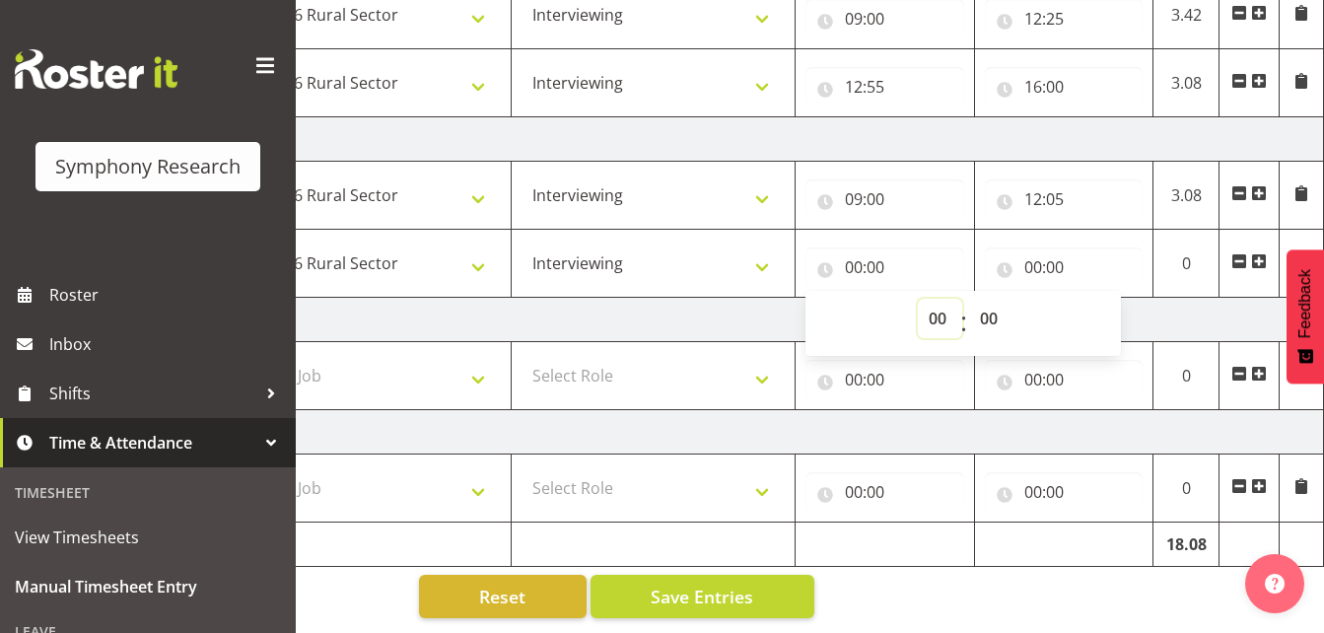
click at [938, 308] on select "00 01 02 03 04 05 06 07 08 09 10 11 12 13 14 15 16 17 18 19 20 21 22 23" at bounding box center [940, 318] width 44 height 39
select select "12"
click at [918, 299] on select "00 01 02 03 04 05 06 07 08 09 10 11 12 13 14 15 16 17 18 19 20 21 22 23" at bounding box center [940, 318] width 44 height 39
type input "12:00"
click at [877, 256] on input "12:00" at bounding box center [884, 266] width 159 height 39
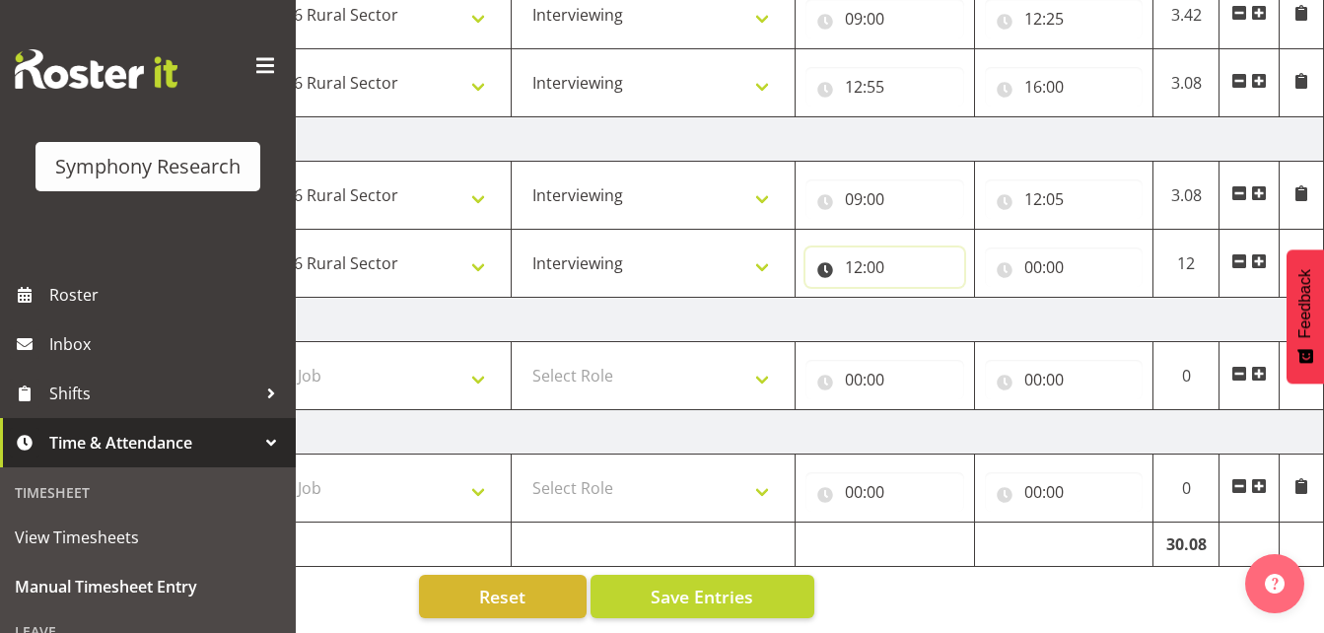
click at [878, 251] on input "12:00" at bounding box center [884, 266] width 159 height 39
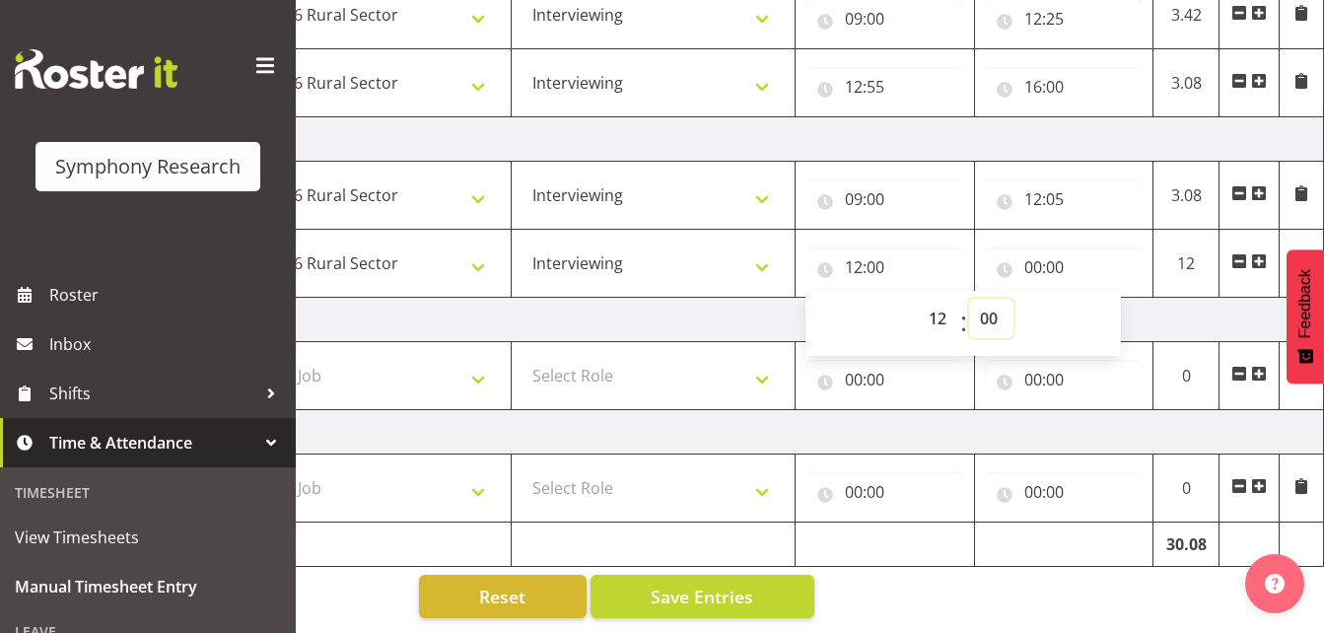
click at [990, 307] on select "00 01 02 03 04 05 06 07 08 09 10 11 12 13 14 15 16 17 18 19 20 21 22 23 24 25 2…" at bounding box center [991, 318] width 44 height 39
select select "35"
click at [969, 299] on select "00 01 02 03 04 05 06 07 08 09 10 11 12 13 14 15 16 17 18 19 20 21 22 23 24 25 2…" at bounding box center [991, 318] width 44 height 39
type input "12:35"
click at [1026, 254] on input "00:00" at bounding box center [1064, 266] width 159 height 39
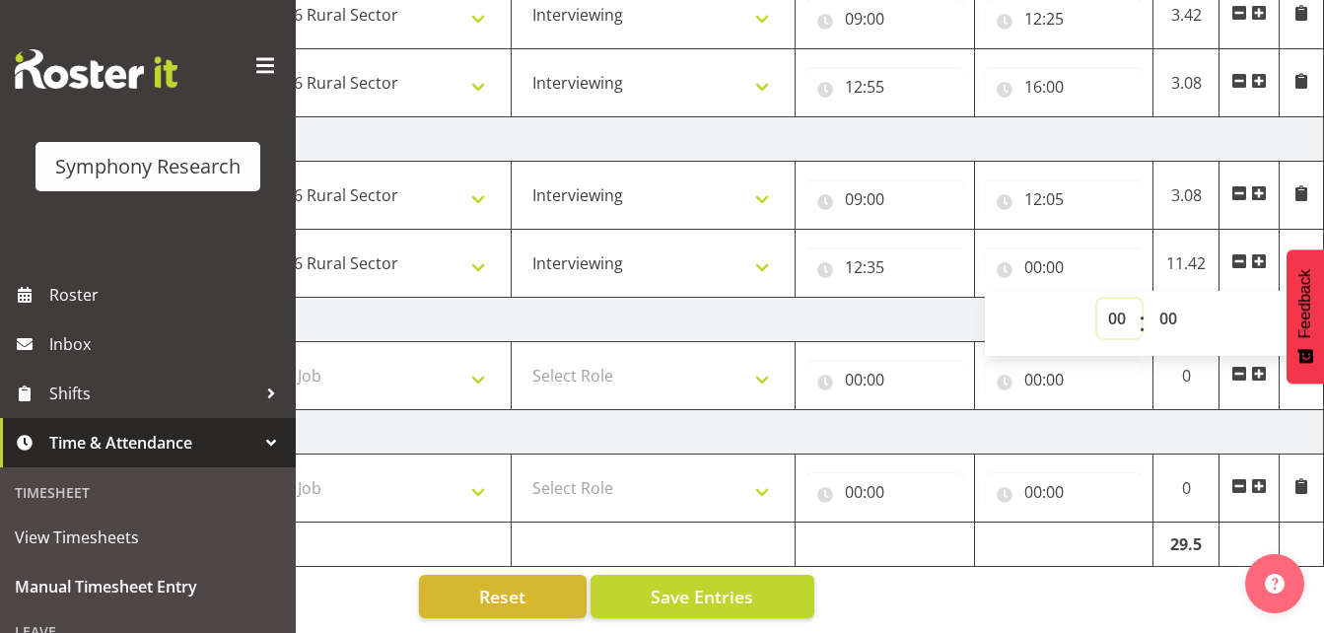
click at [1115, 308] on select "00 01 02 03 04 05 06 07 08 09 10 11 12 13 14 15 16 17 18 19 20 21 22 23" at bounding box center [1119, 318] width 44 height 39
select select "16"
click at [1097, 299] on select "00 01 02 03 04 05 06 07 08 09 10 11 12 13 14 15 16 17 18 19 20 21 22 23" at bounding box center [1119, 318] width 44 height 39
type input "16:00"
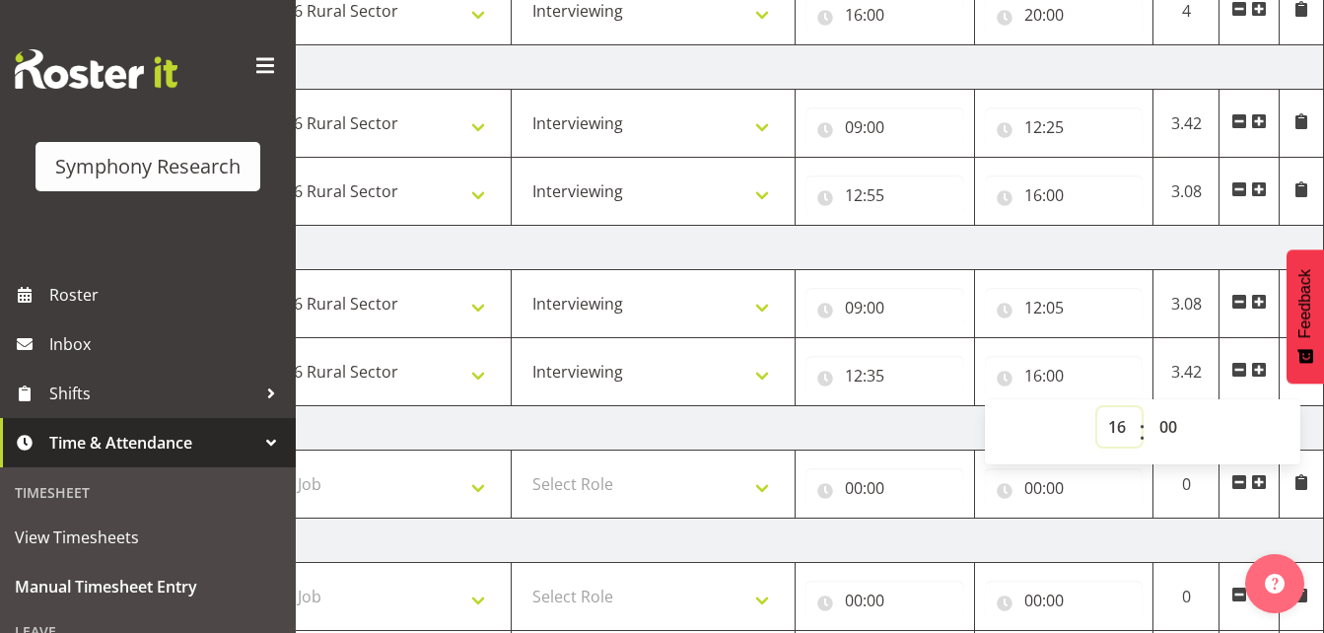
scroll to position [868, 0]
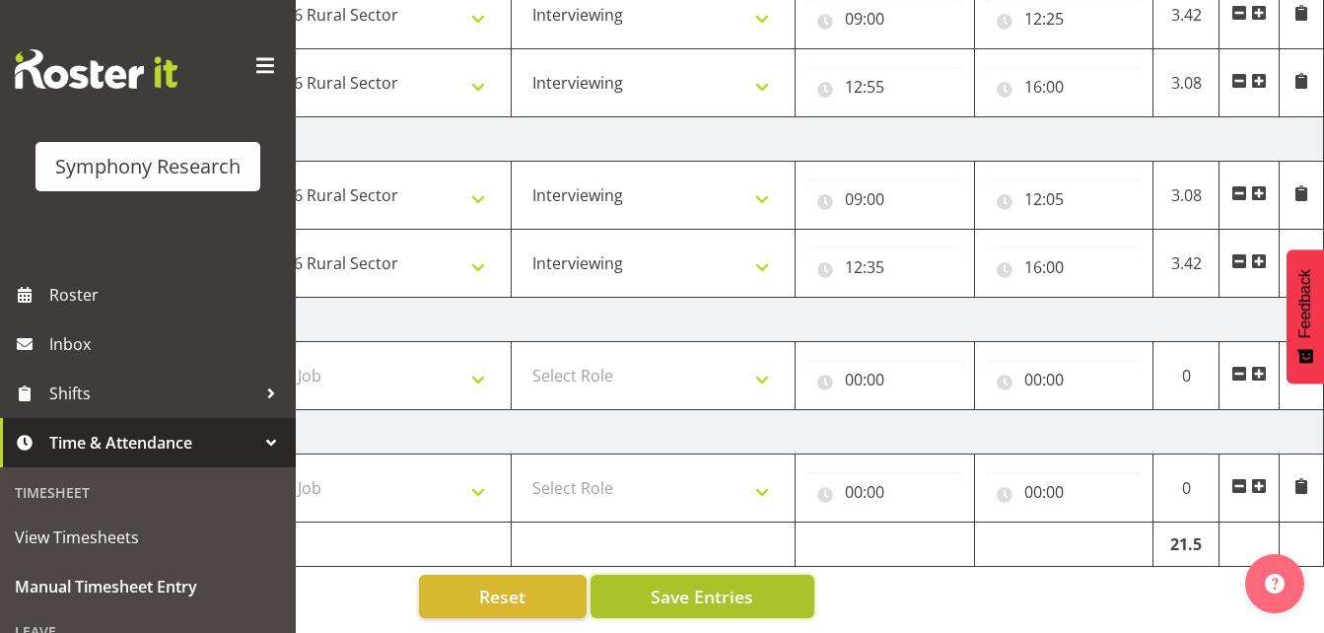
click at [757, 580] on button "Save Entries" at bounding box center [702, 596] width 224 height 43
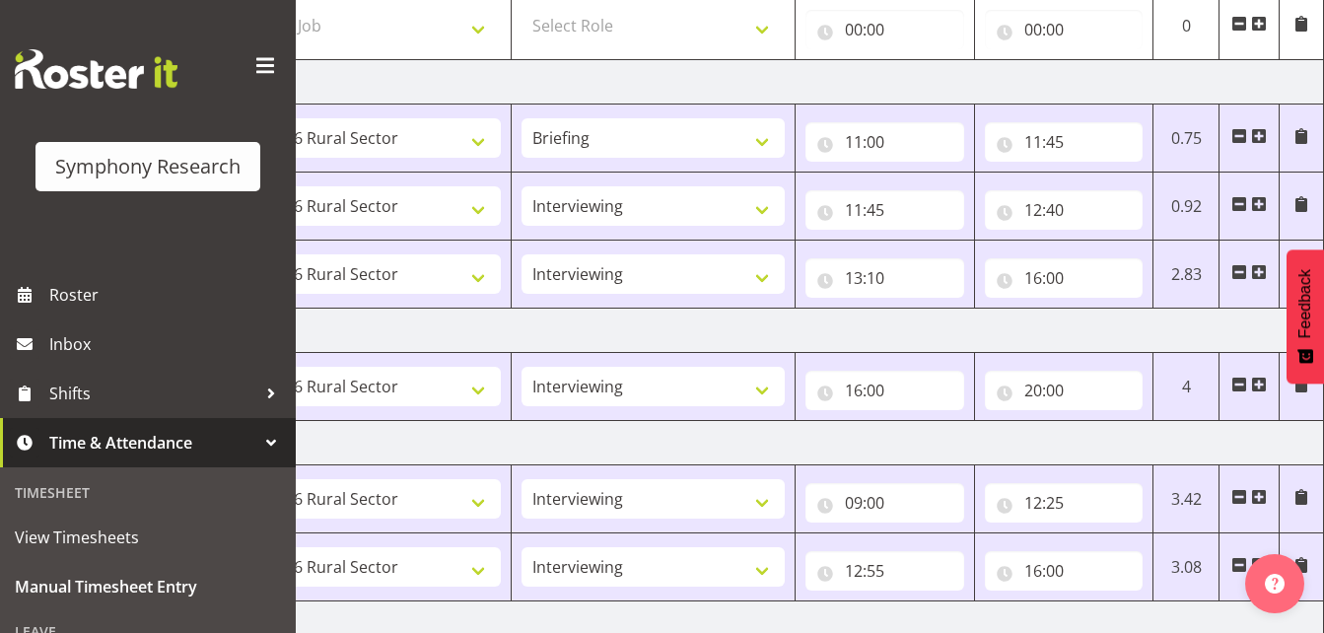
scroll to position [0, 0]
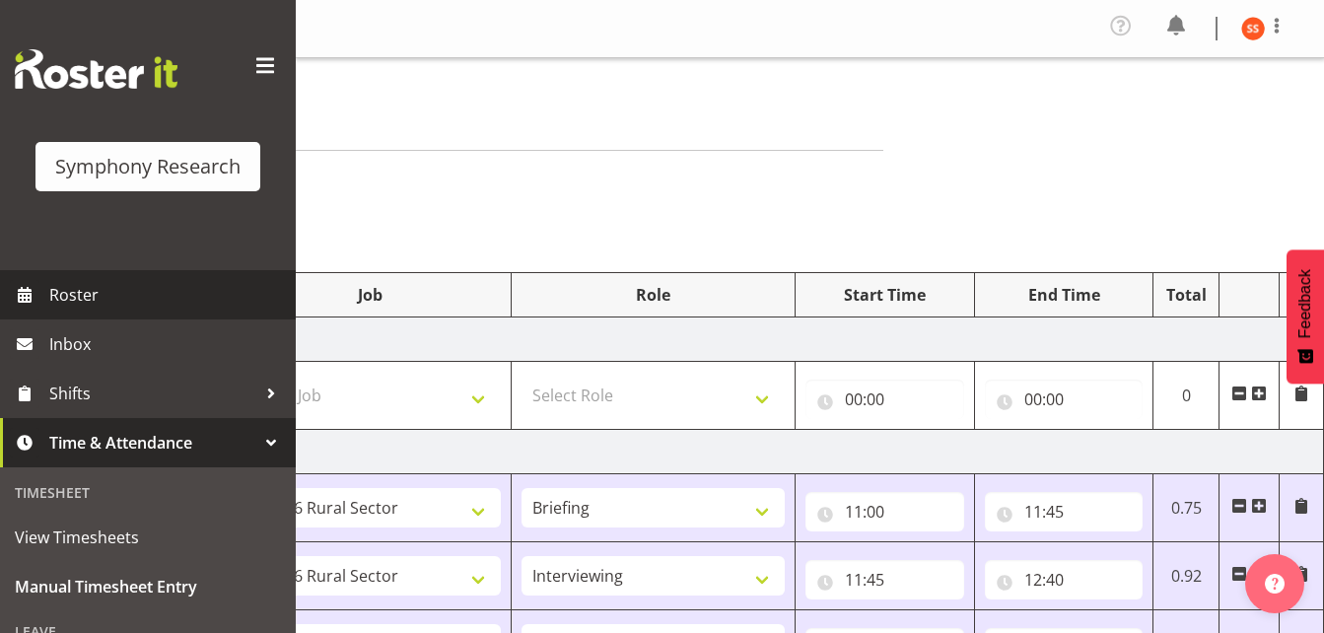
click at [107, 300] on span "Roster" at bounding box center [167, 295] width 237 height 30
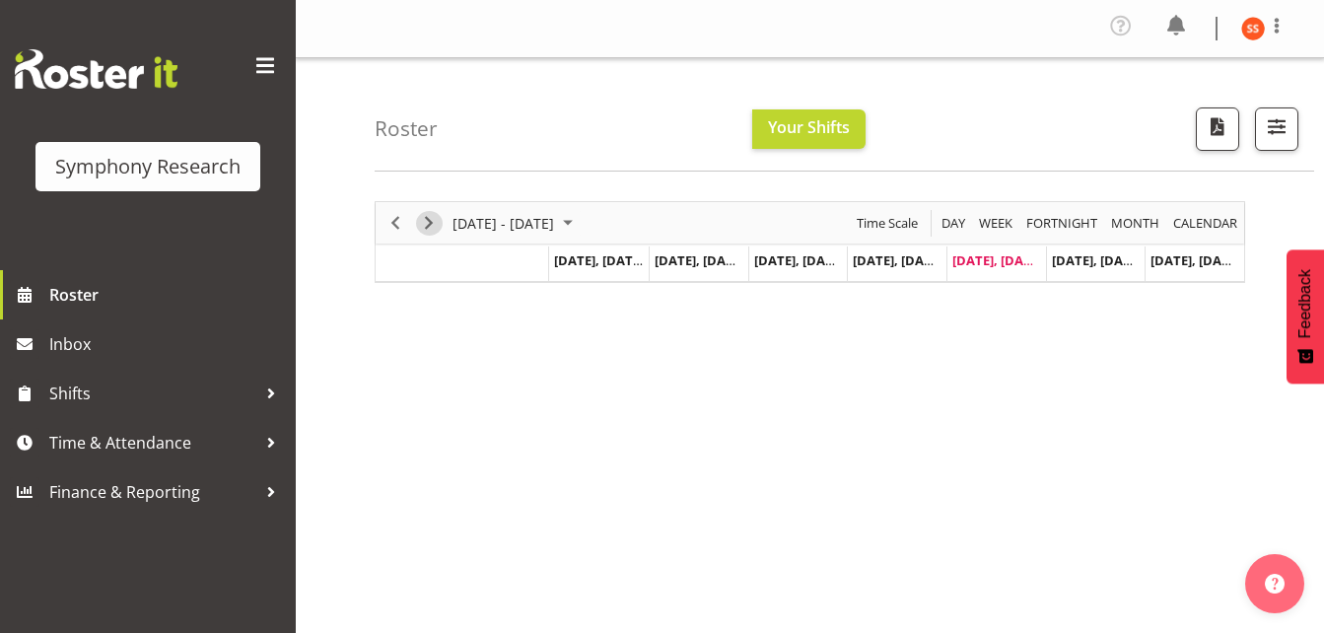
click at [428, 220] on span "Next" at bounding box center [429, 223] width 24 height 25
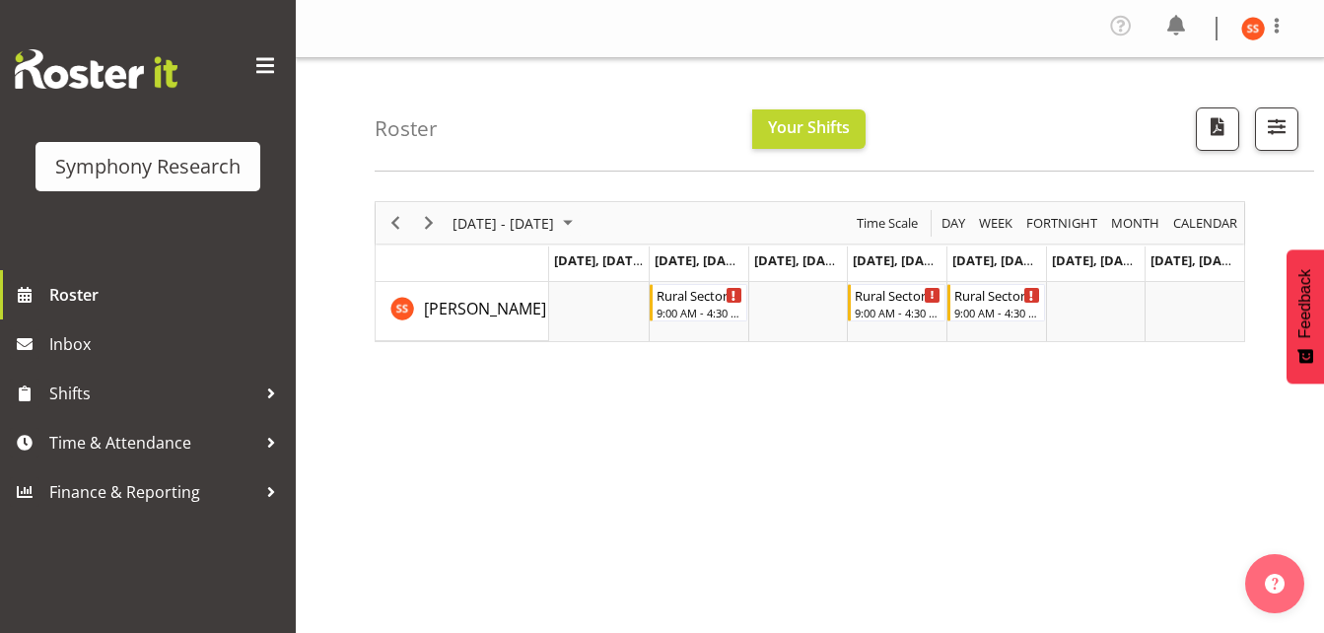
click at [932, 103] on div "Roster Your Shifts 1 Locations Clear MM Symphony Select All Deselect All All De…" at bounding box center [844, 114] width 939 height 113
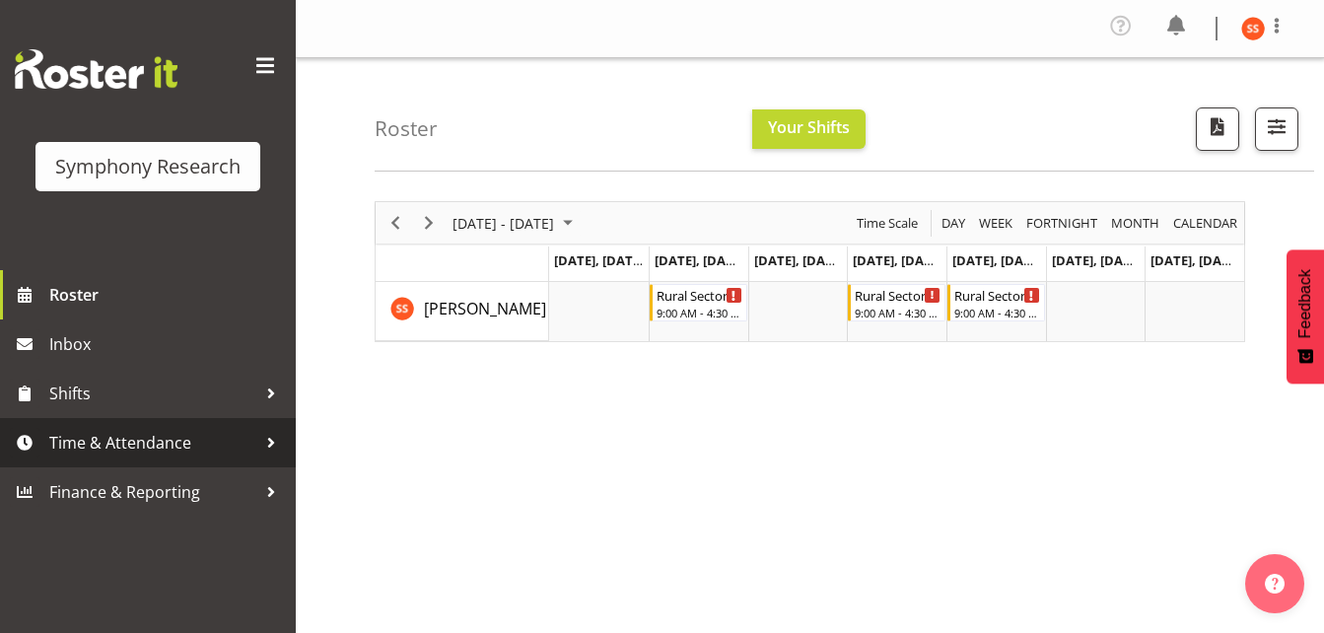
click at [162, 445] on span "Time & Attendance" at bounding box center [152, 443] width 207 height 30
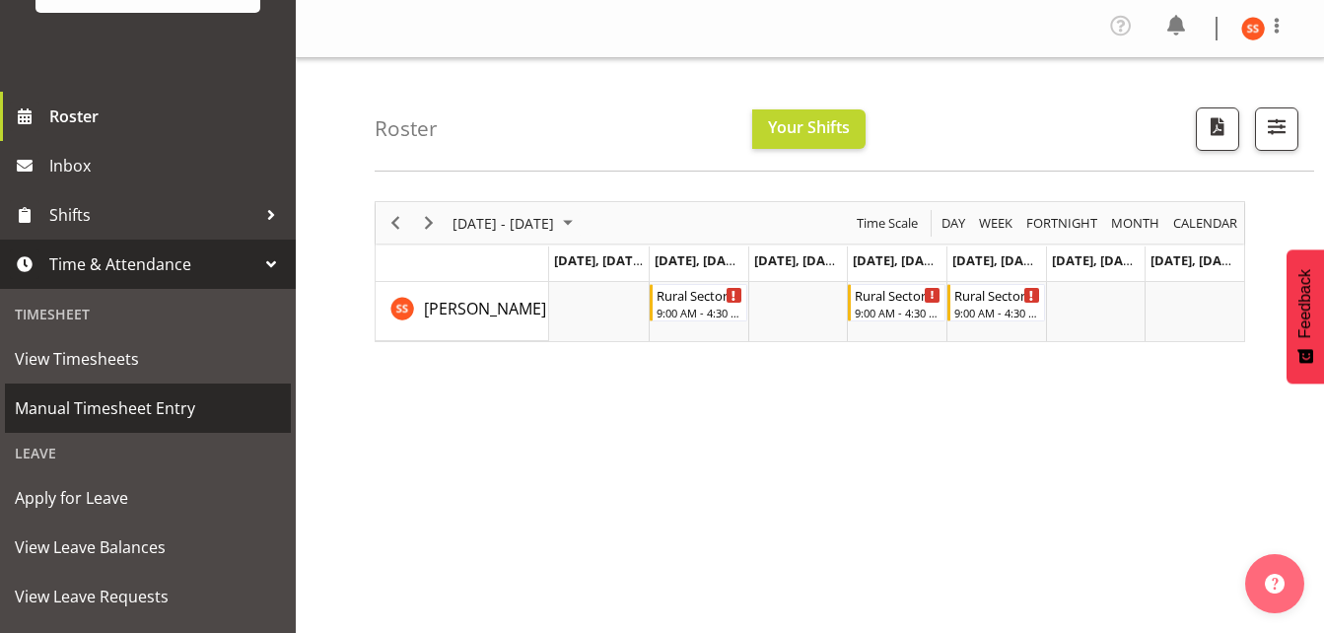
scroll to position [180, 0]
click at [156, 402] on span "Manual Timesheet Entry" at bounding box center [148, 406] width 266 height 30
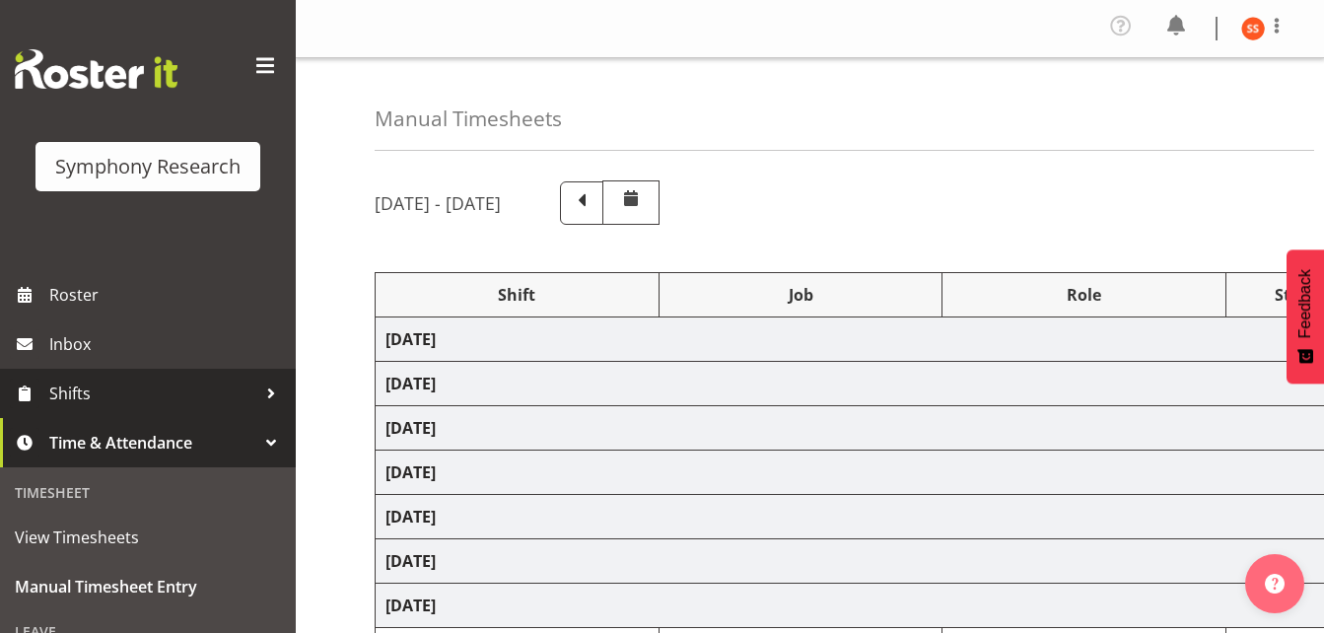
select select "81297"
select select "10587"
select select "81297"
select select "10587"
select select "47"
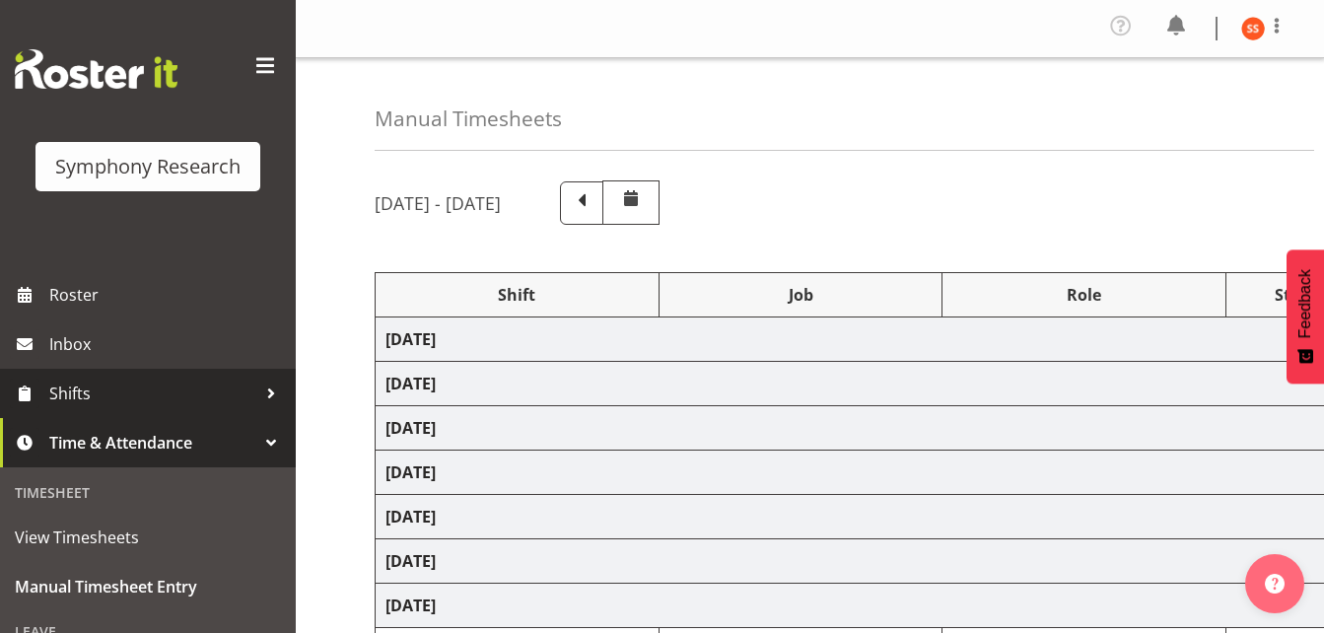
select select "81297"
select select "10587"
select select "47"
select select "81298"
select select "10587"
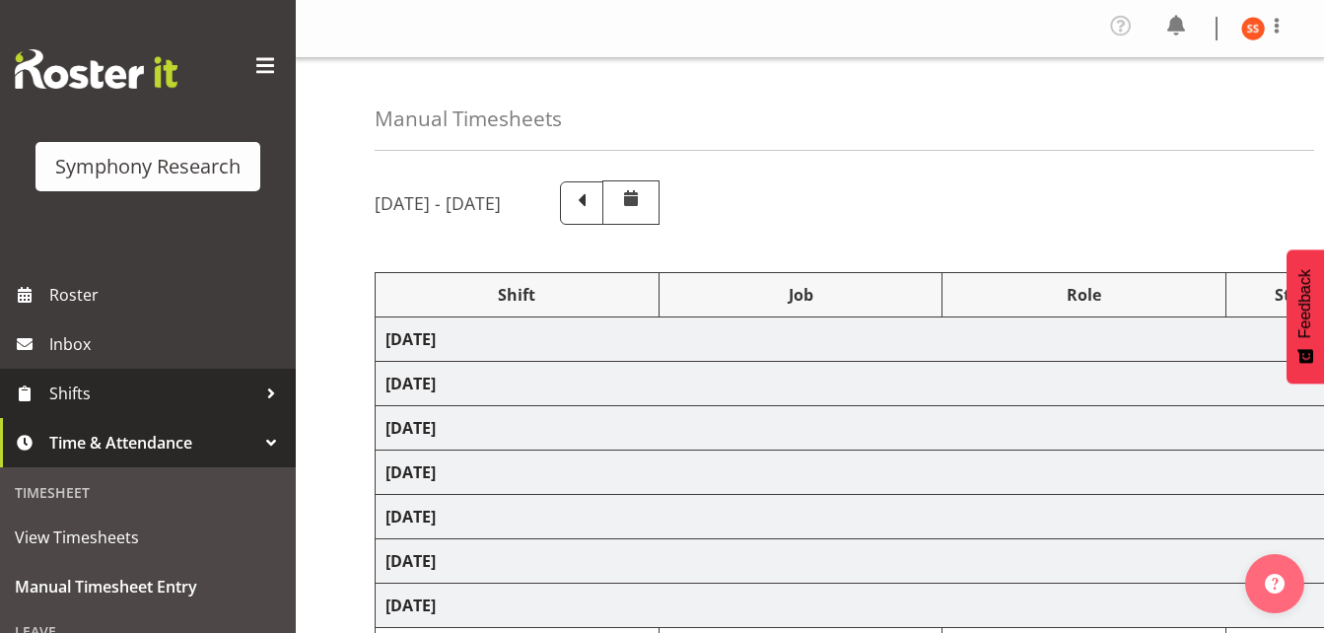
select select "47"
select select "81297"
select select "10587"
select select "47"
select select "81297"
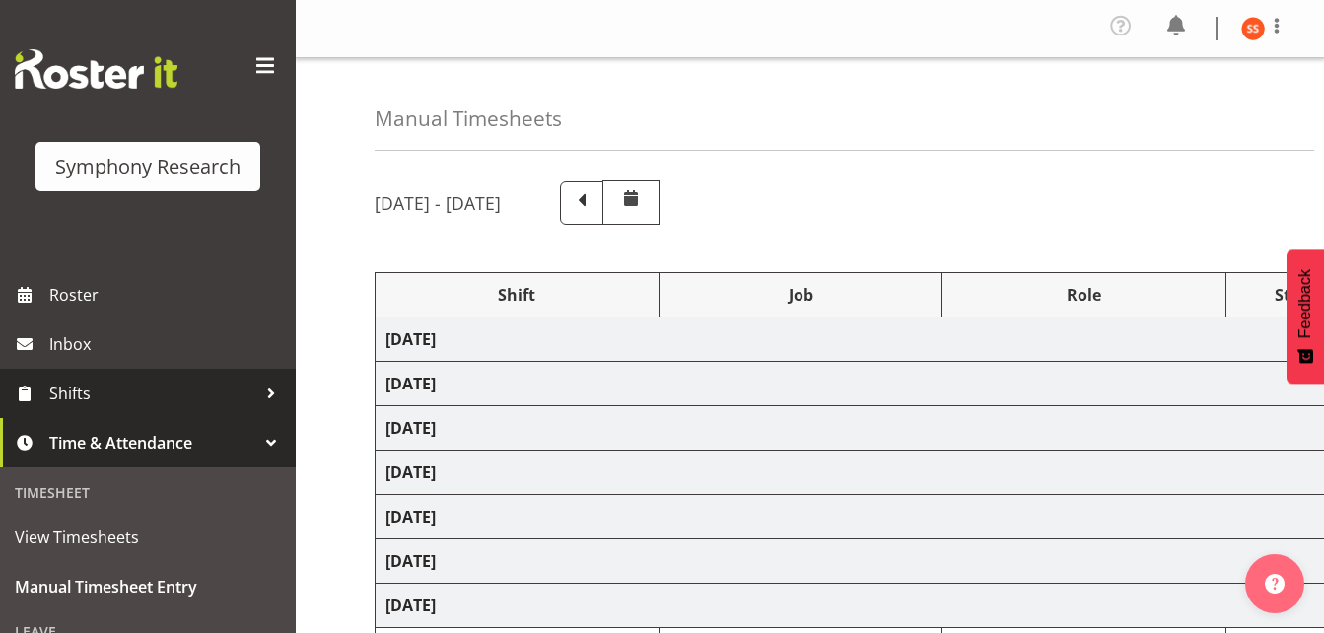
select select "10587"
select select "47"
select select "81297"
select select "10587"
select select "47"
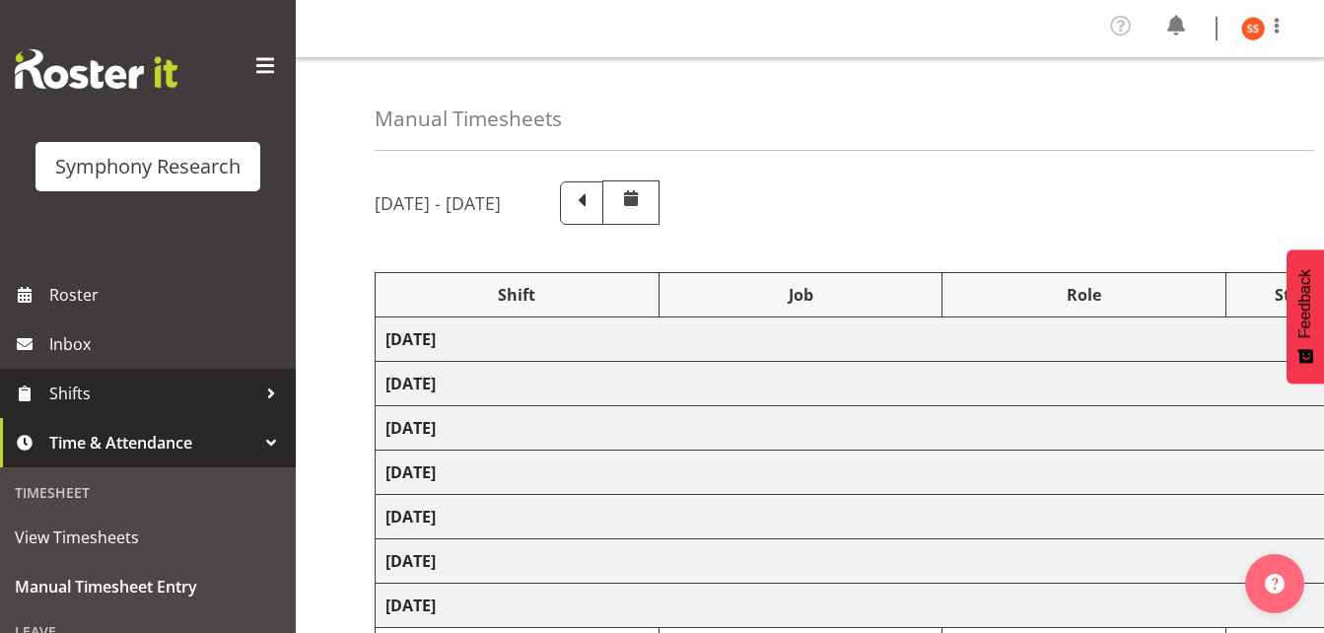
select select "81297"
select select "10587"
select select "47"
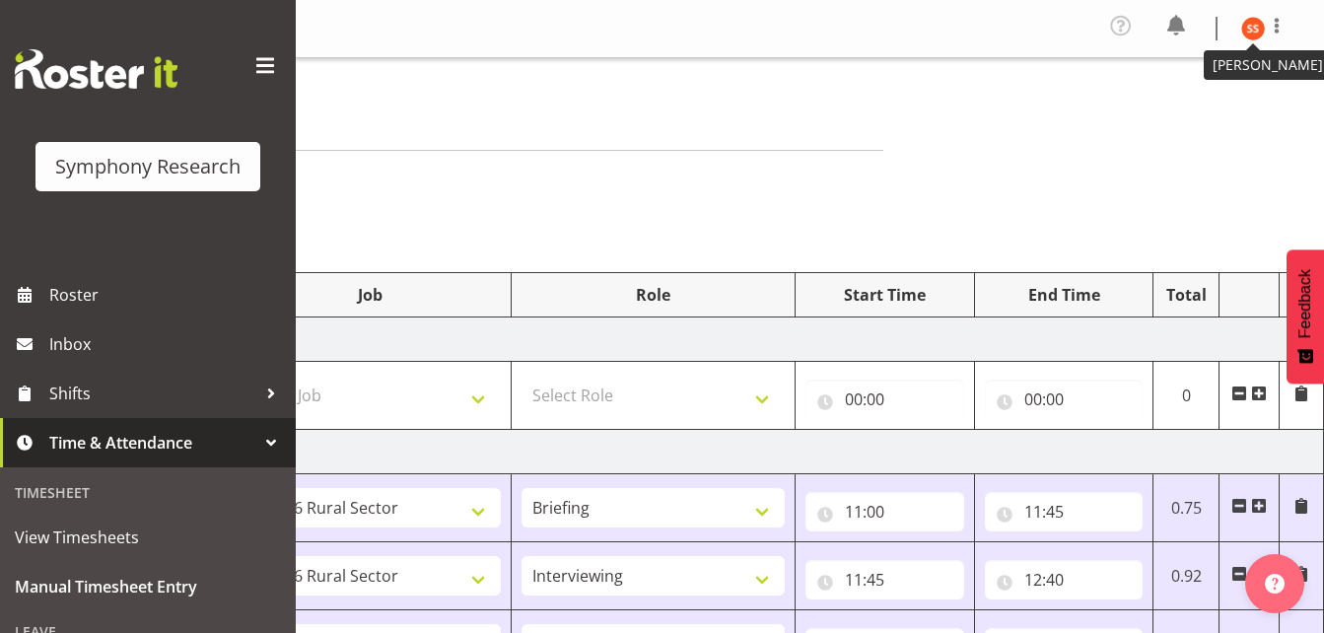
click at [1256, 34] on img at bounding box center [1253, 29] width 24 height 24
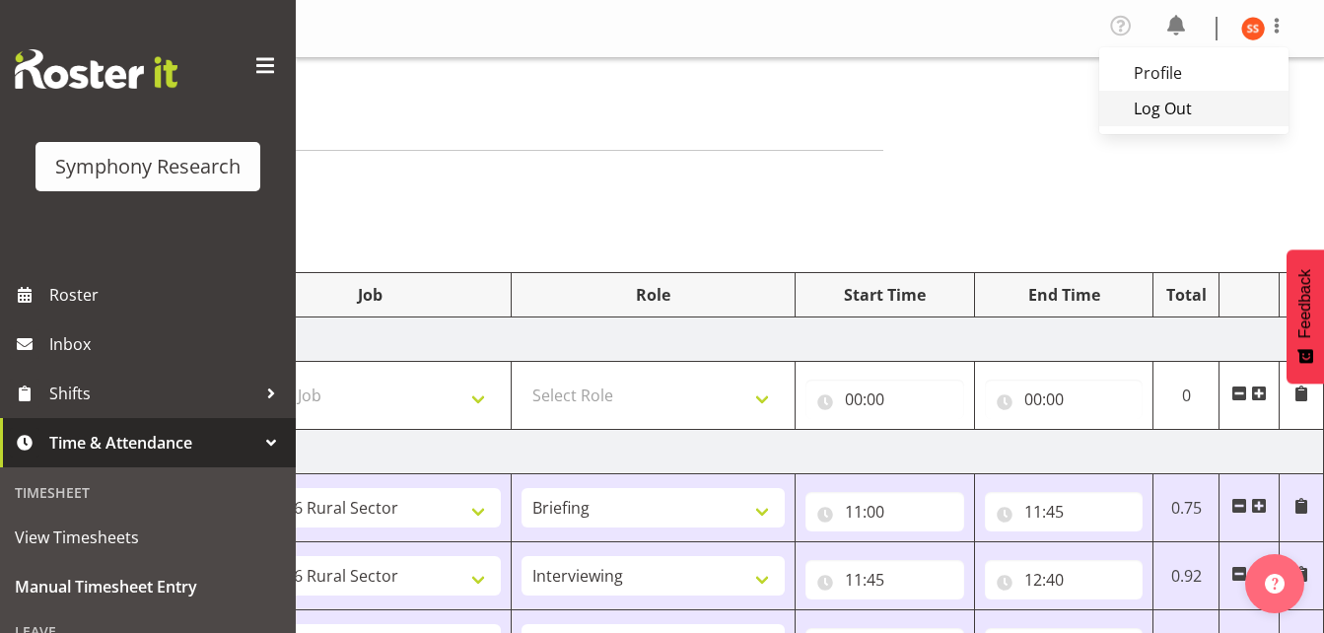
click at [1160, 113] on link "Log Out" at bounding box center [1193, 108] width 189 height 35
